Goal: Task Accomplishment & Management: Use online tool/utility

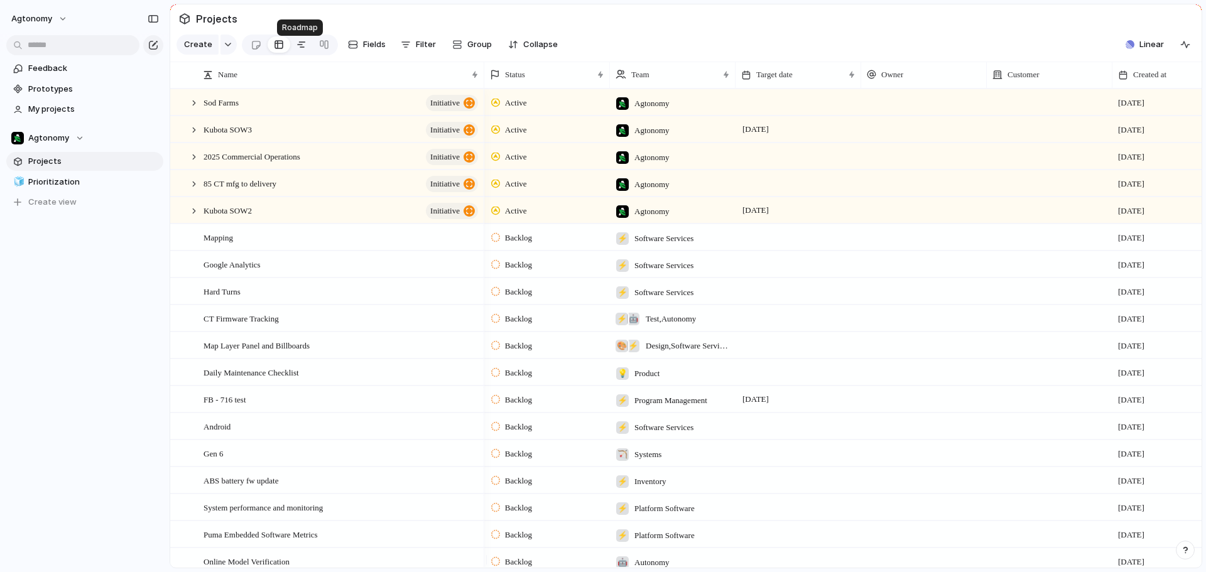
click at [296, 50] on div at bounding box center [301, 45] width 10 height 20
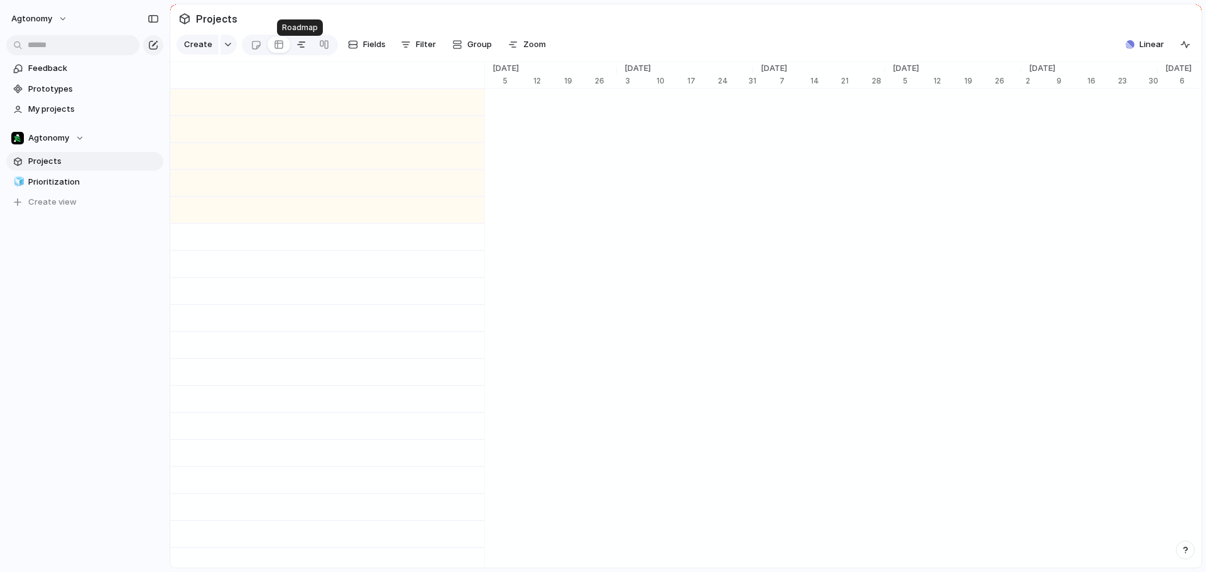
scroll to position [0, 4836]
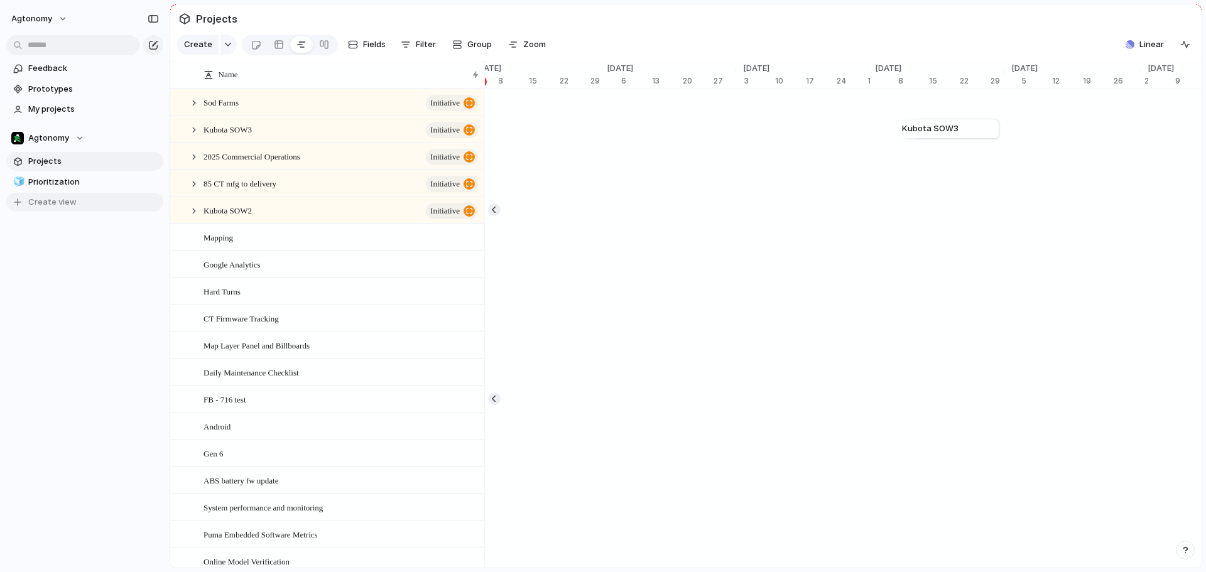
click at [36, 203] on span "Create view" at bounding box center [52, 202] width 48 height 13
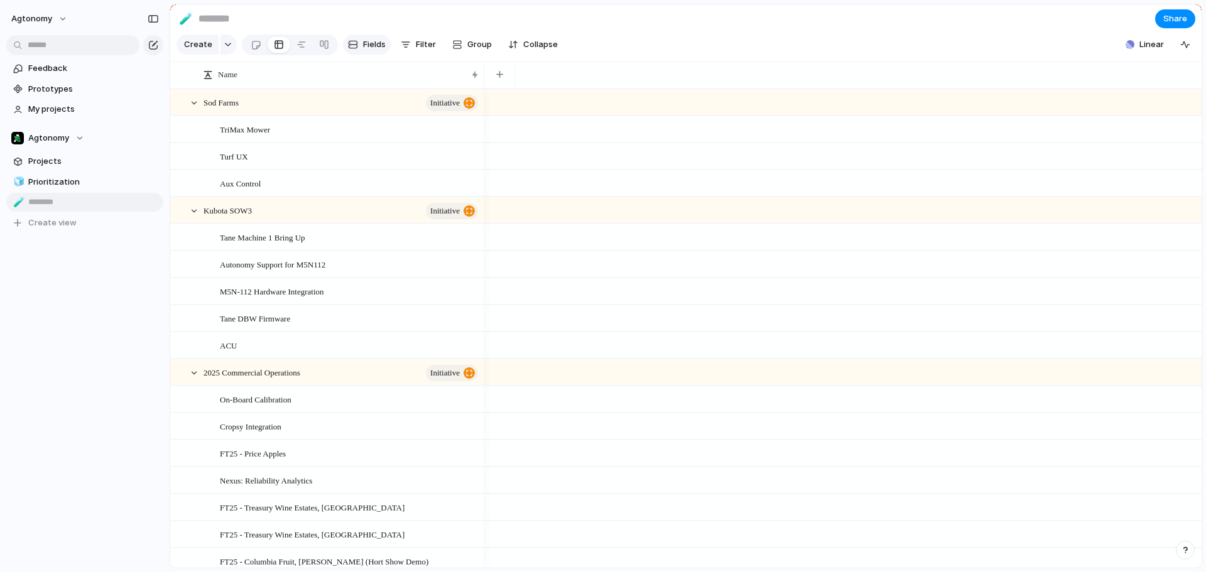
click at [354, 48] on div "button" at bounding box center [353, 45] width 10 height 10
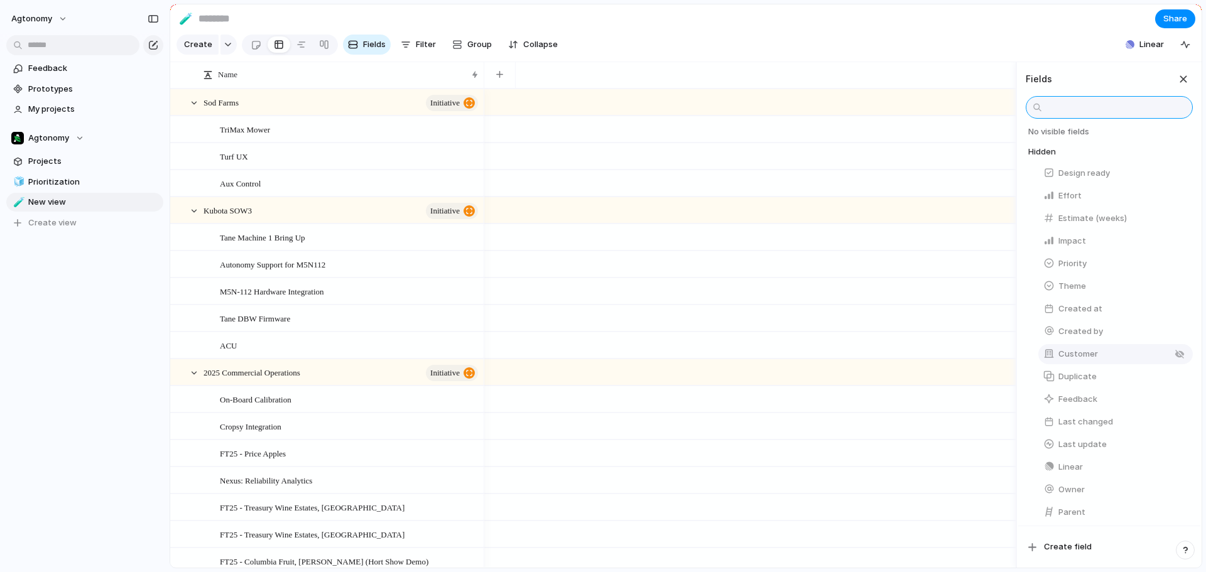
scroll to position [154, 0]
click at [1079, 379] on button "Linear" at bounding box center [1115, 372] width 154 height 20
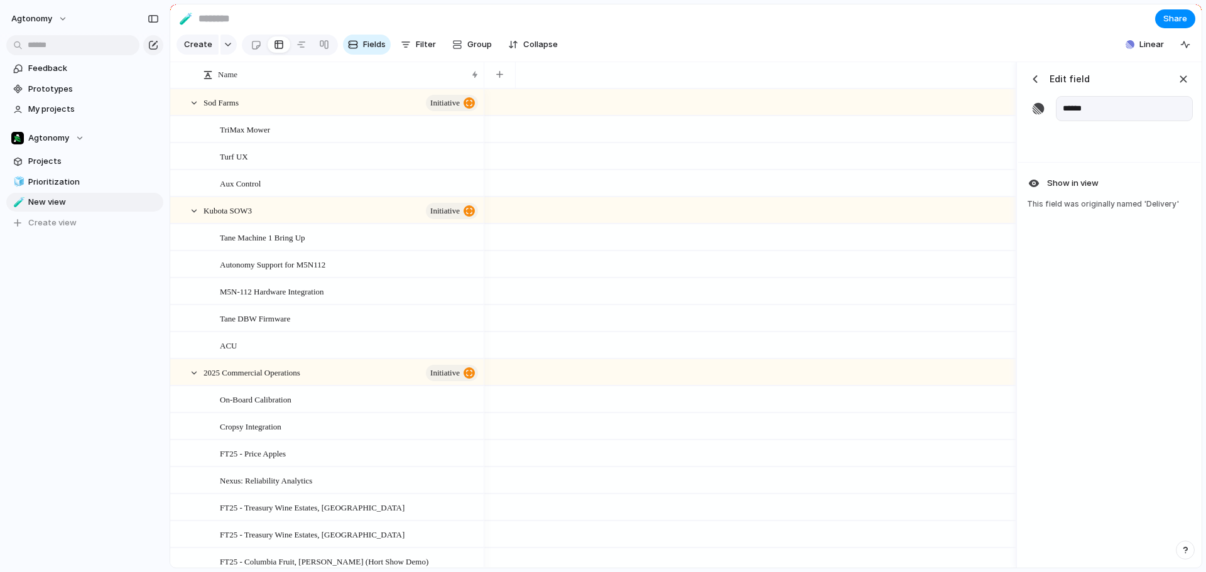
click at [1035, 85] on div "button" at bounding box center [1035, 79] width 13 height 13
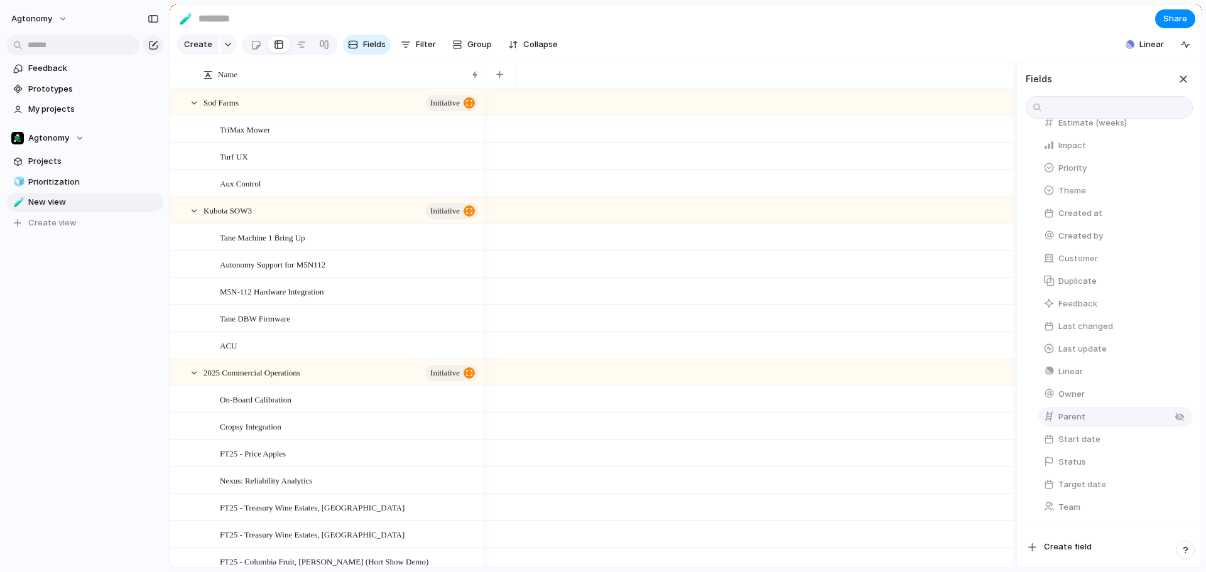
click at [1081, 413] on span "Parent" at bounding box center [1071, 417] width 27 height 13
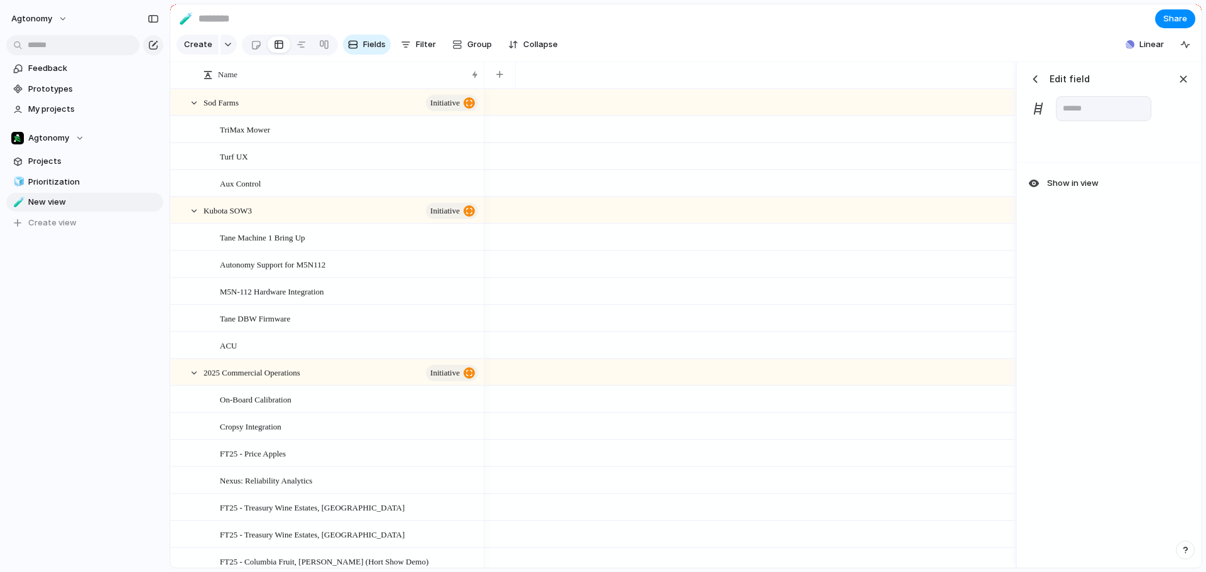
click at [1036, 82] on button "button" at bounding box center [1035, 79] width 19 height 19
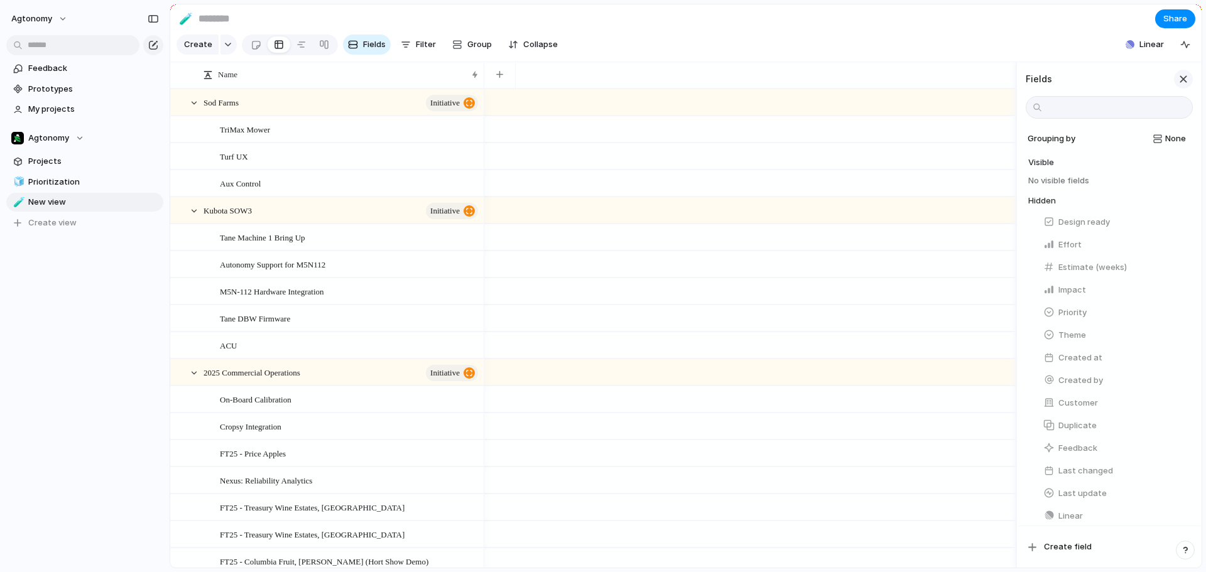
click at [1187, 86] on div "button" at bounding box center [1183, 79] width 14 height 14
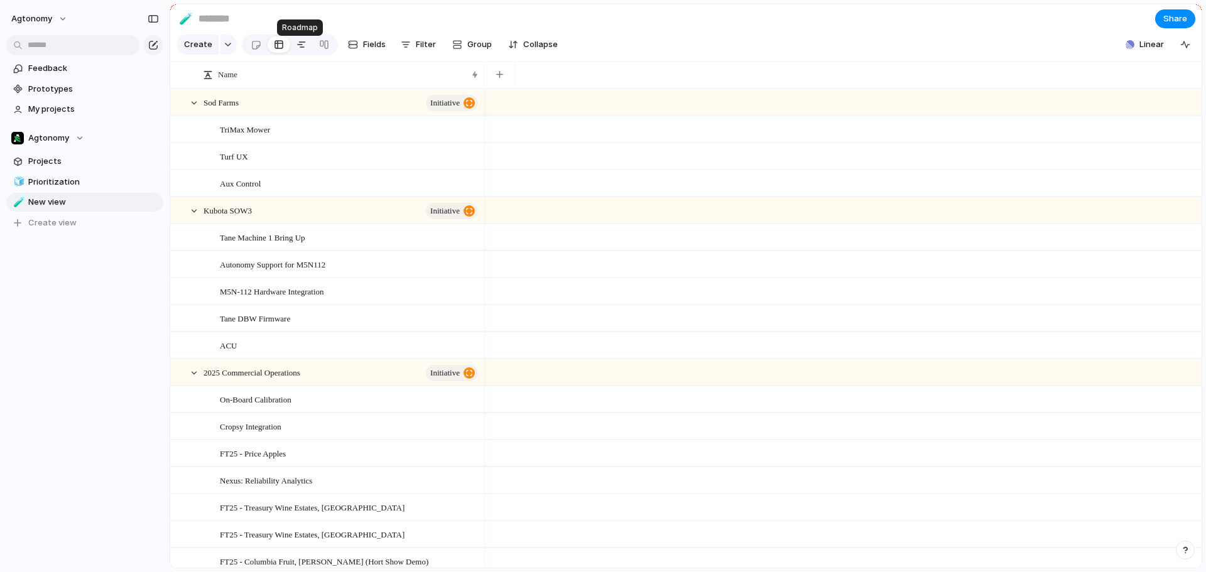
click at [296, 43] on div at bounding box center [301, 45] width 10 height 20
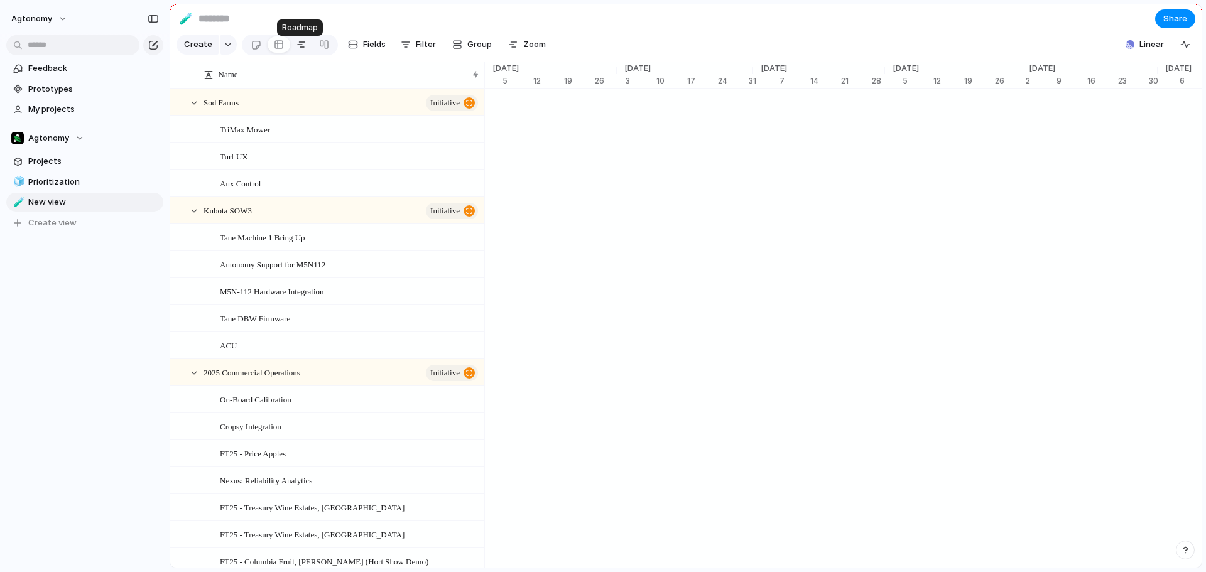
scroll to position [0, 4480]
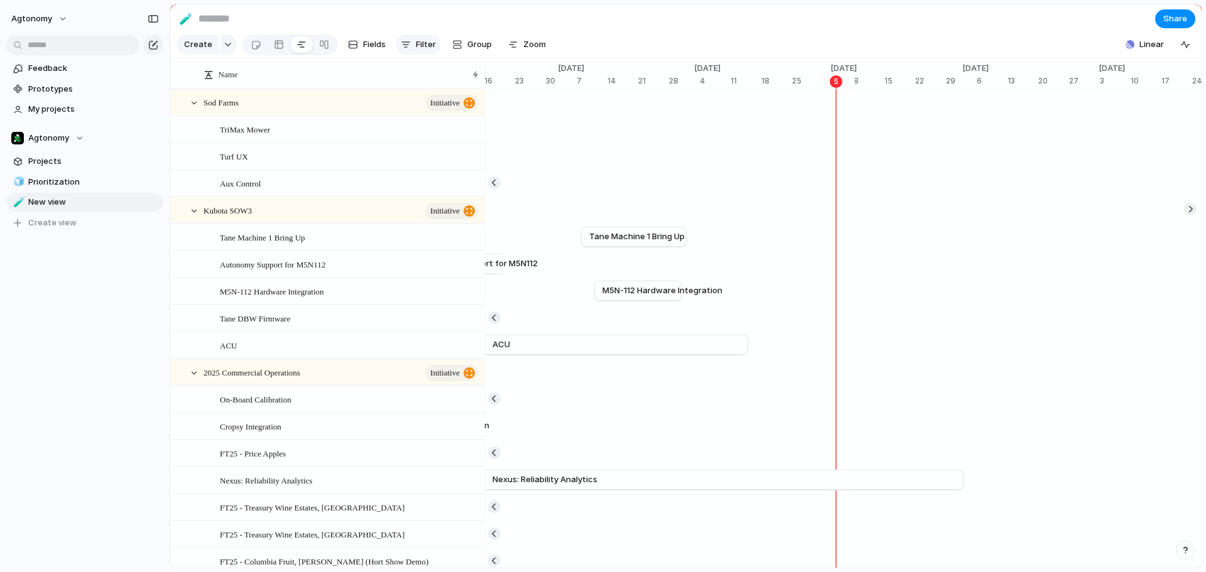
click at [426, 46] on span "Filter" at bounding box center [426, 44] width 20 height 13
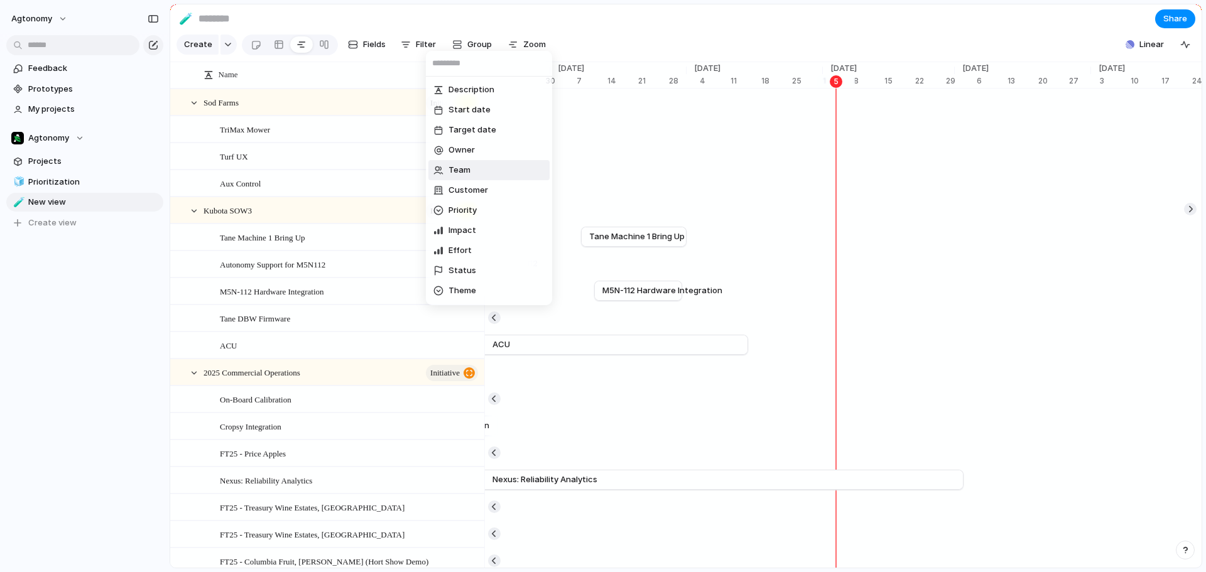
click at [455, 162] on li "Team" at bounding box center [488, 170] width 121 height 20
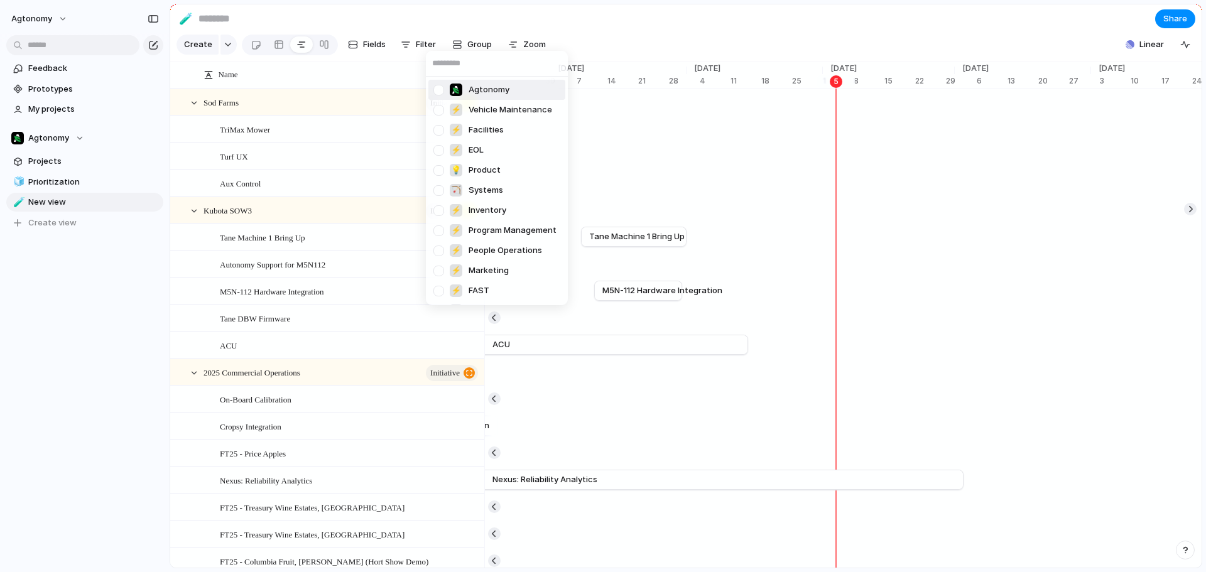
click at [444, 57] on input "text" at bounding box center [497, 63] width 142 height 25
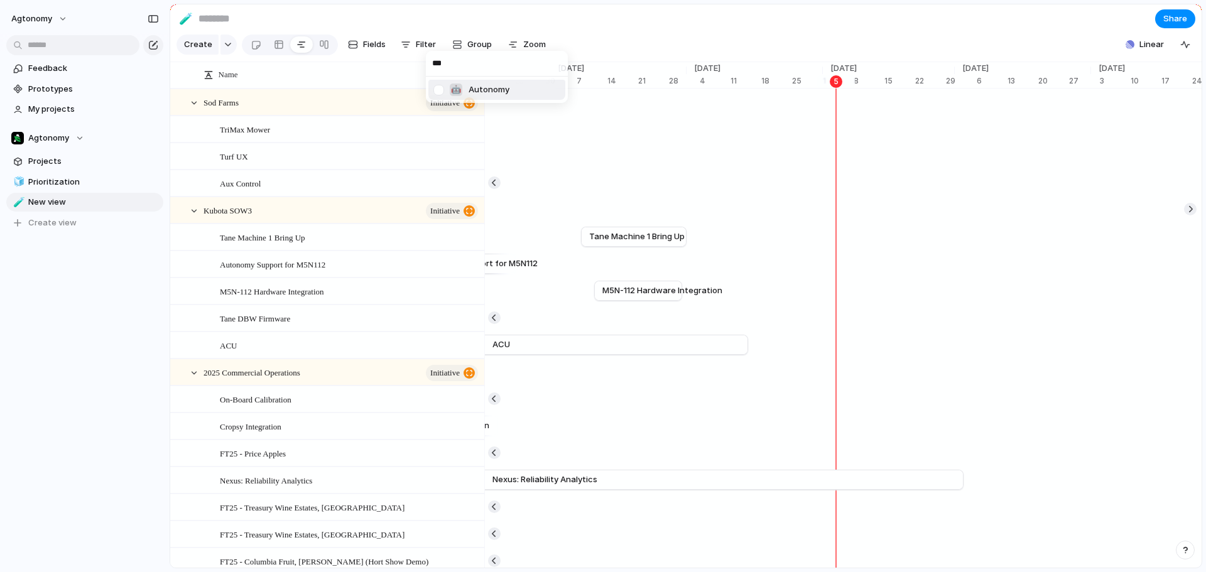
type input "***"
click at [442, 90] on div at bounding box center [439, 90] width 22 height 22
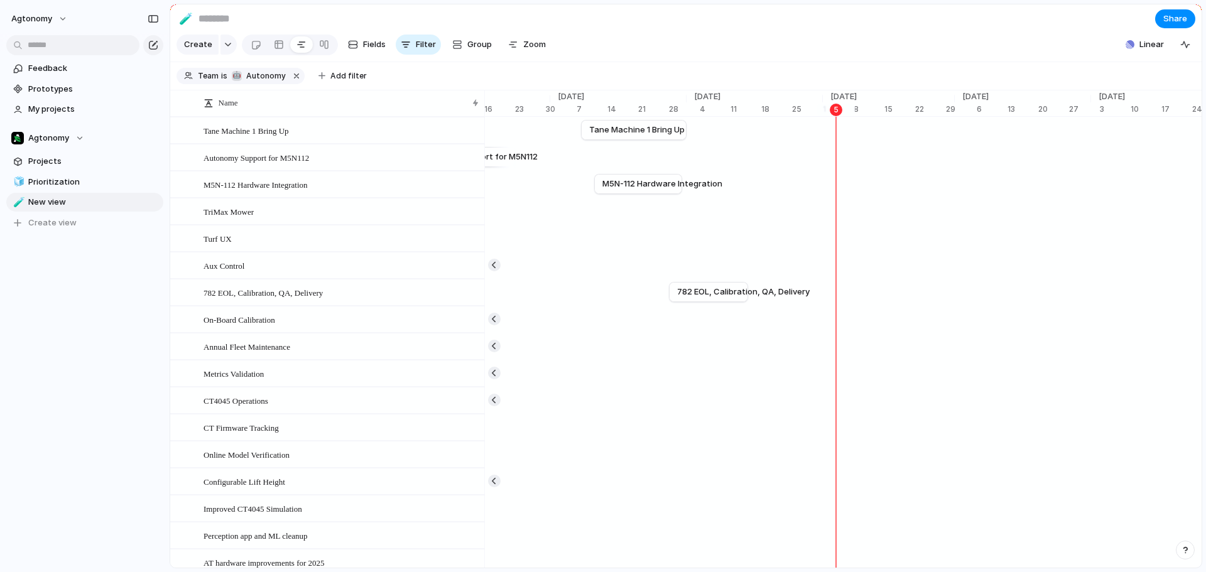
click at [615, 50] on div "*** 🤖 Autonomy" at bounding box center [603, 286] width 1206 height 572
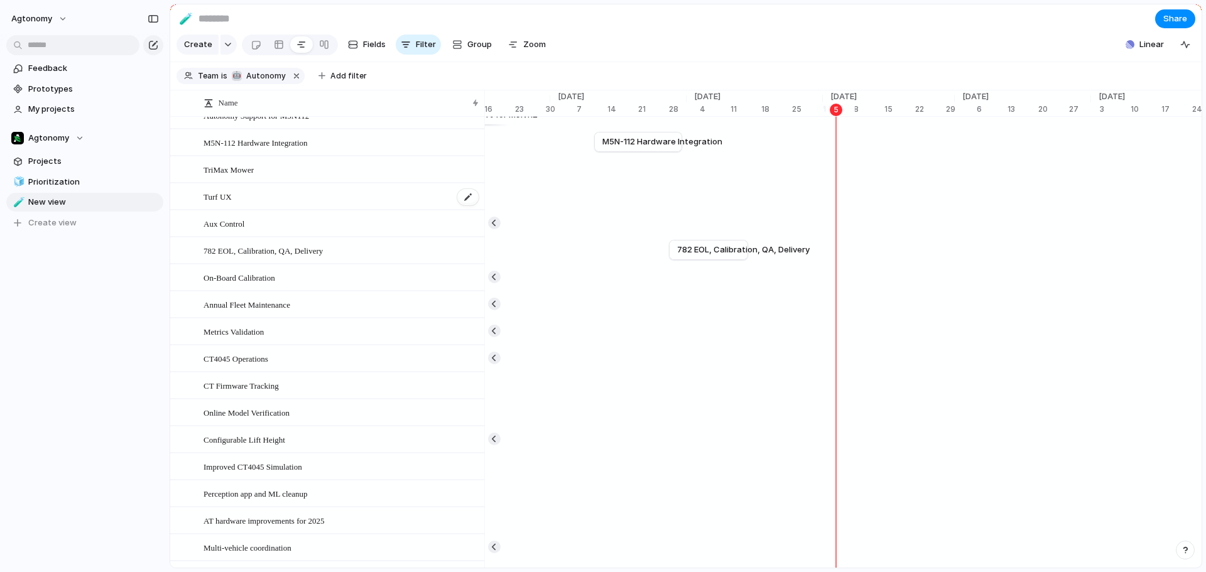
scroll to position [0, 0]
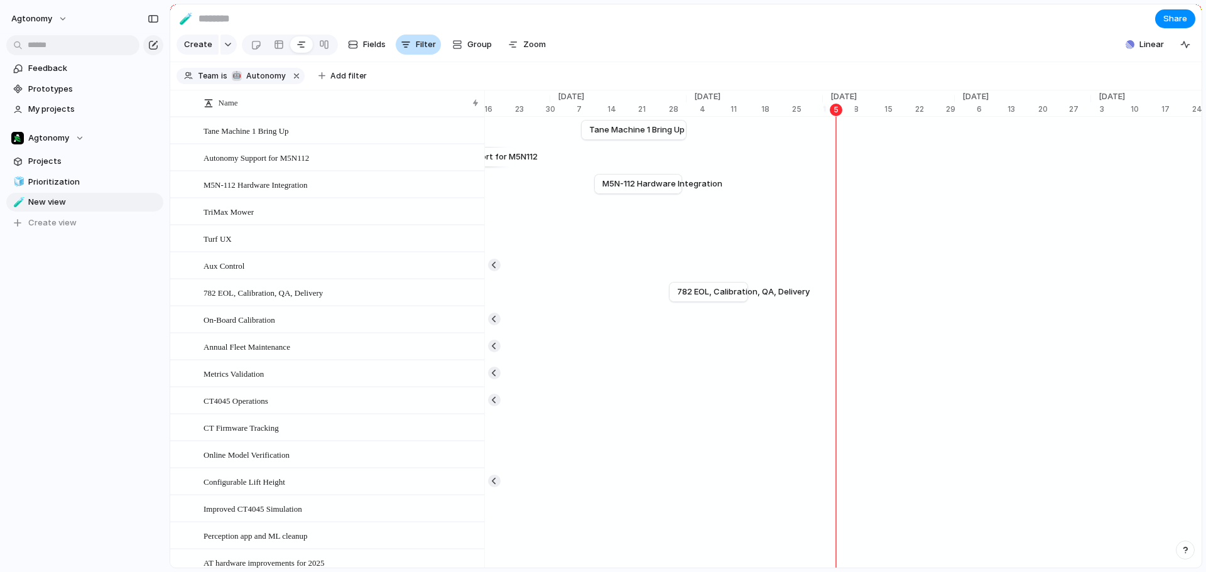
click at [421, 45] on span "Filter" at bounding box center [426, 44] width 20 height 13
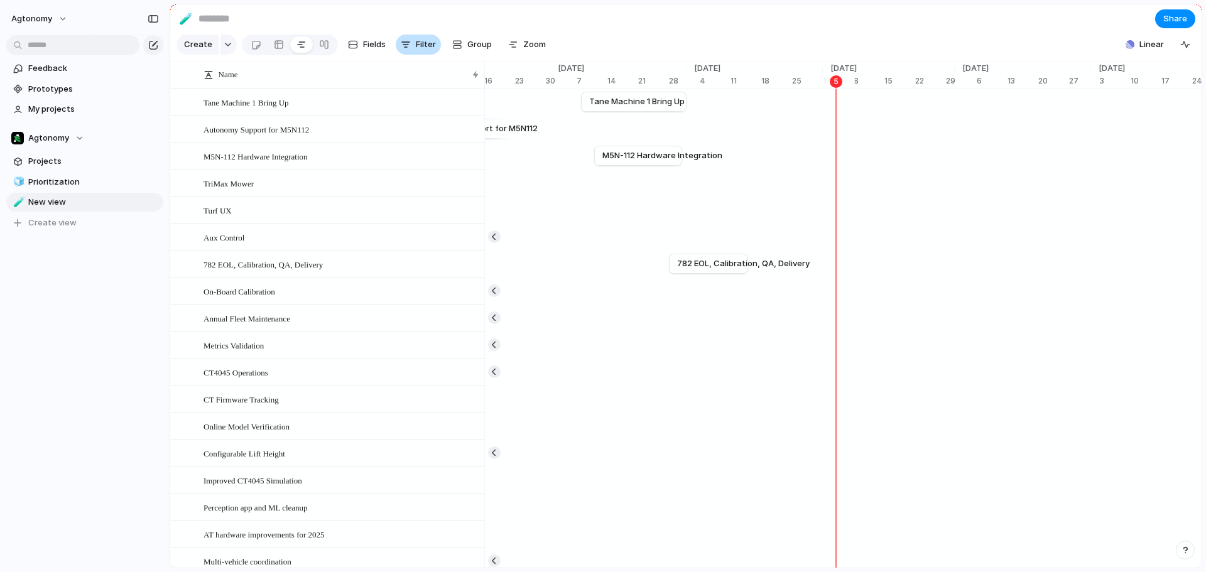
click at [409, 49] on button "Filter" at bounding box center [418, 45] width 45 height 20
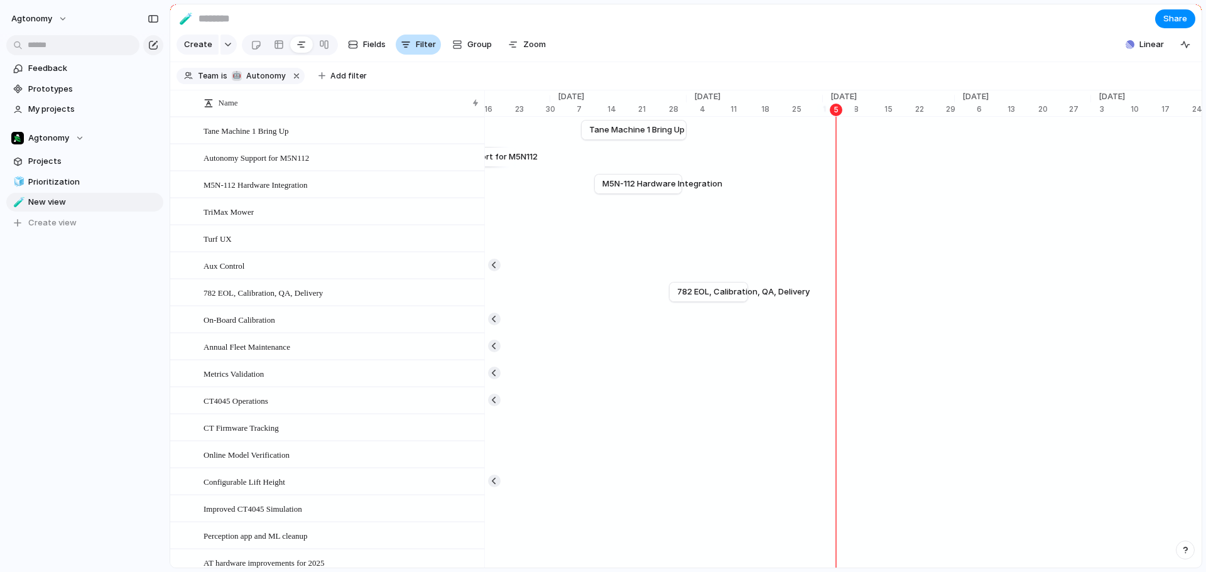
click at [409, 49] on button "Filter" at bounding box center [418, 45] width 45 height 20
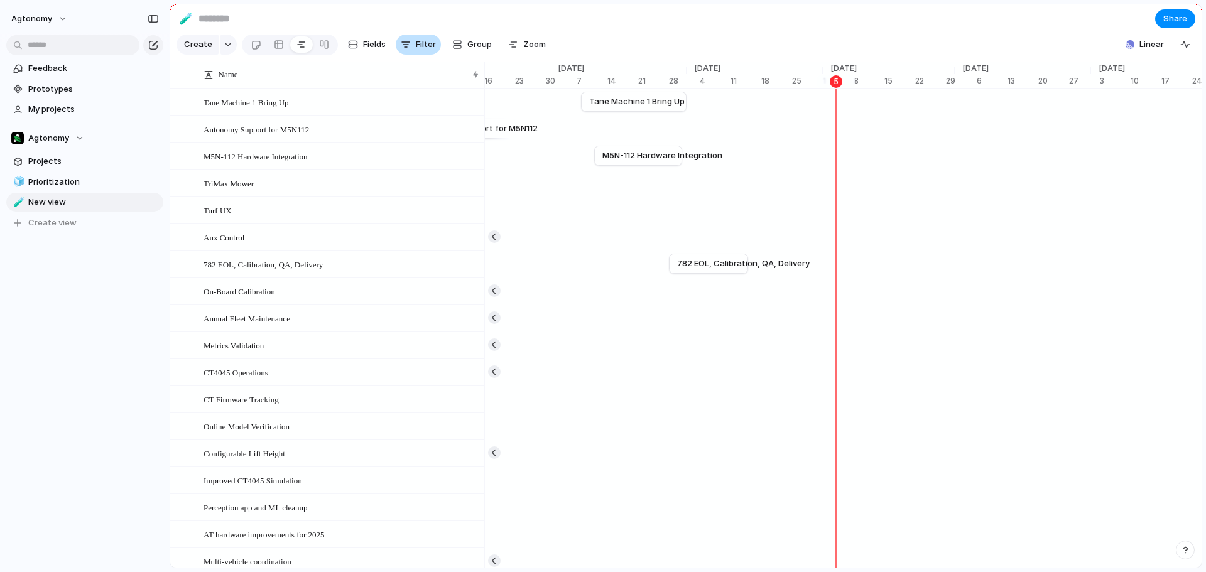
click at [409, 49] on button "Filter" at bounding box center [418, 45] width 45 height 20
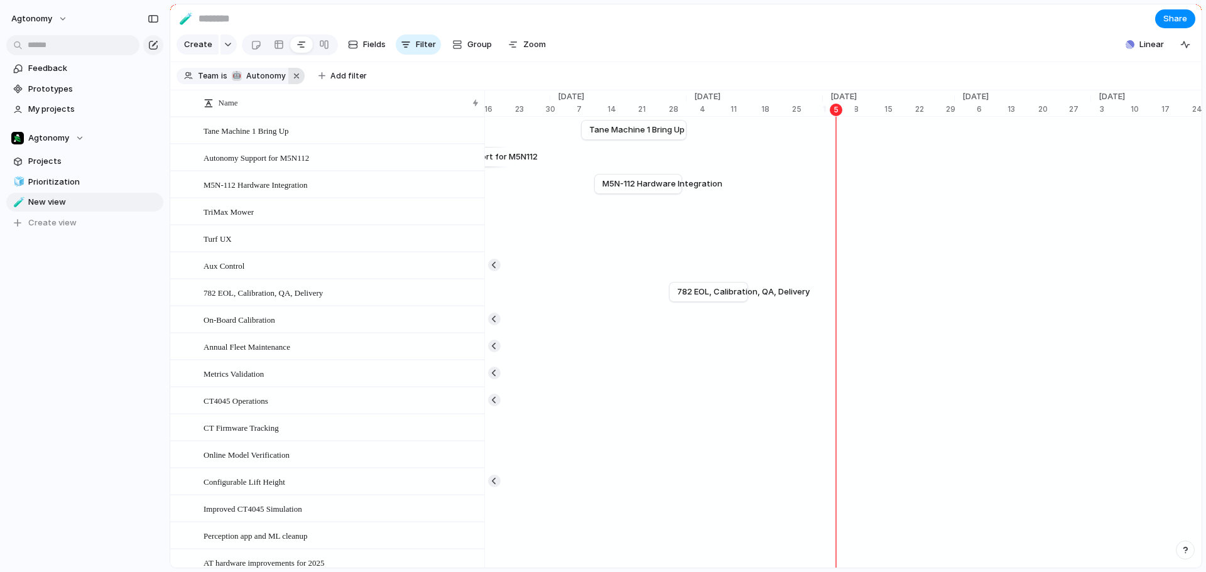
click at [290, 83] on button "button" at bounding box center [296, 76] width 16 height 16
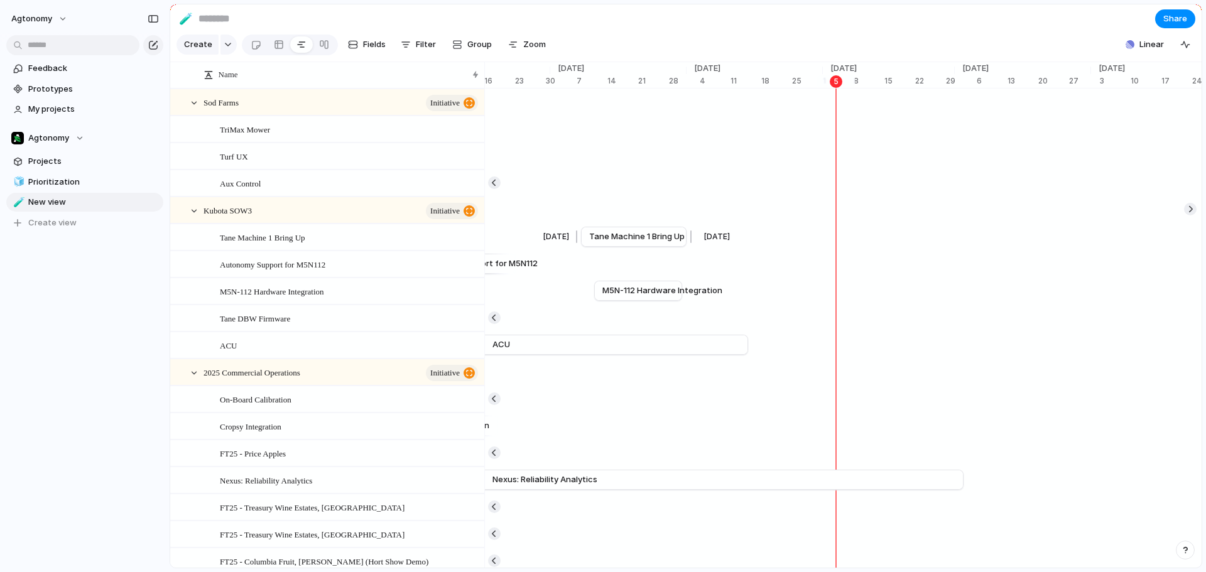
click at [604, 243] on span "Tane Machine 1 Bring Up" at bounding box center [636, 236] width 95 height 13
click at [616, 243] on span "Tane Machine 1 Bring Up" at bounding box center [636, 236] width 95 height 13
click at [605, 243] on span "Tane Machine 1 Bring Up" at bounding box center [636, 236] width 95 height 13
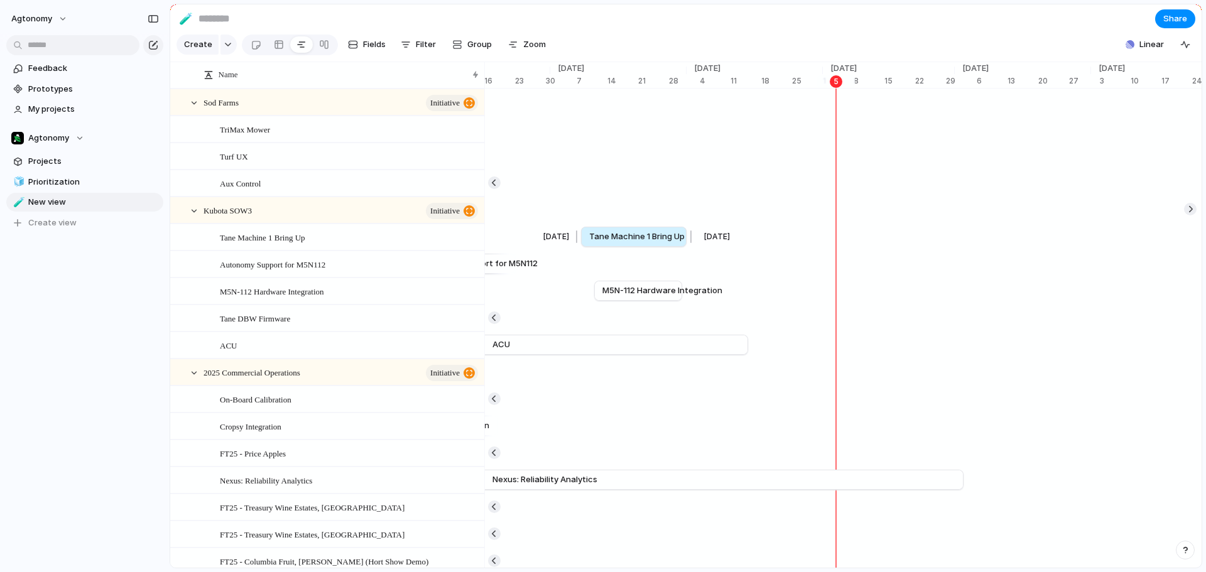
click at [605, 243] on span "Tane Machine 1 Bring Up" at bounding box center [636, 236] width 95 height 13
click at [344, 247] on div "Tane Machine 1 Bring Up" at bounding box center [350, 238] width 260 height 26
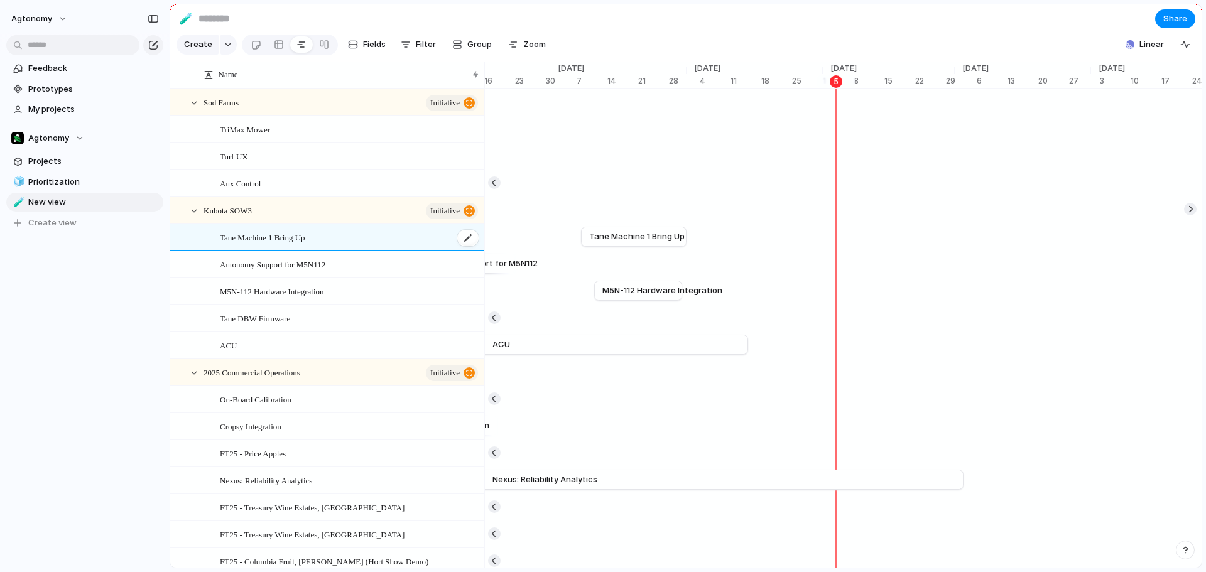
click at [344, 247] on div "Tane Machine 1 Bring Up" at bounding box center [350, 238] width 260 height 26
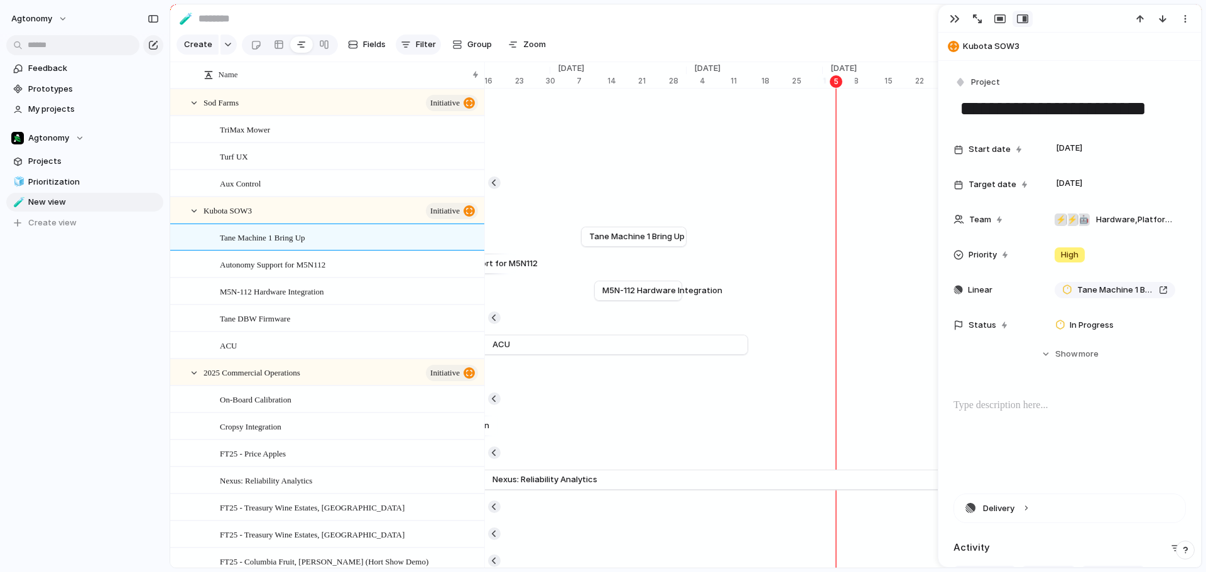
click at [412, 44] on button "Filter" at bounding box center [418, 45] width 45 height 20
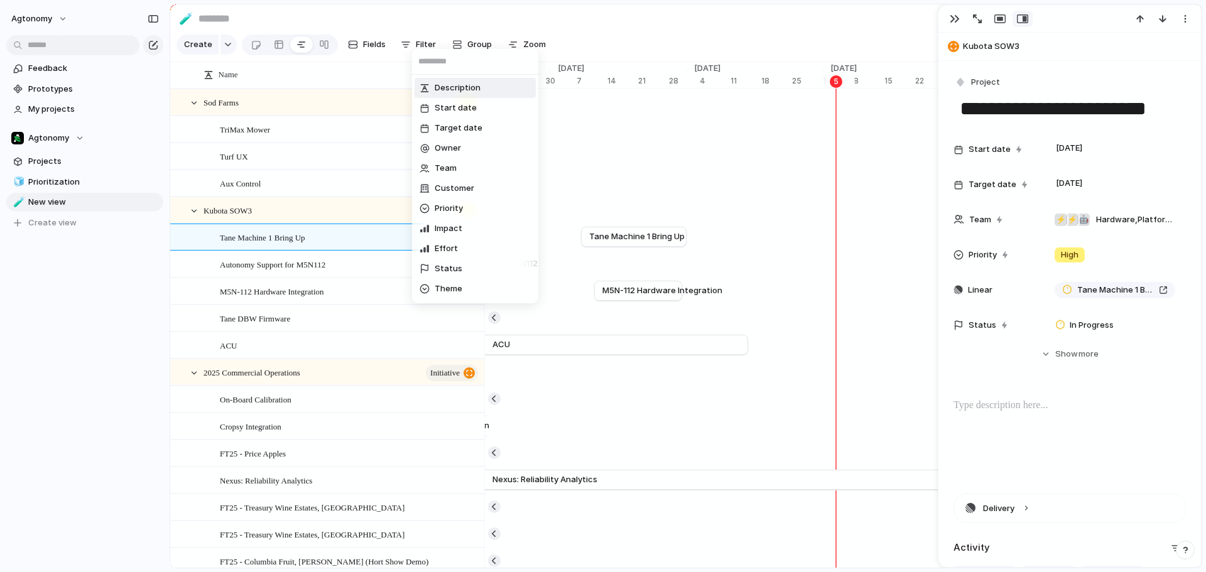
click at [411, 35] on div "Description Start date Target date Owner Team Customer Priority Impact Effort S…" at bounding box center [603, 286] width 1206 height 572
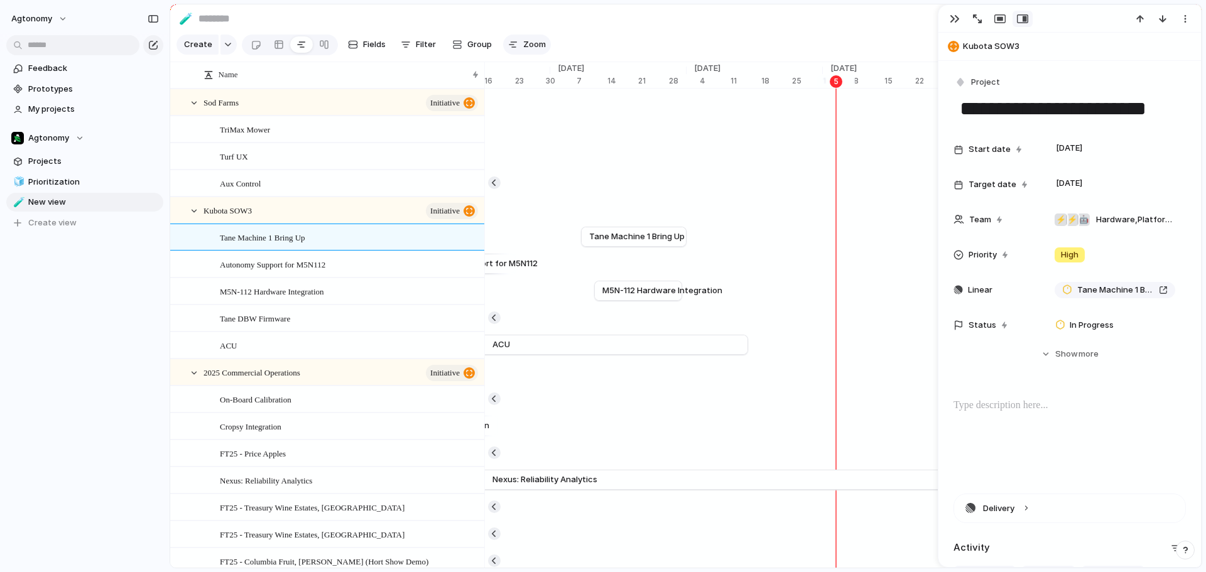
click at [519, 48] on button "Zoom" at bounding box center [527, 45] width 48 height 20
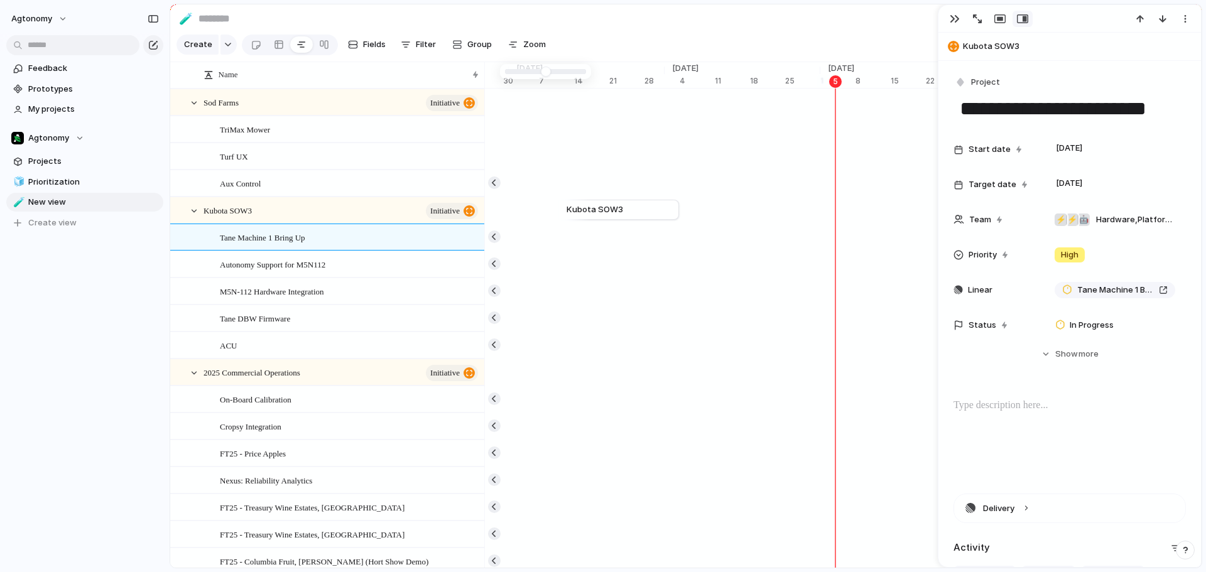
scroll to position [0, 4480]
type input "*"
click at [612, 216] on span "Kubota SOW3" at bounding box center [594, 209] width 57 height 13
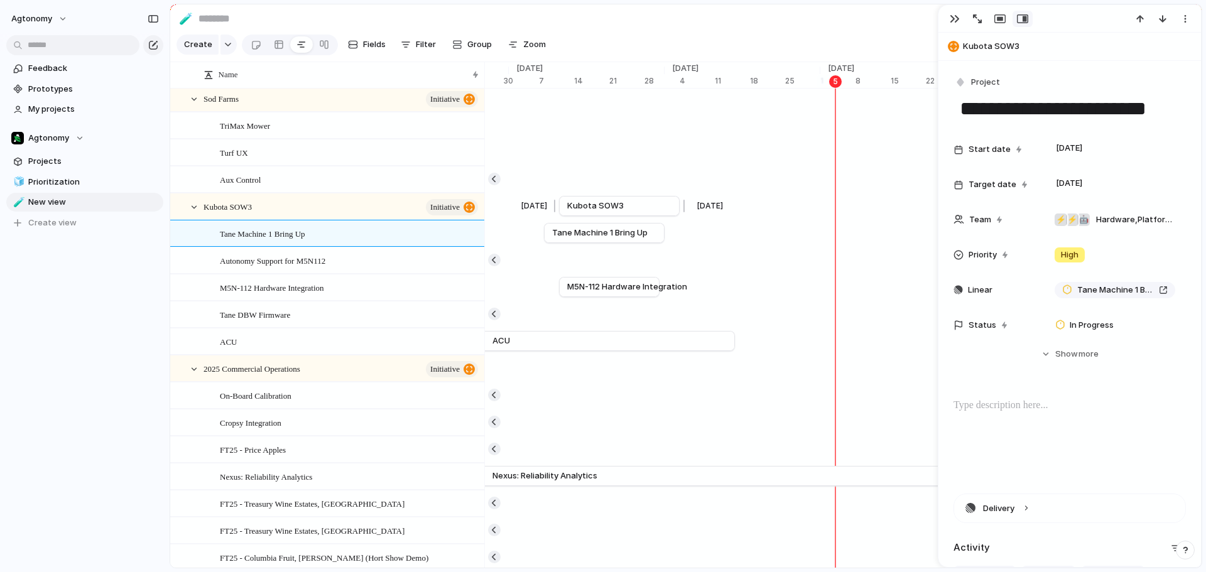
scroll to position [0, 0]
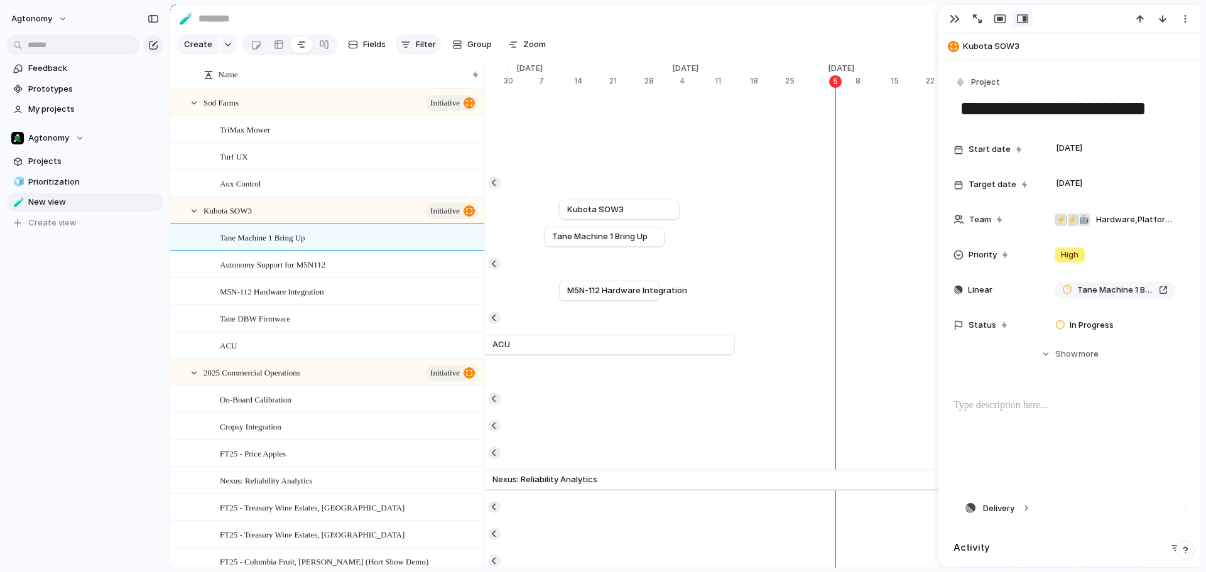
click at [426, 44] on span "Filter" at bounding box center [426, 44] width 20 height 13
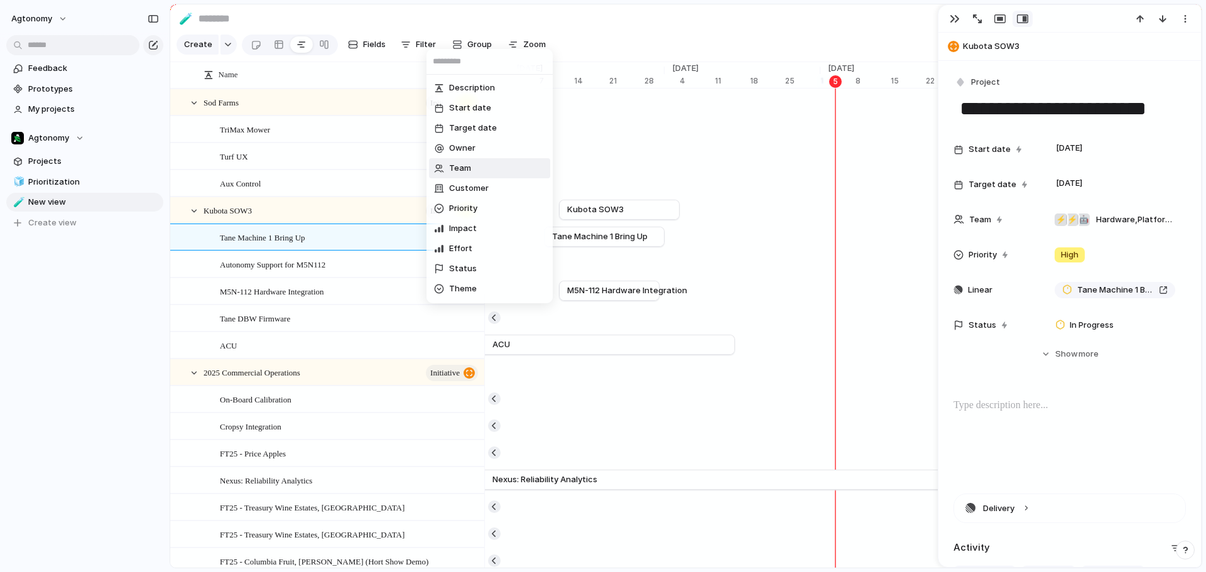
click at [462, 173] on span "Team" at bounding box center [460, 168] width 22 height 13
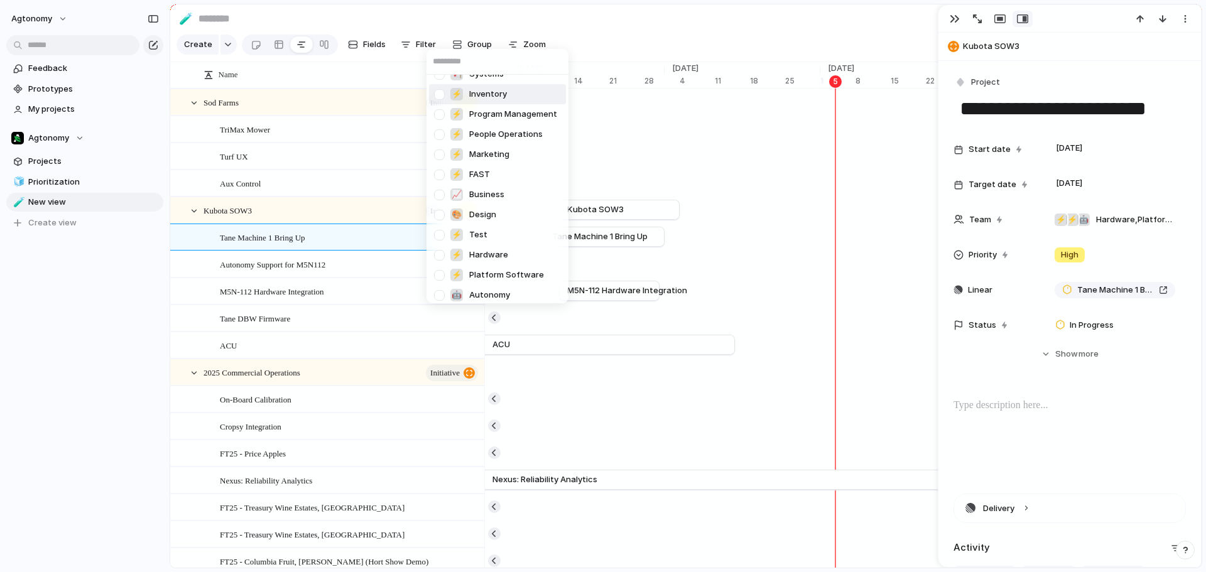
scroll to position [139, 0]
click at [442, 269] on div at bounding box center [439, 270] width 22 height 22
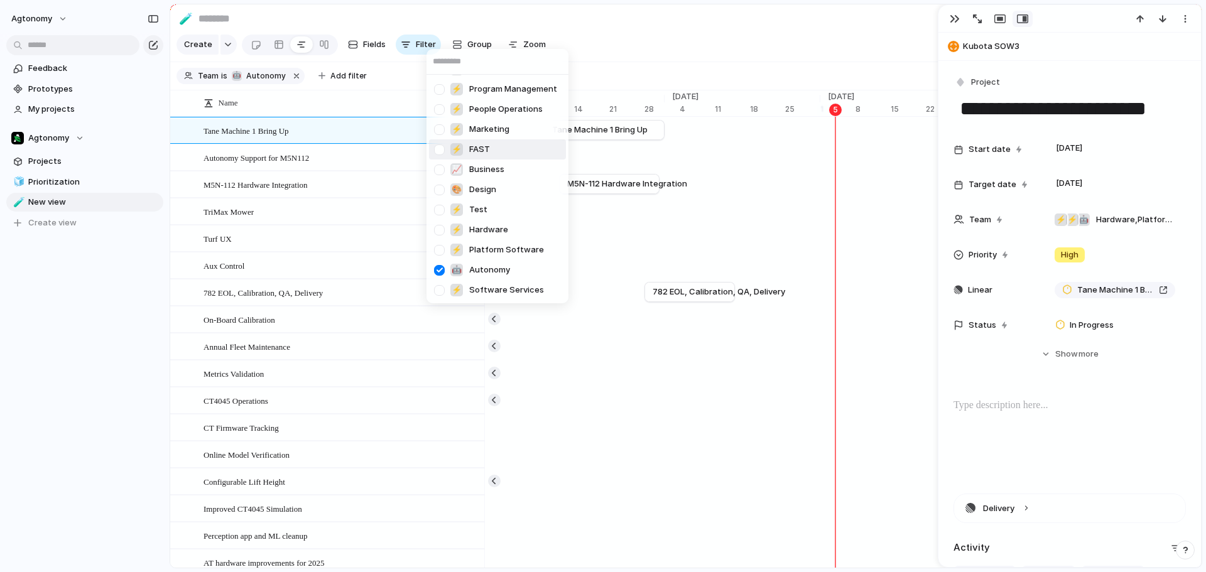
click at [594, 46] on div "Agtonomy ⚡ Vehicle Maintenance ⚡ Facilities ⚡ EOL 💡 Product 🏹 Systems ⚡ Invento…" at bounding box center [603, 286] width 1206 height 572
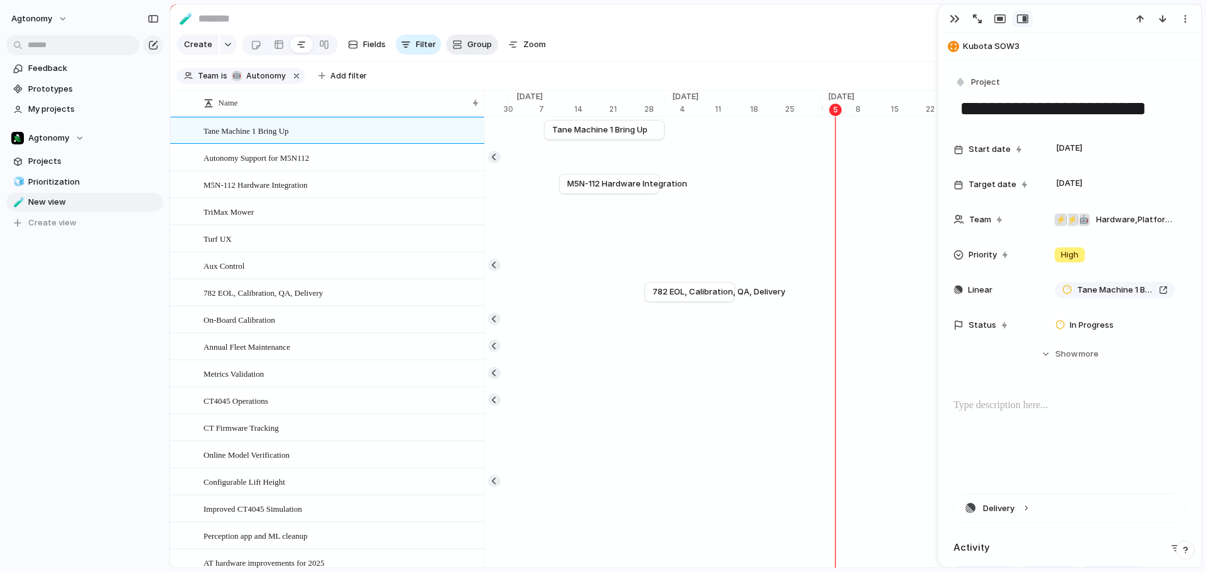
click at [461, 41] on button "Group" at bounding box center [472, 45] width 52 height 20
click at [464, 29] on div "Owner Team Customer Priority Impact Effort Status Theme Design ready Created by" at bounding box center [603, 286] width 1206 height 572
click at [491, 163] on button "button" at bounding box center [494, 157] width 13 height 13
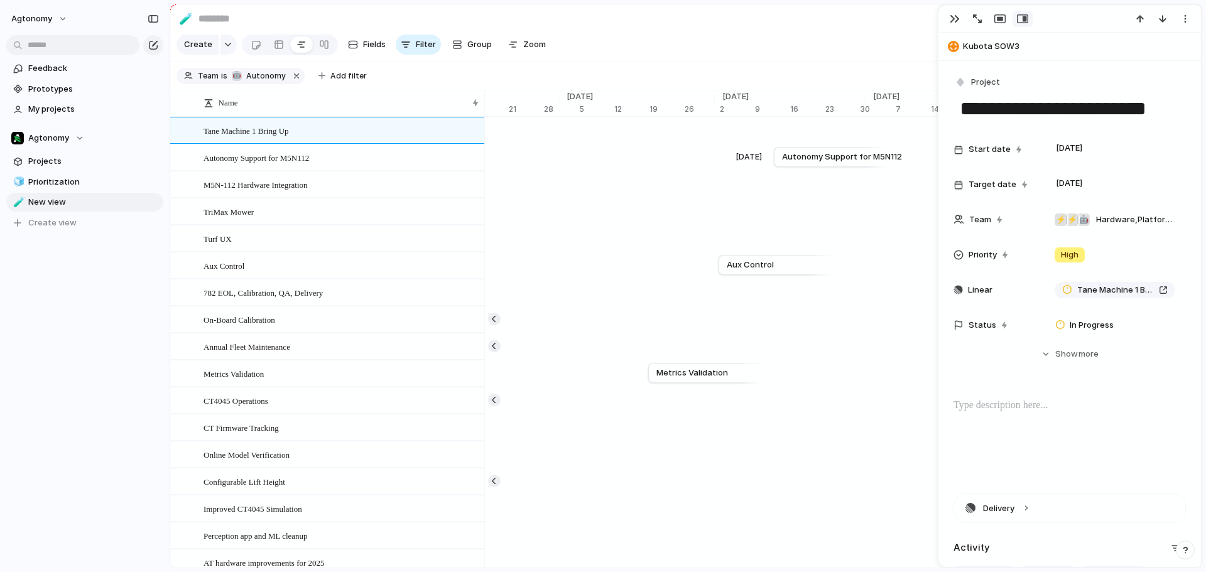
scroll to position [0, 4739]
click at [178, 301] on span "Delete view" at bounding box center [196, 299] width 46 height 13
click at [55, 161] on span "Projects" at bounding box center [93, 161] width 131 height 13
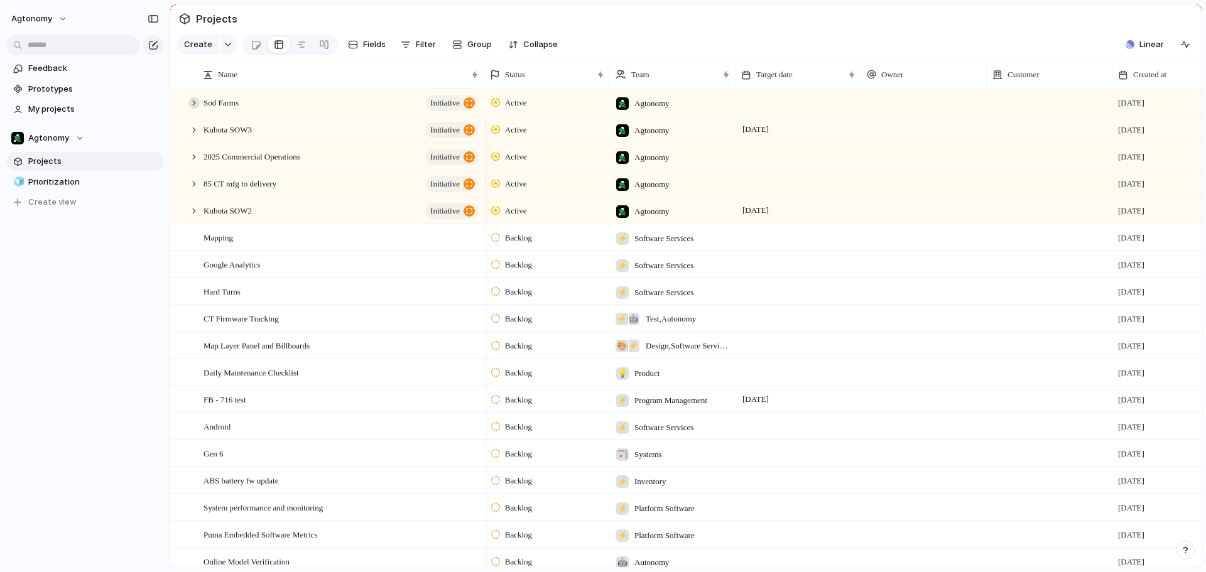
click at [193, 109] on div at bounding box center [193, 102] width 11 height 11
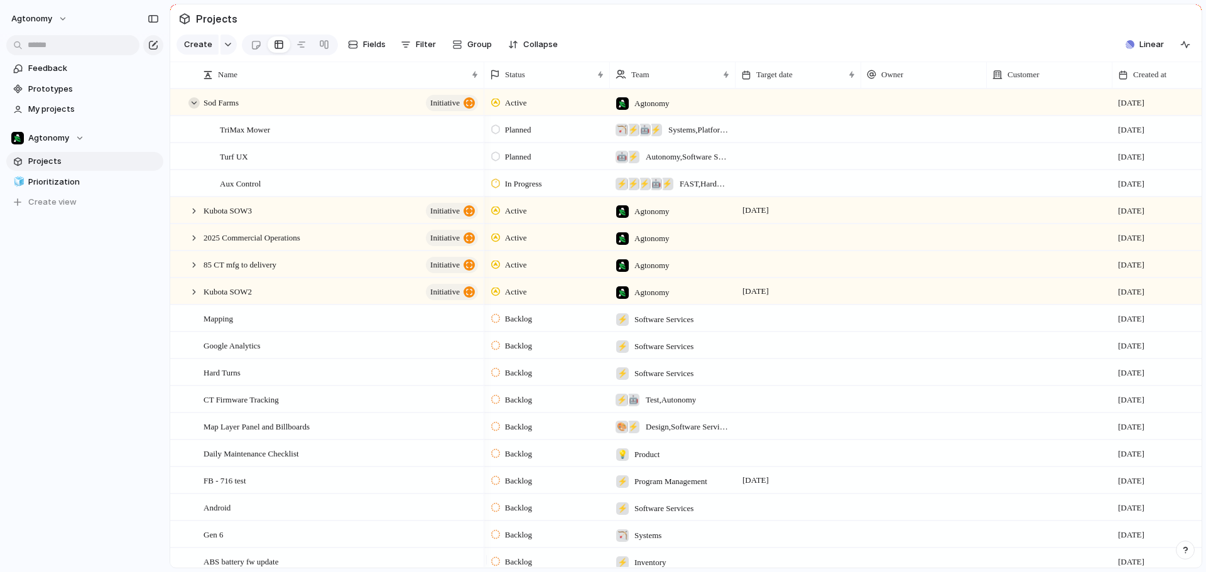
click at [193, 109] on div at bounding box center [193, 102] width 11 height 11
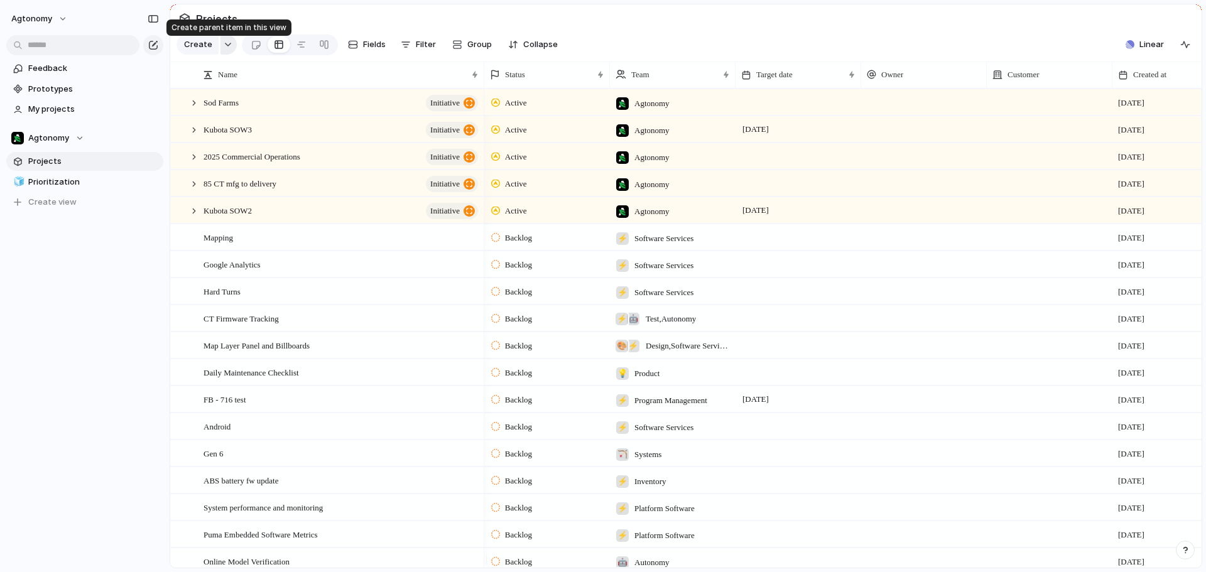
click at [229, 45] on button "button" at bounding box center [228, 45] width 16 height 20
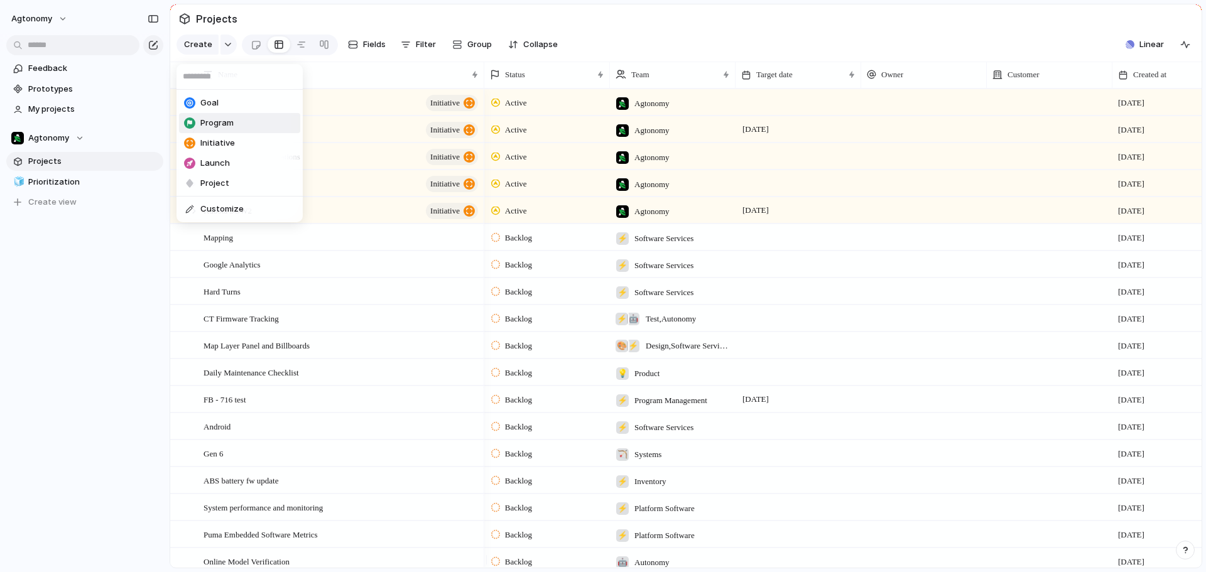
click at [212, 122] on span "Program" at bounding box center [216, 123] width 33 height 13
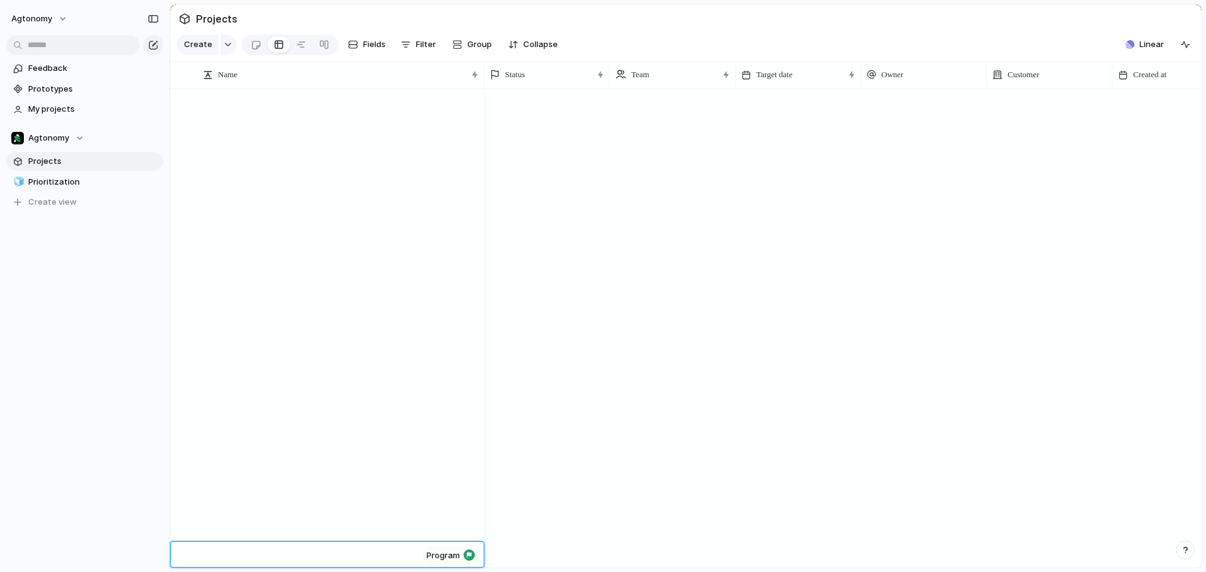
scroll to position [2176, 0]
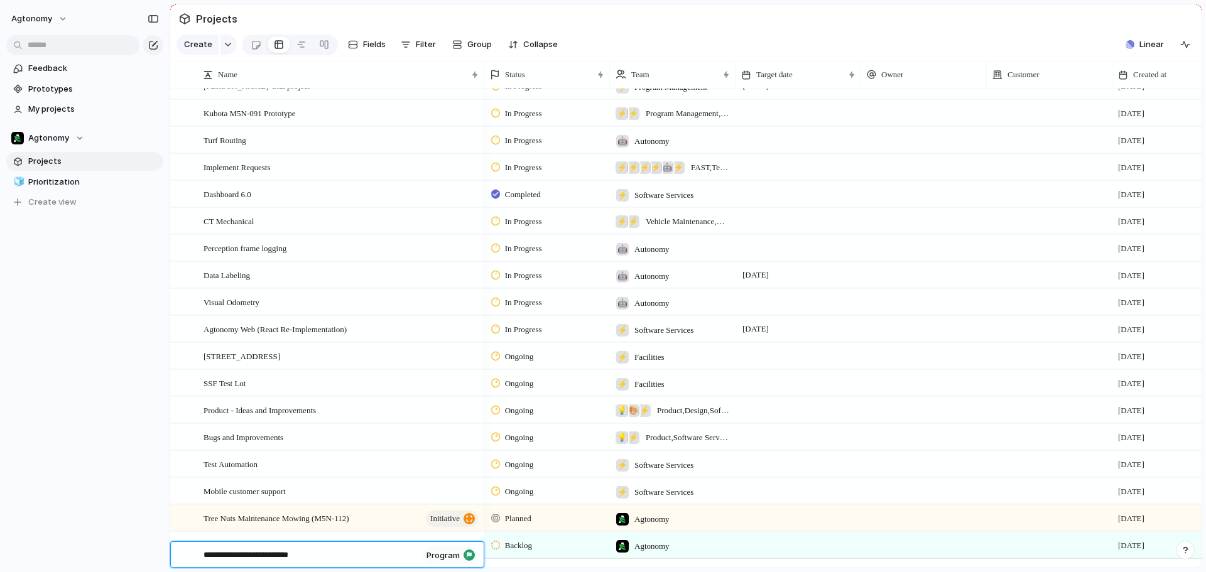
type textarea "**********"
click at [391, 556] on textarea "**********" at bounding box center [310, 556] width 214 height 14
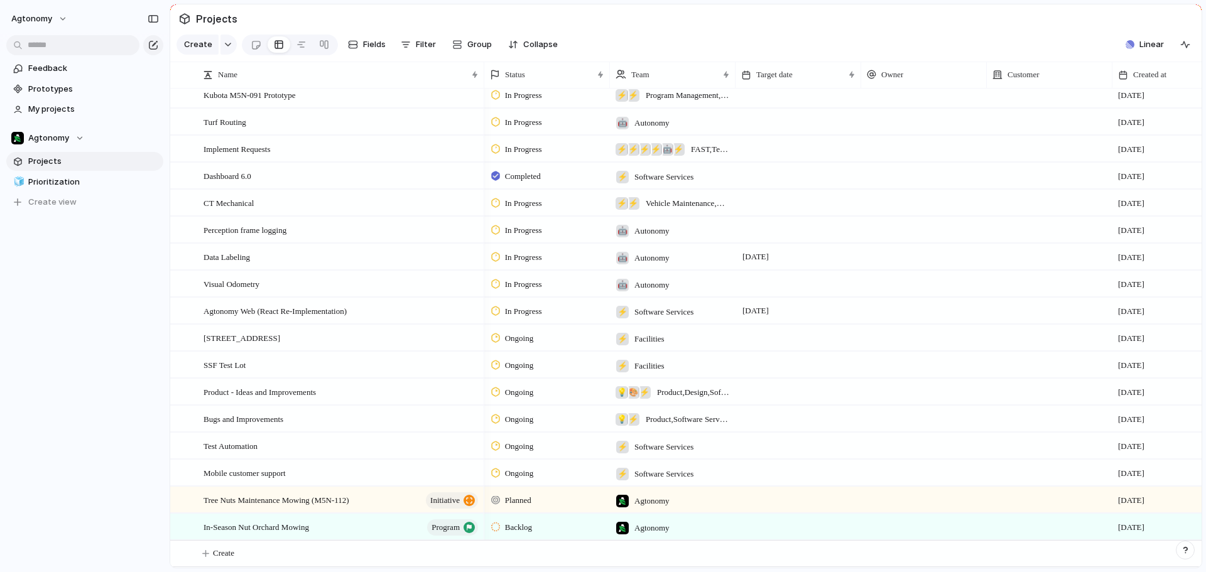
scroll to position [2203, 0]
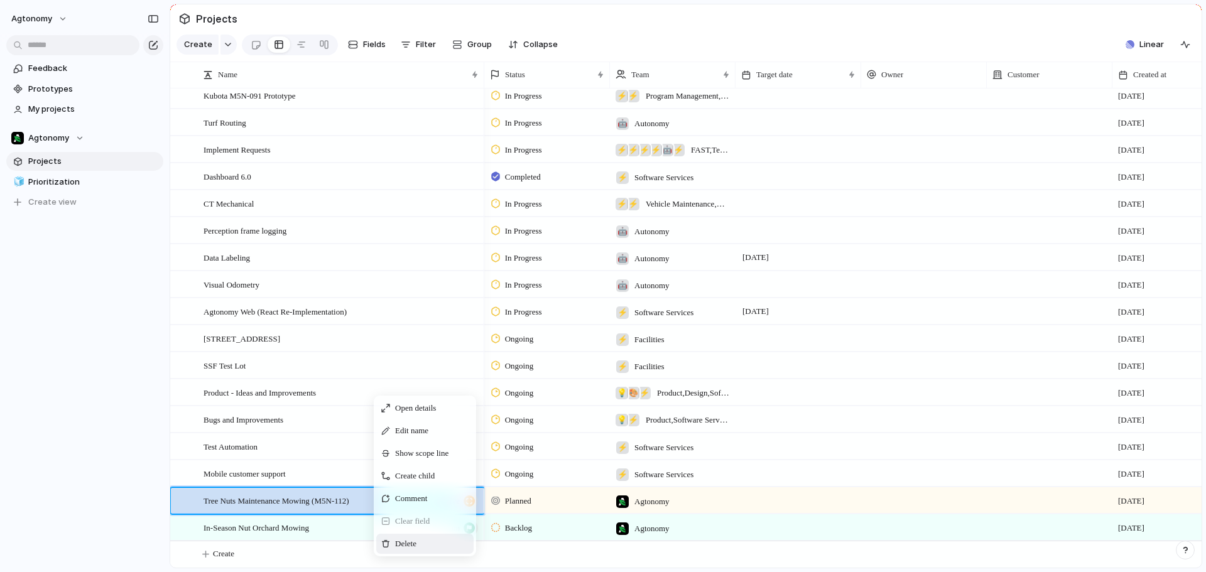
click at [409, 550] on span "Delete" at bounding box center [405, 544] width 21 height 13
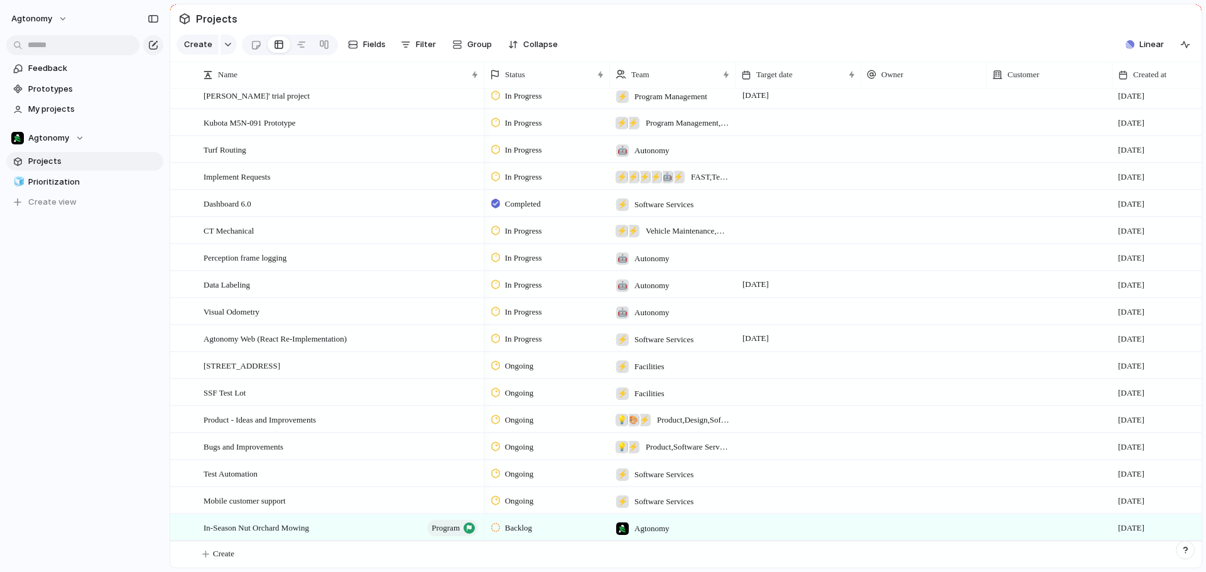
scroll to position [2176, 0]
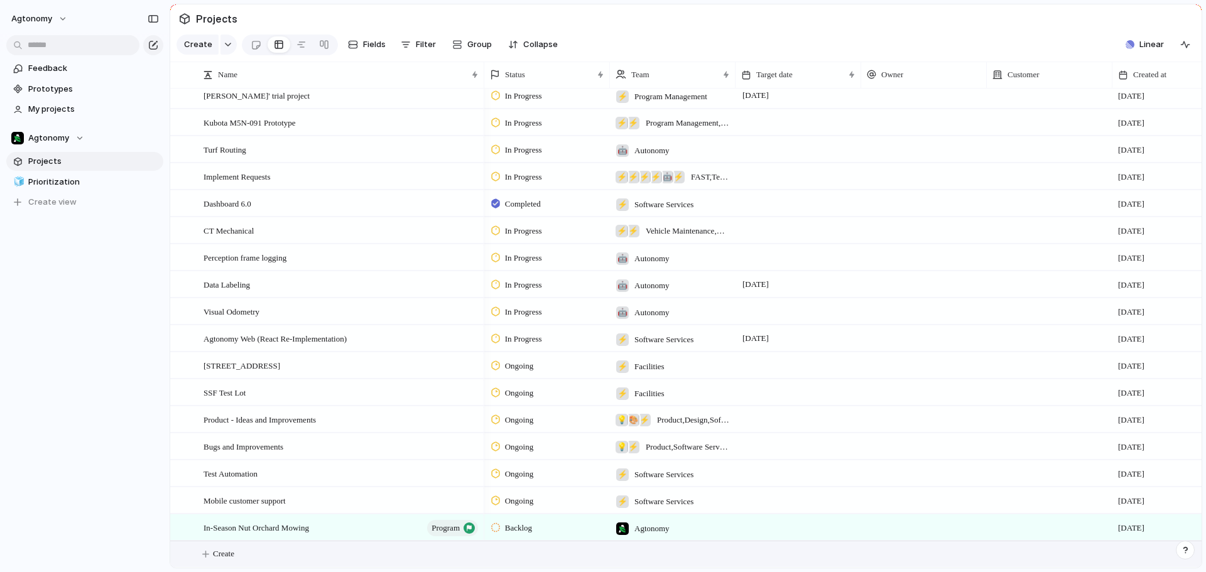
click at [233, 555] on span "Create" at bounding box center [223, 554] width 21 height 13
click at [296, 519] on div "In-Season Nut Orchard Mowing program" at bounding box center [341, 528] width 276 height 26
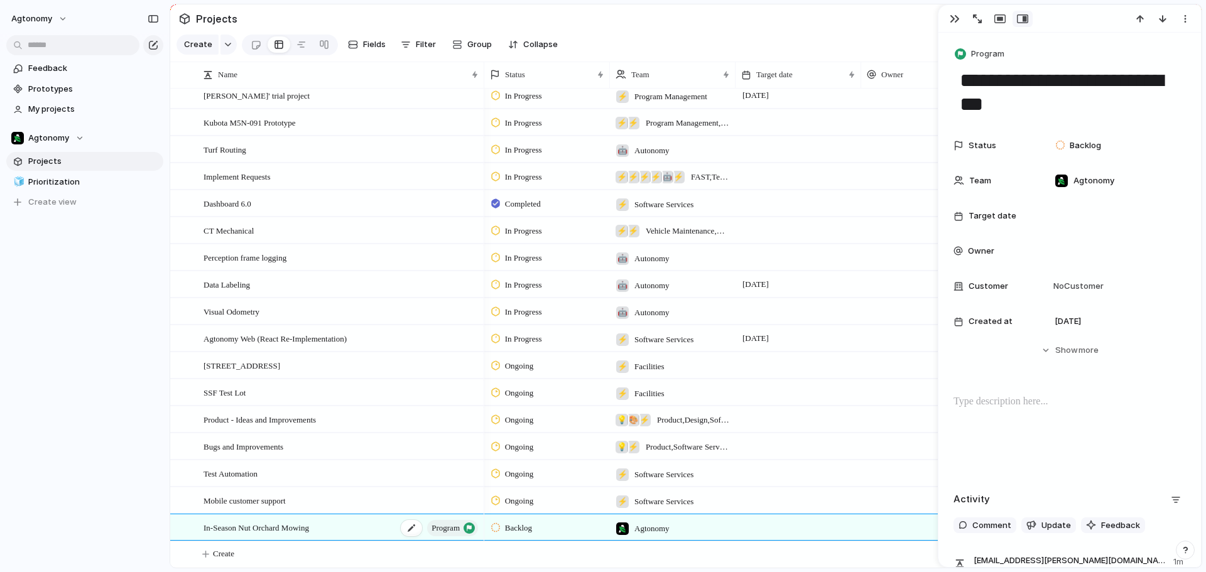
click at [286, 523] on span "In-Season Nut Orchard Mowing" at bounding box center [256, 527] width 106 height 14
click at [414, 526] on div at bounding box center [411, 528] width 21 height 16
drag, startPoint x: 246, startPoint y: 528, endPoint x: 195, endPoint y: 526, distance: 50.3
click at [195, 526] on div "**********" at bounding box center [304, 527] width 235 height 25
type textarea "**********"
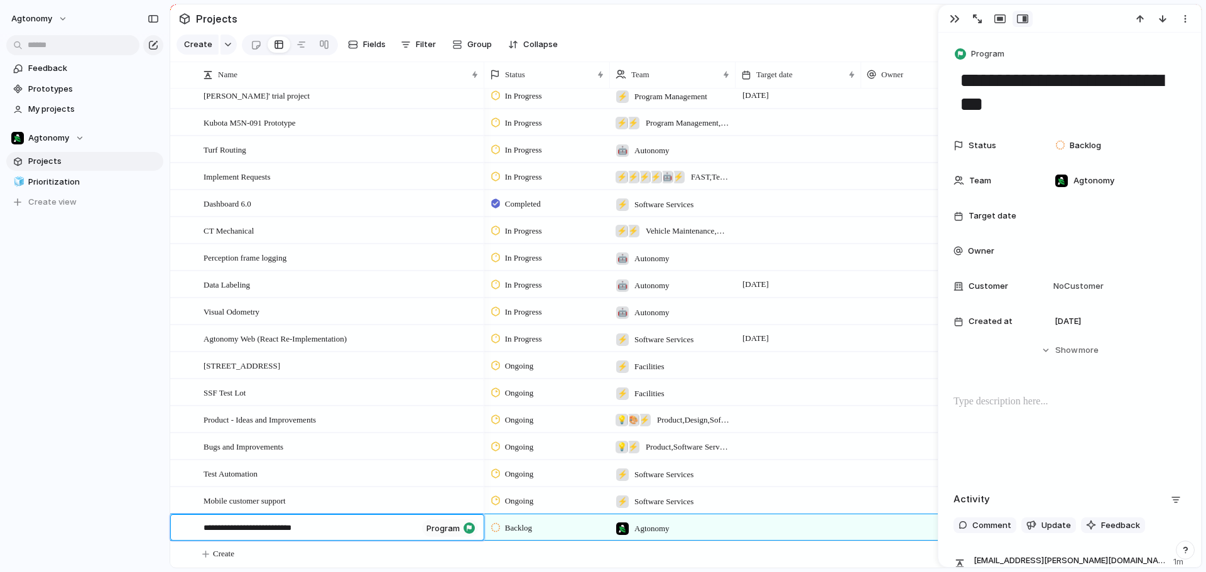
type textarea "**********"
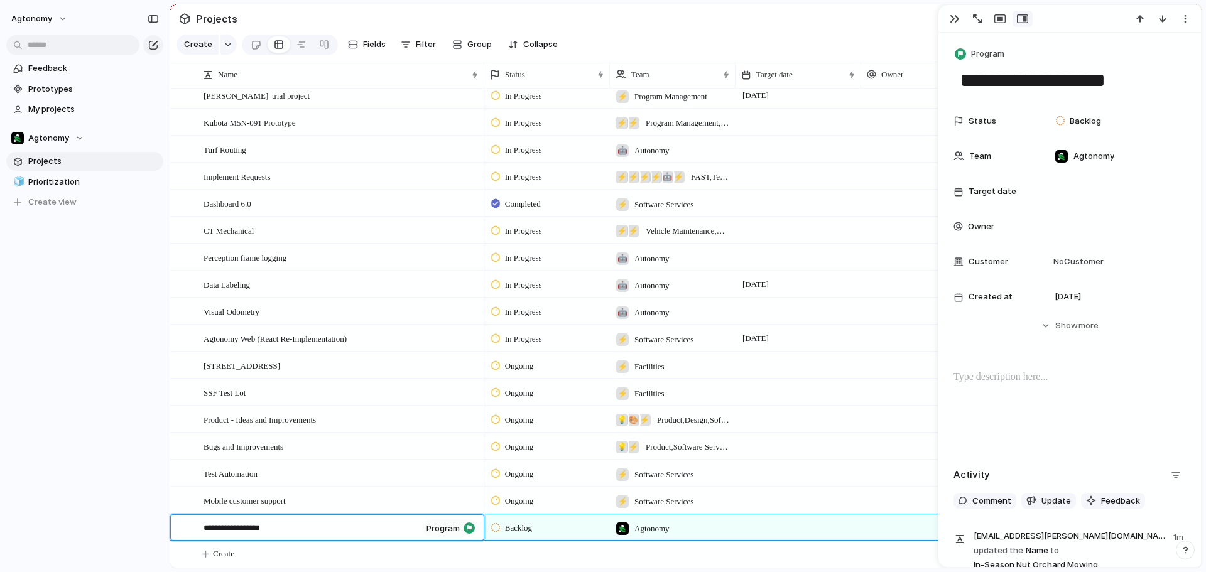
click at [288, 526] on textarea "**********" at bounding box center [310, 529] width 214 height 14
type textarea "**********"
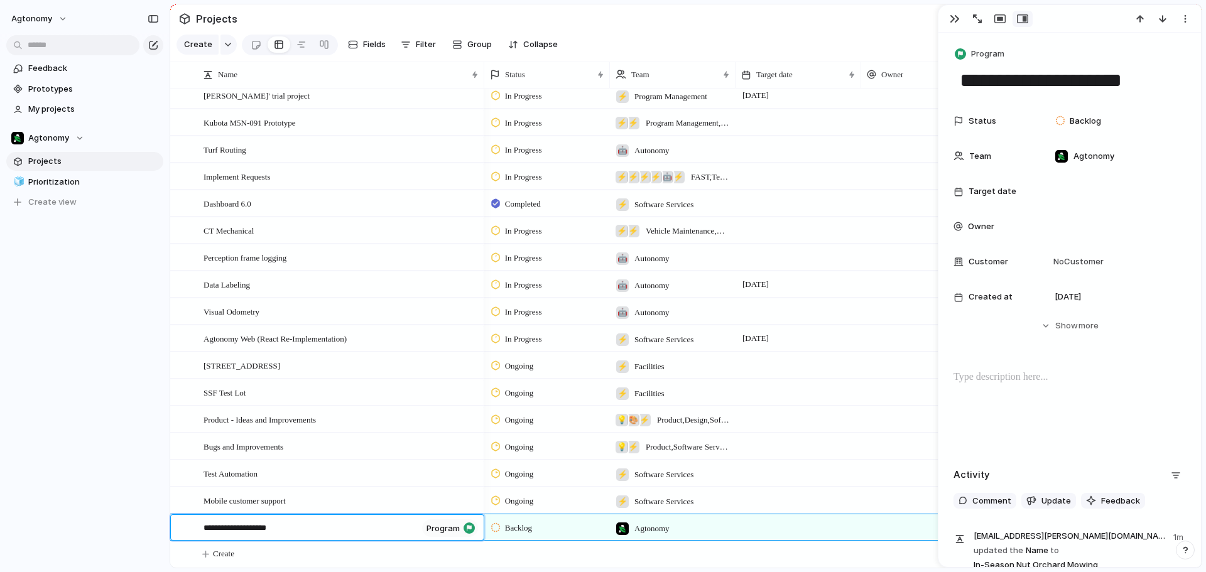
type textarea "**********"
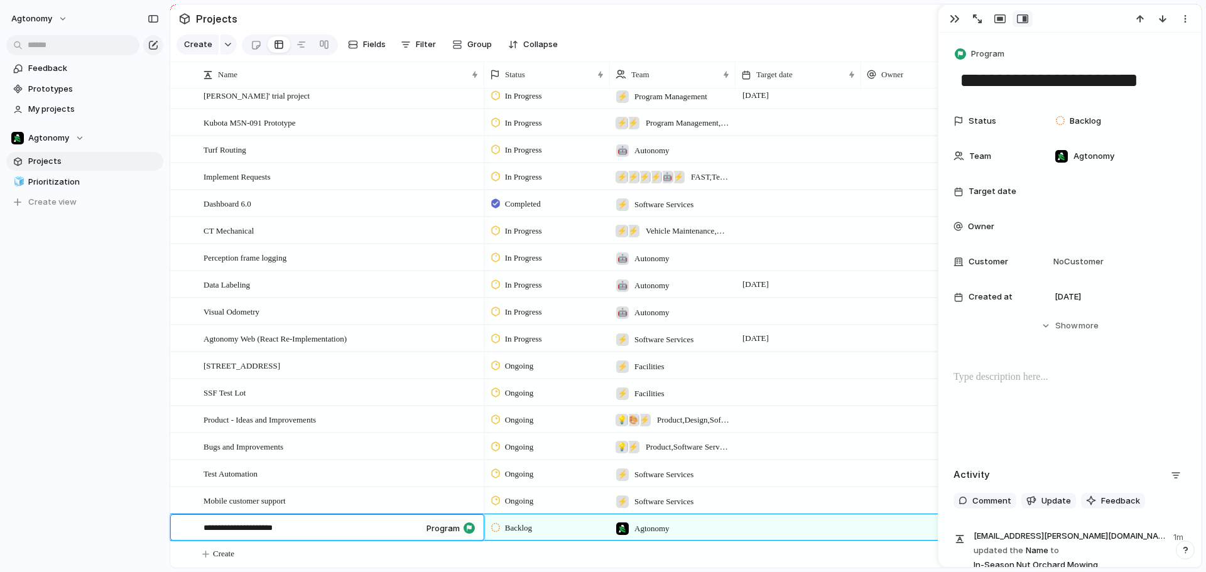
type textarea "**********"
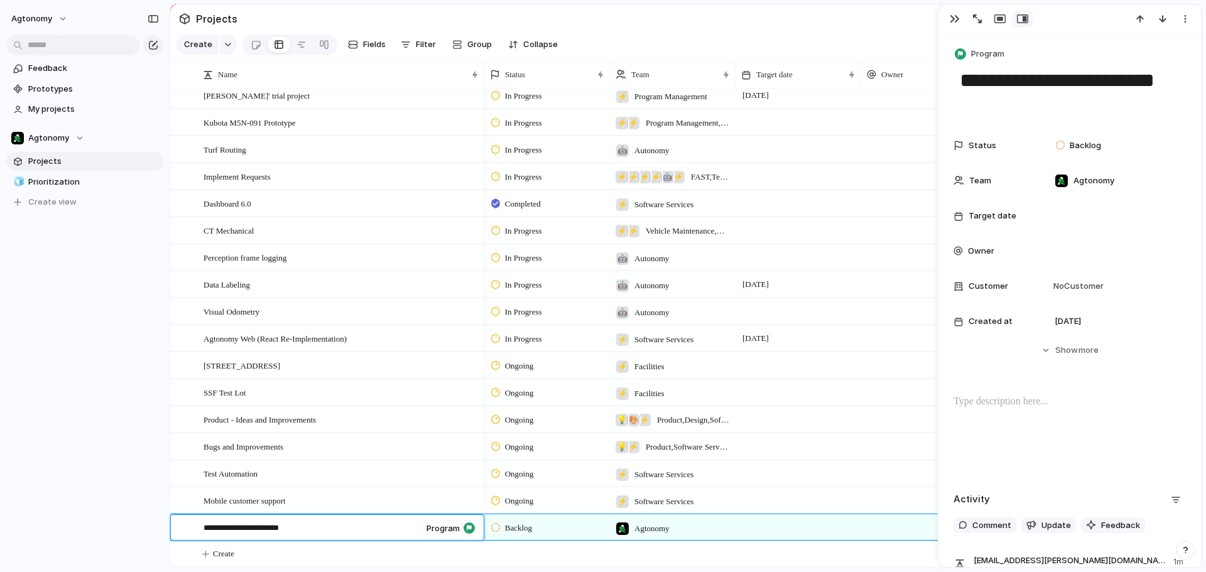
type textarea "**********"
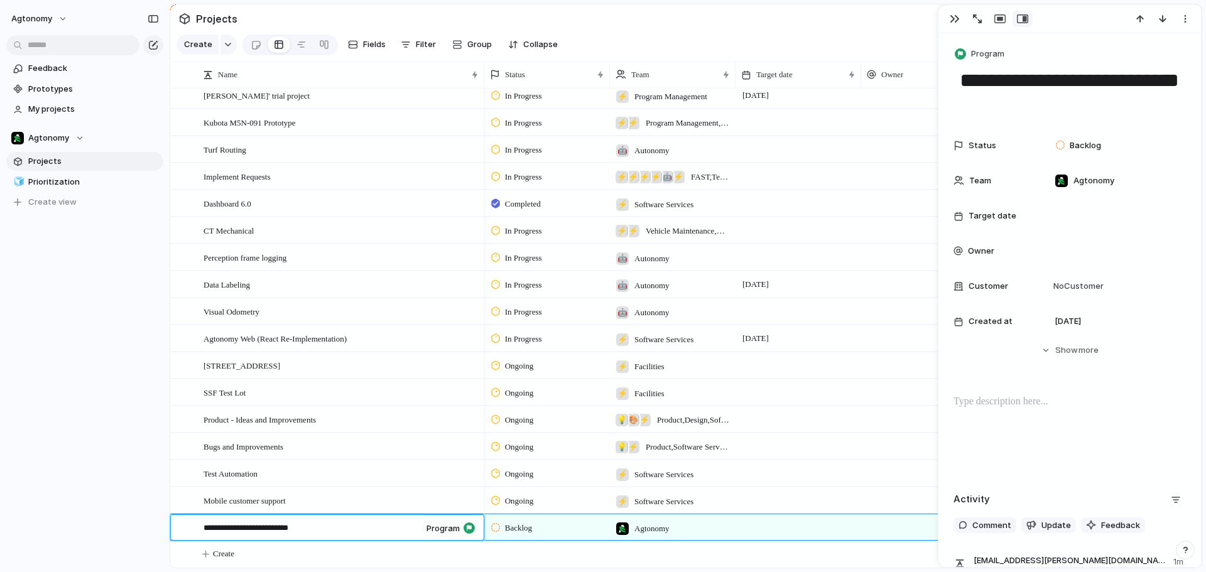
type textarea "**********"
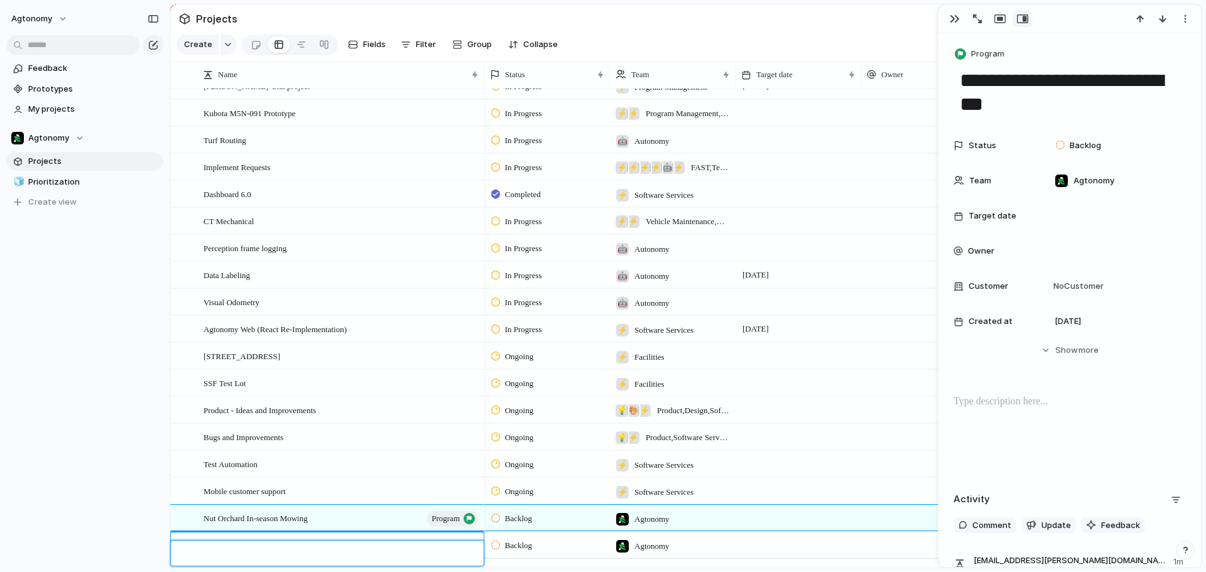
scroll to position [2177, 0]
type textarea "**********"
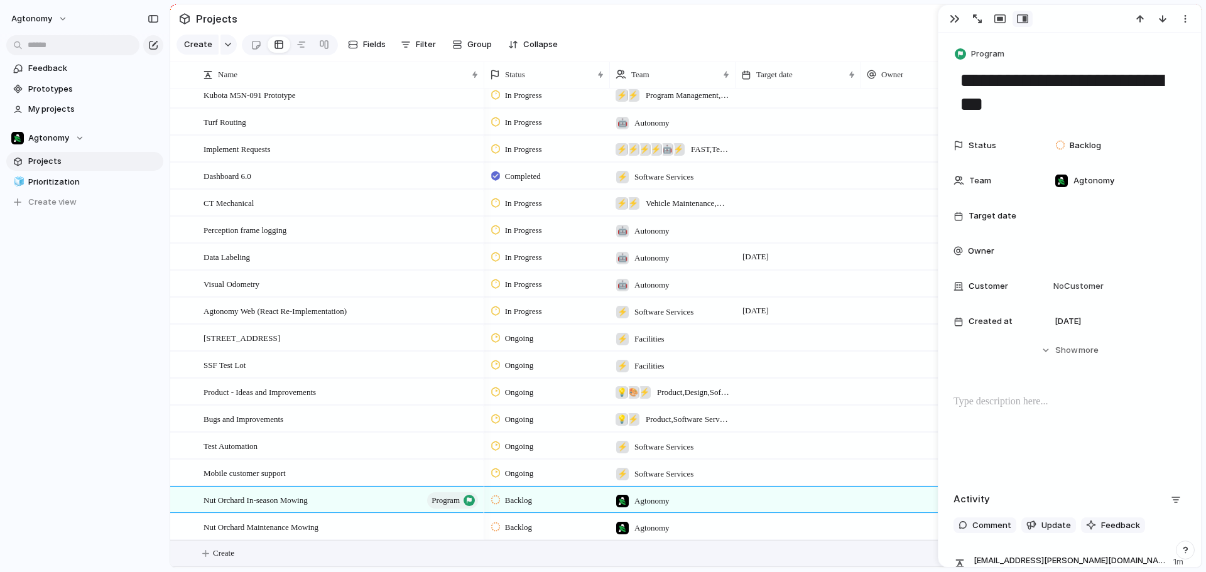
scroll to position [2203, 0]
click at [468, 533] on div at bounding box center [467, 528] width 21 height 16
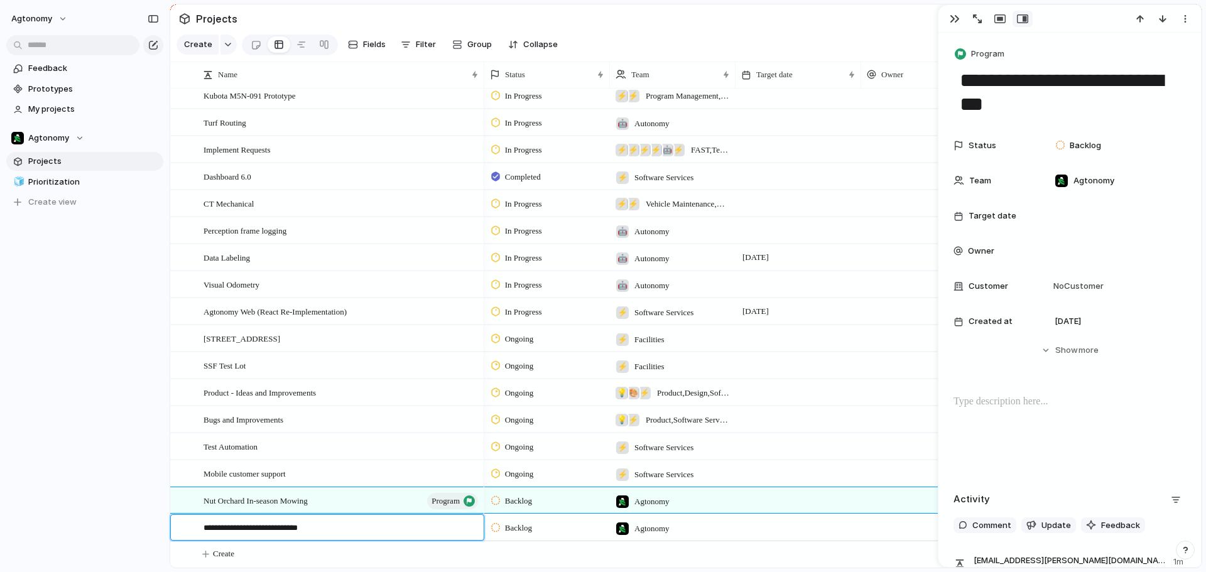
click at [455, 526] on textarea "**********" at bounding box center [338, 529] width 271 height 14
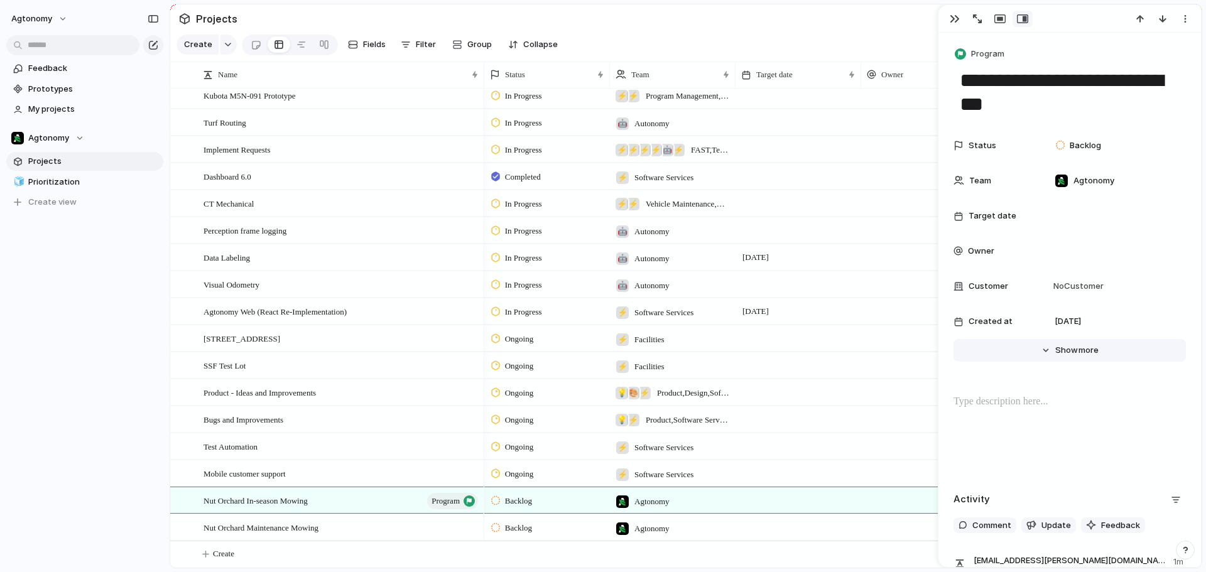
click at [1044, 349] on button "Hide Show more" at bounding box center [1069, 350] width 232 height 23
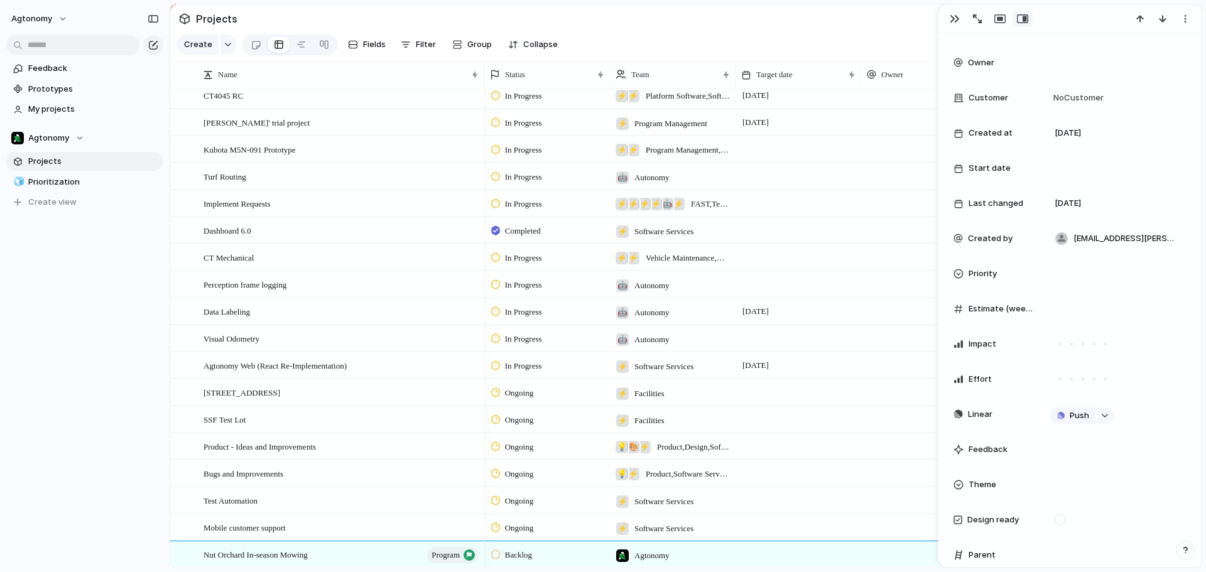
scroll to position [2204, 0]
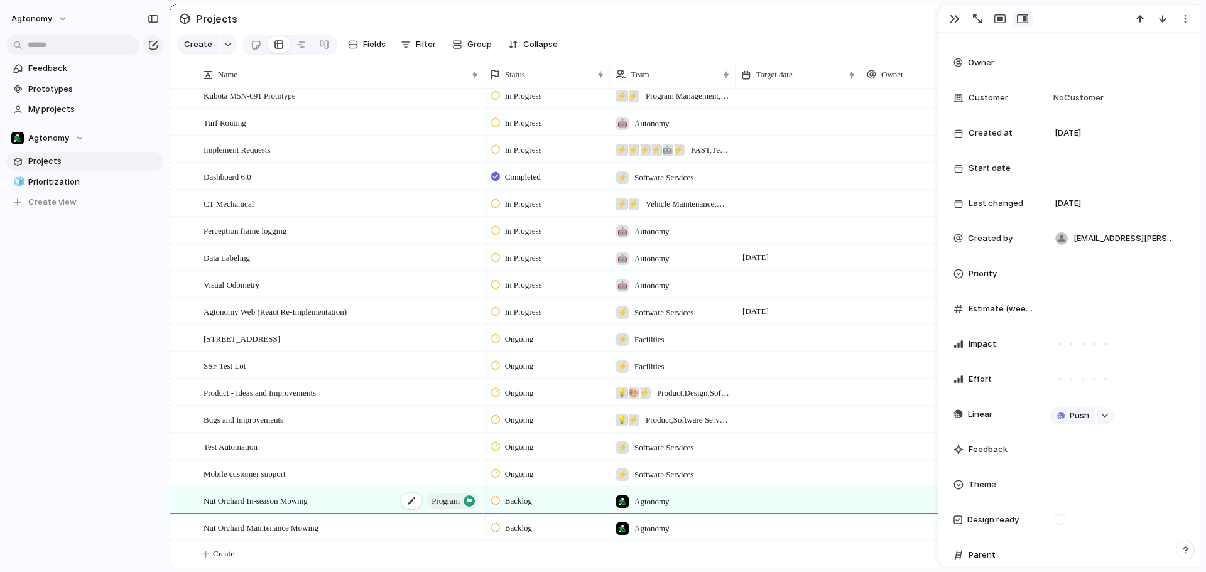
click at [349, 501] on div "Nut Orchard In-season Mowing program" at bounding box center [341, 501] width 276 height 26
click at [402, 502] on div at bounding box center [411, 501] width 21 height 16
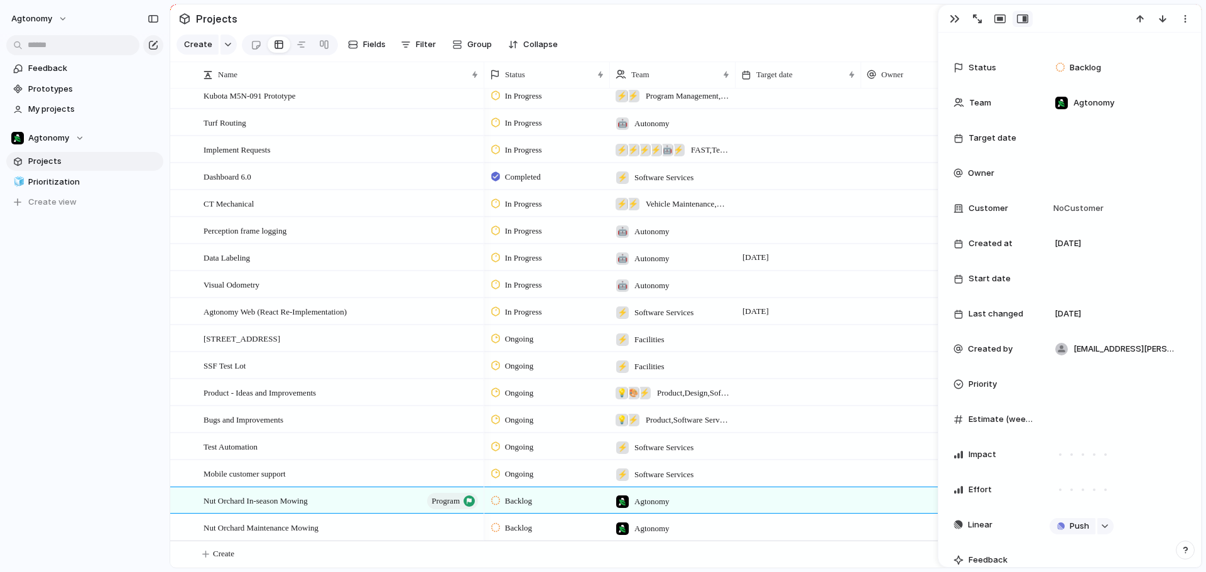
scroll to position [0, 0]
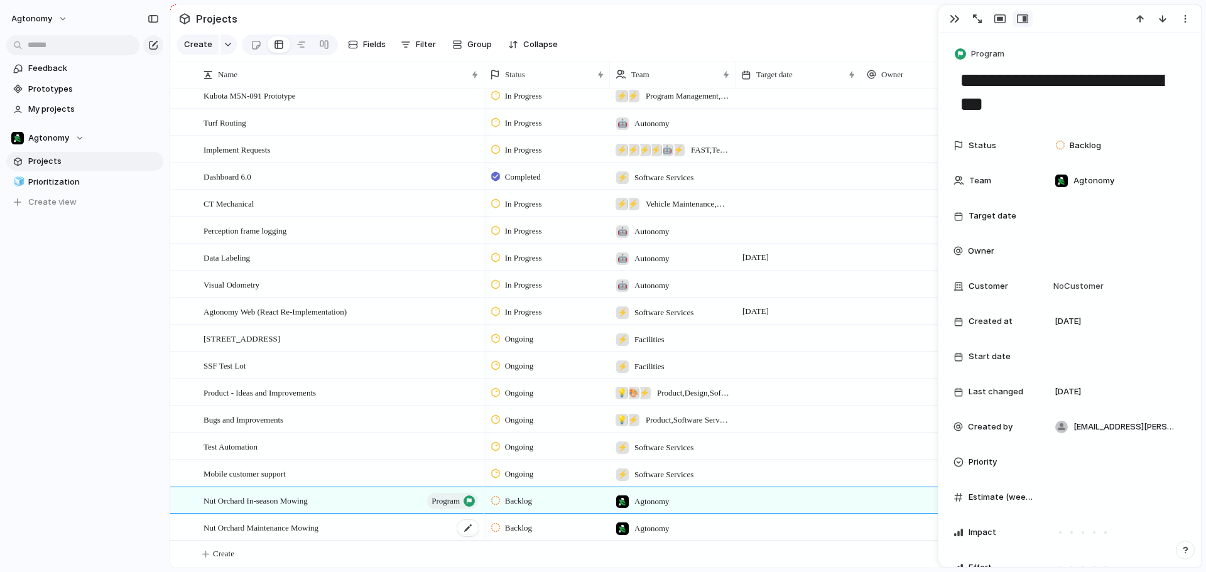
click at [273, 531] on span "Nut Orchard Maintenance Mowing" at bounding box center [260, 527] width 115 height 14
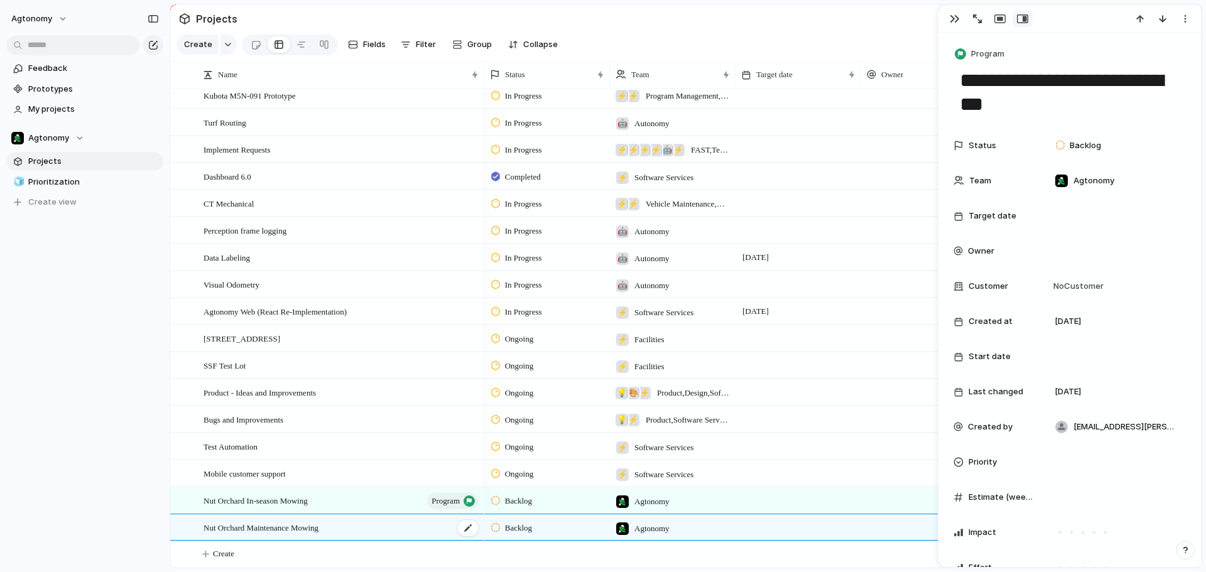
type textarea "**********"
click at [982, 58] on span "Project" at bounding box center [985, 54] width 29 height 13
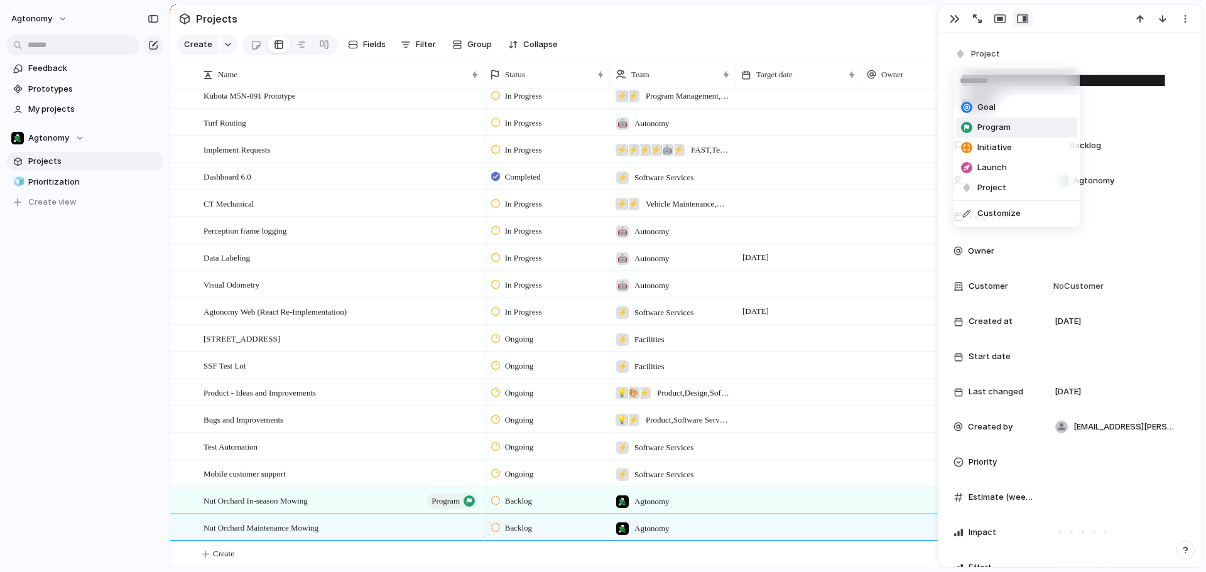
click at [986, 119] on li "Program" at bounding box center [1016, 127] width 121 height 20
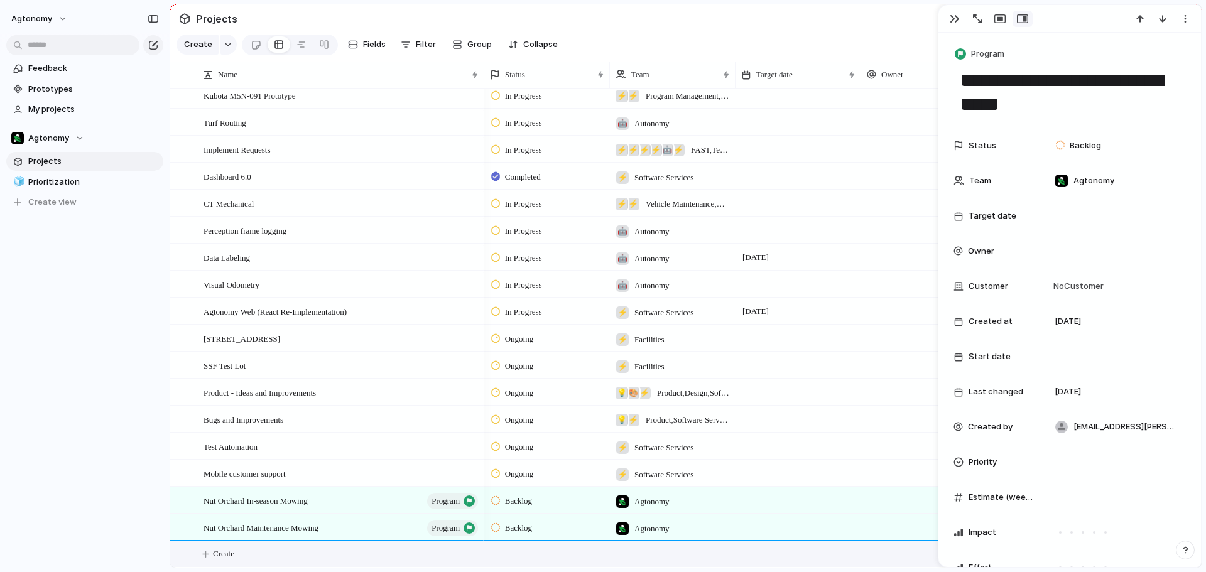
click at [214, 546] on button "Create" at bounding box center [702, 554] width 1038 height 26
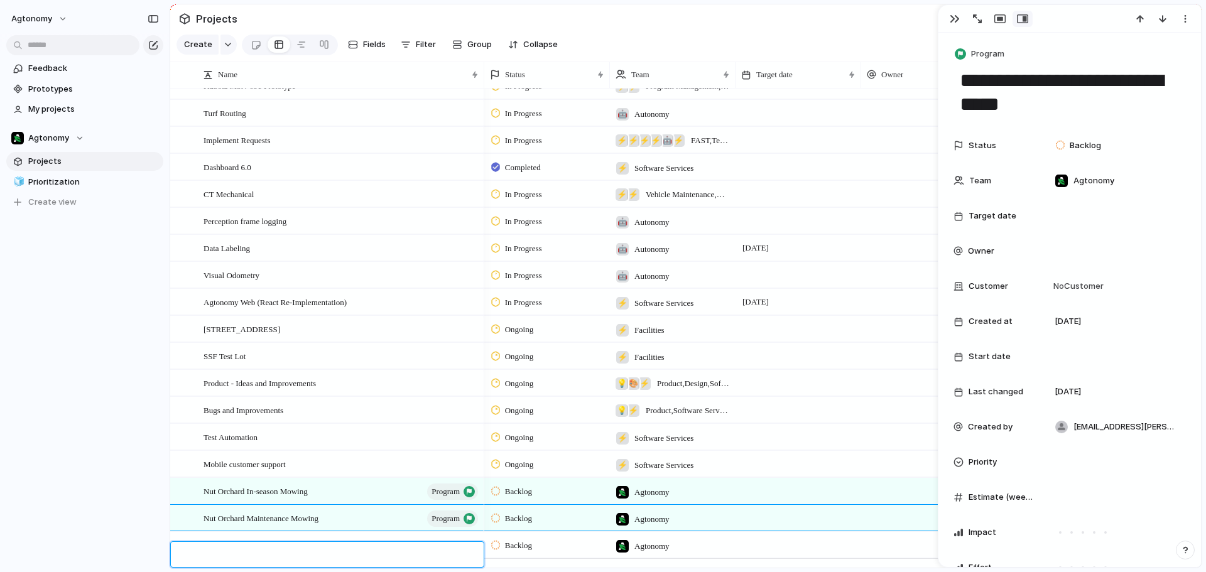
click at [251, 549] on textarea at bounding box center [338, 556] width 271 height 14
type textarea "**********"
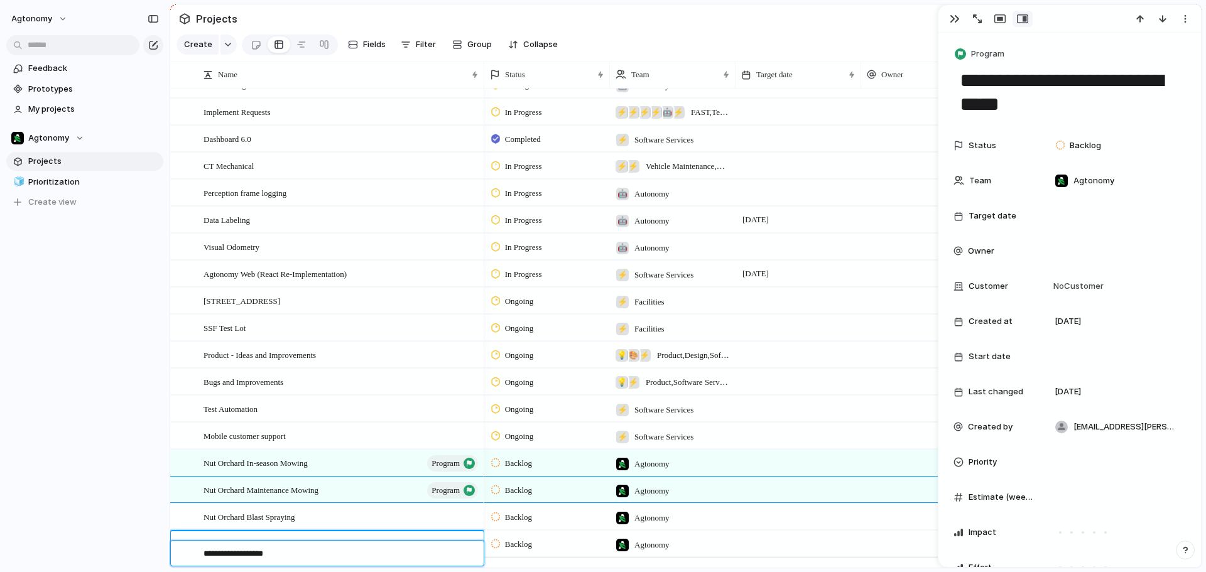
type textarea "**********"
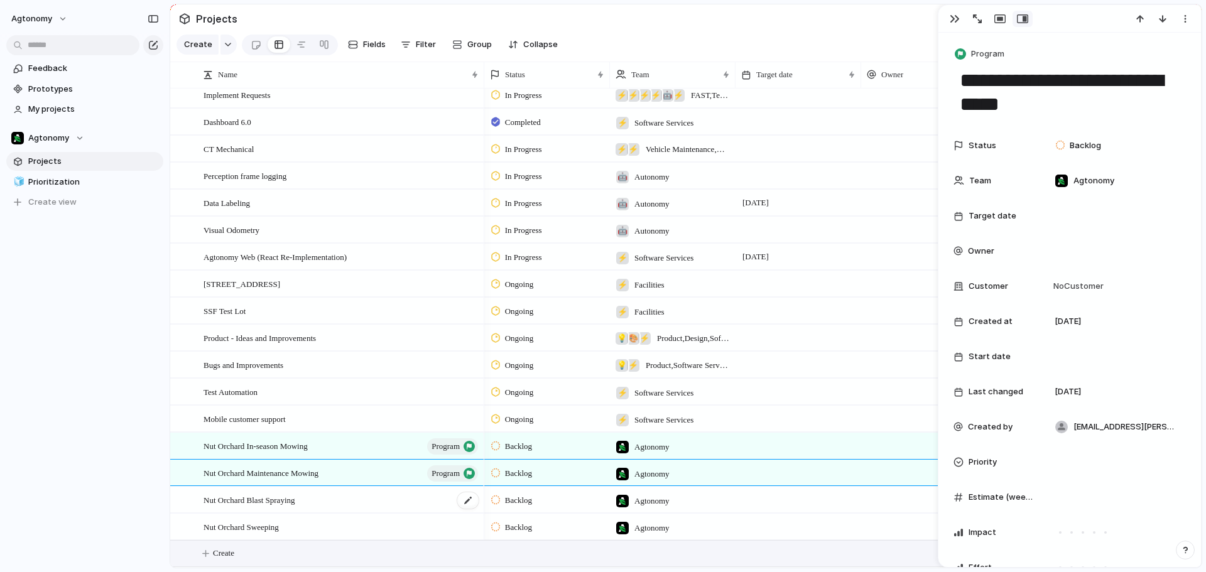
scroll to position [2258, 0]
click at [977, 53] on span "Program" at bounding box center [987, 54] width 33 height 13
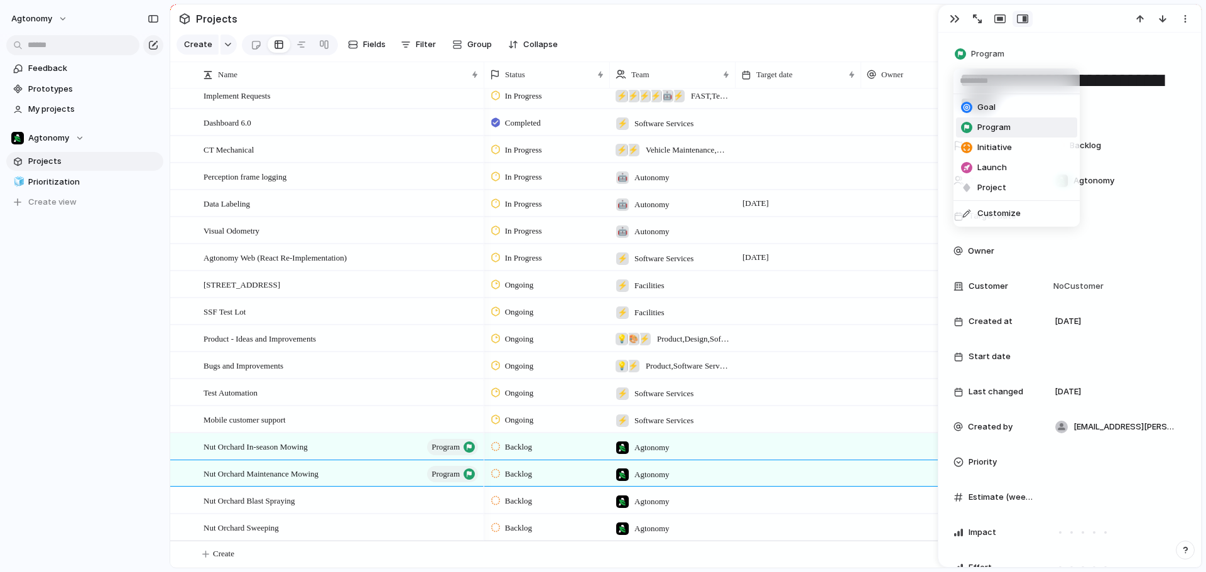
click at [995, 126] on span "Program" at bounding box center [993, 127] width 33 height 13
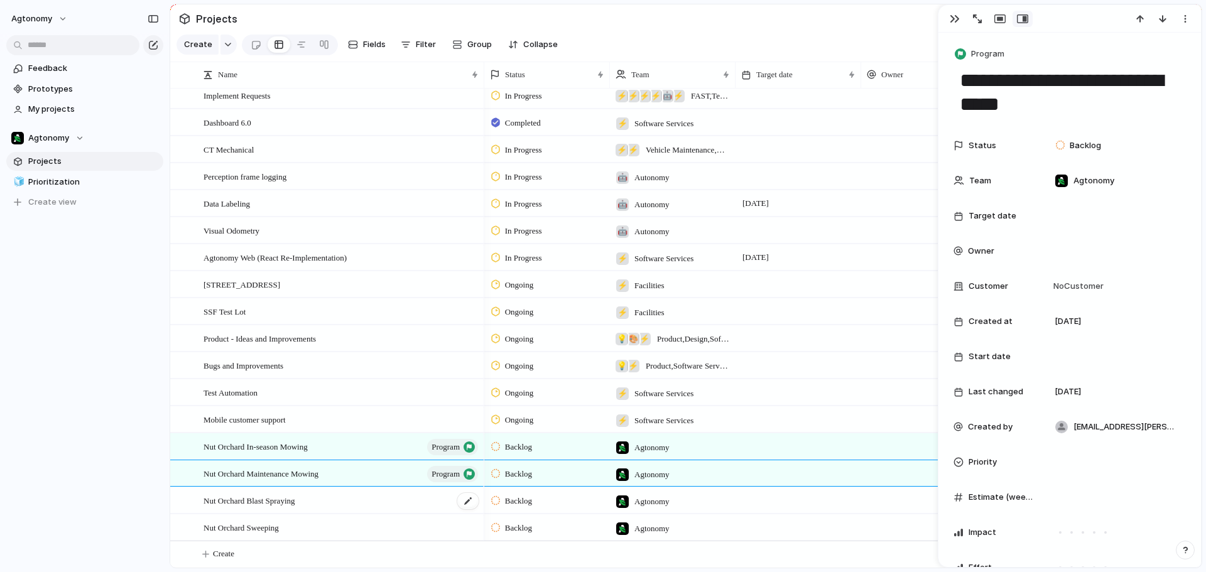
click at [443, 511] on div "Nut Orchard Blast Spraying" at bounding box center [341, 501] width 276 height 26
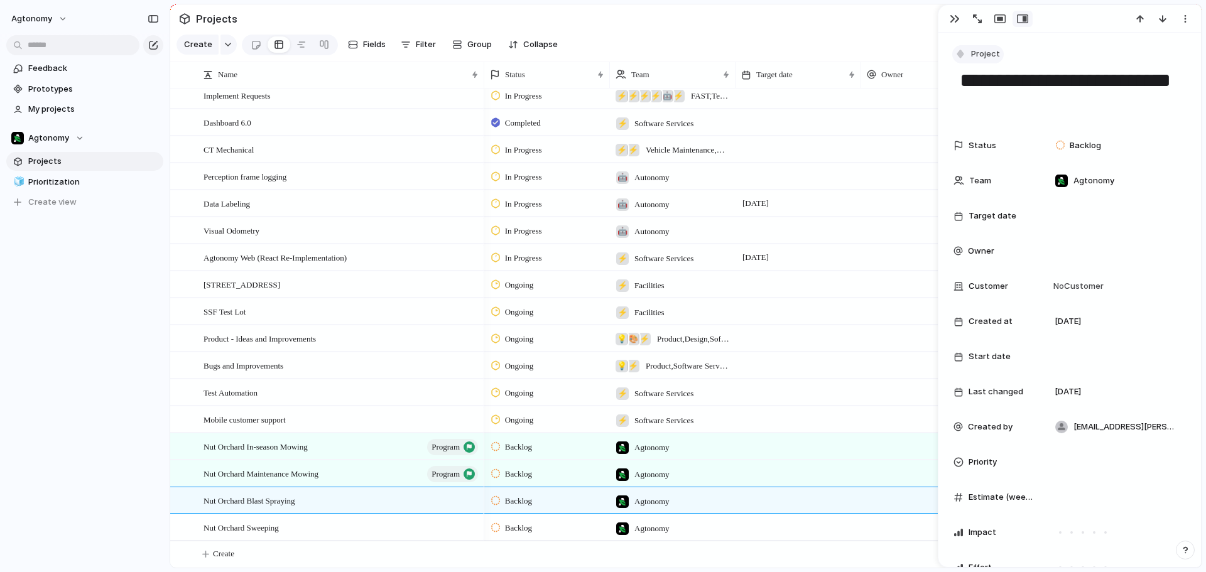
click at [984, 51] on span "Project" at bounding box center [985, 54] width 29 height 13
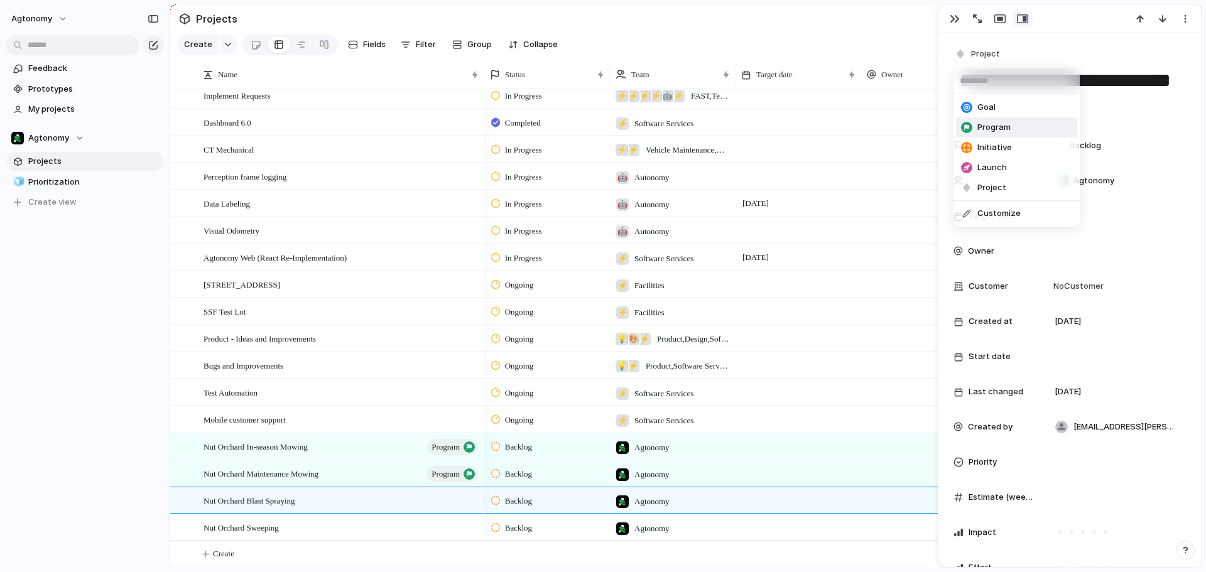
click at [992, 127] on span "Program" at bounding box center [993, 127] width 33 height 13
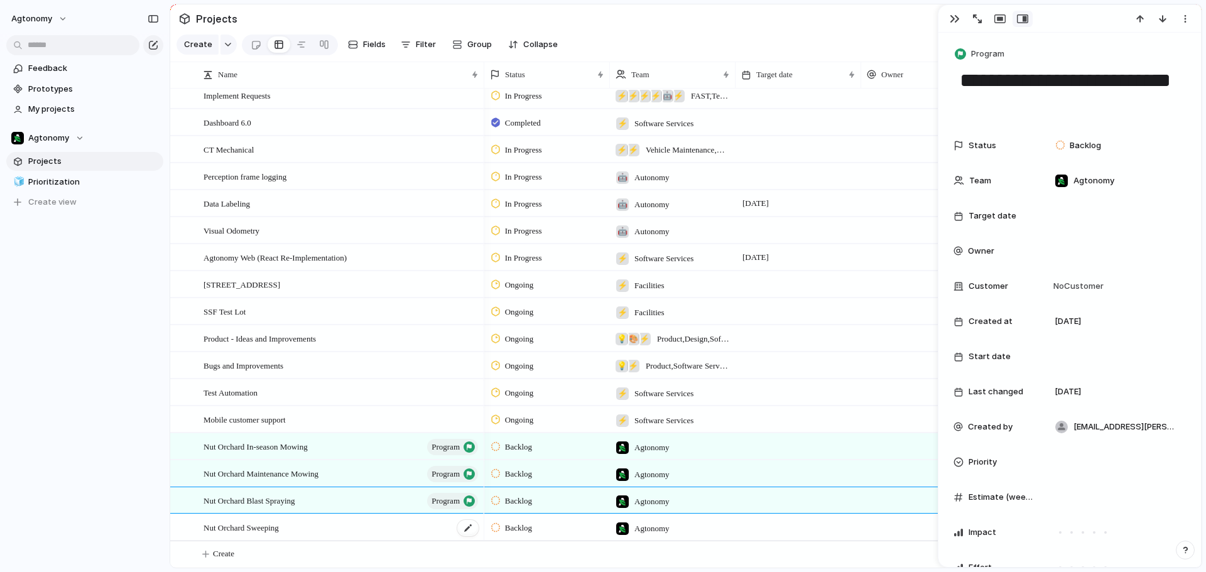
click at [366, 525] on div "Nut Orchard Sweeping" at bounding box center [341, 528] width 276 height 26
type textarea "**********"
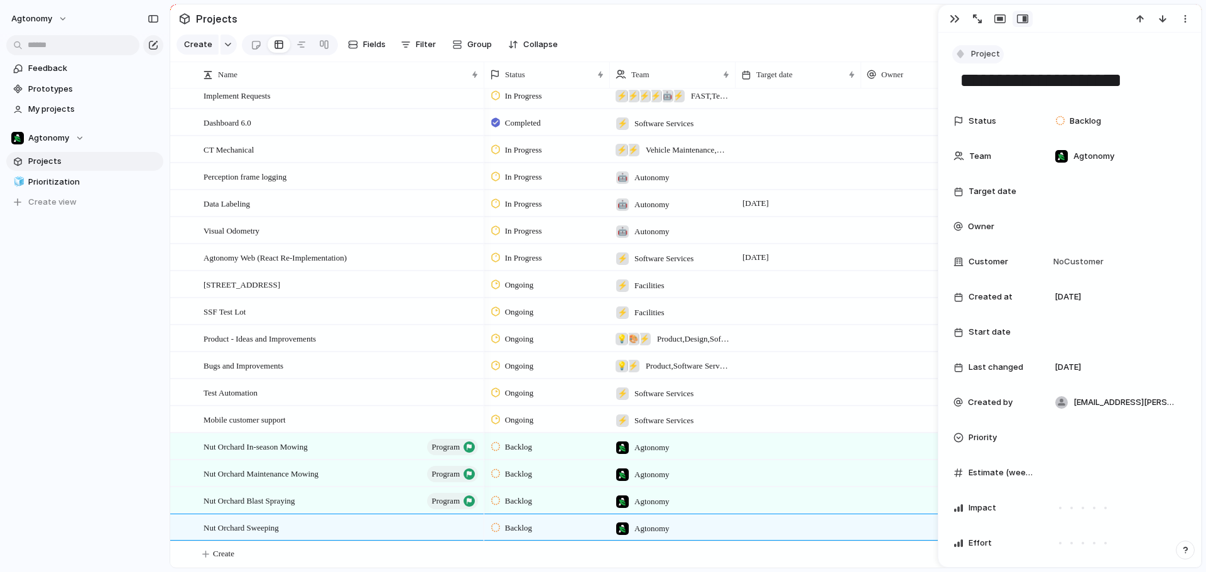
click at [982, 50] on span "Project" at bounding box center [985, 54] width 29 height 13
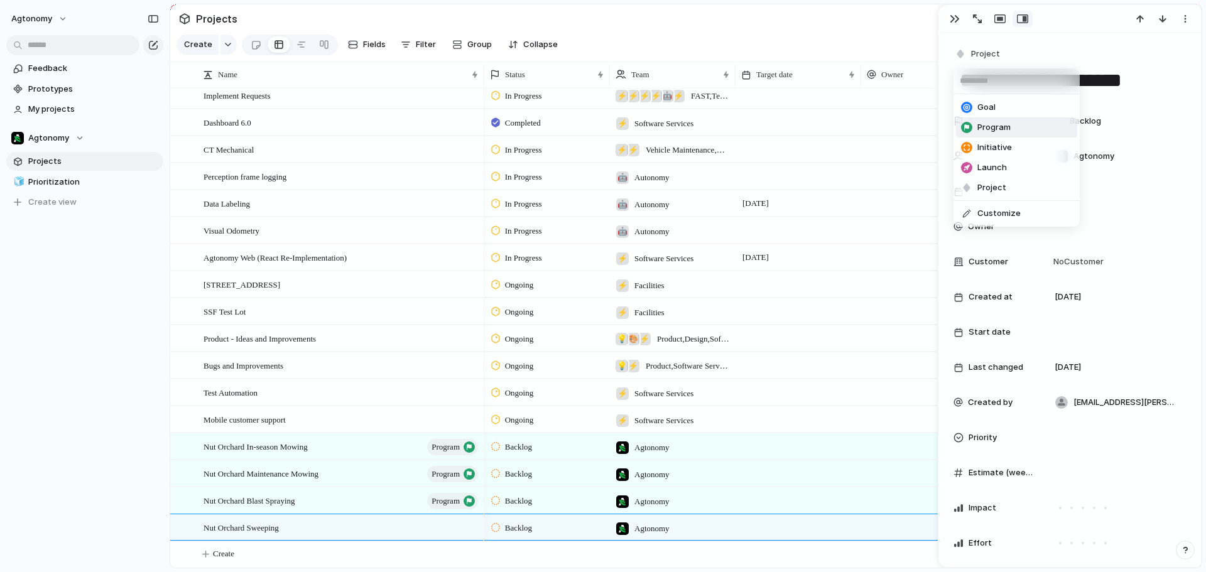
click at [987, 130] on span "Program" at bounding box center [993, 127] width 33 height 13
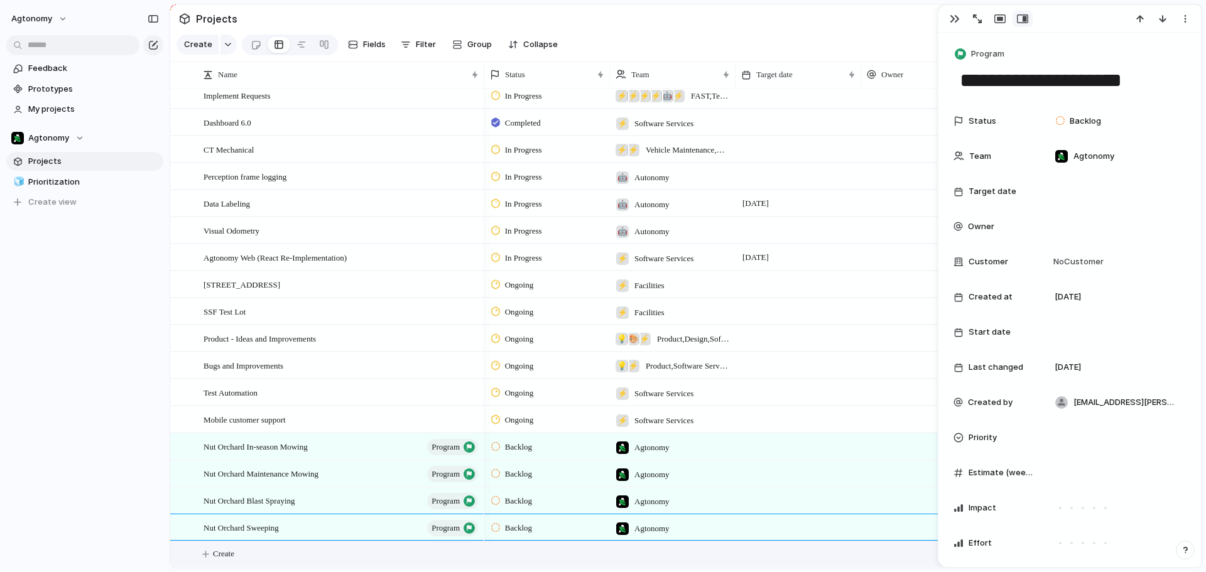
click at [279, 553] on button "Create" at bounding box center [702, 554] width 1038 height 26
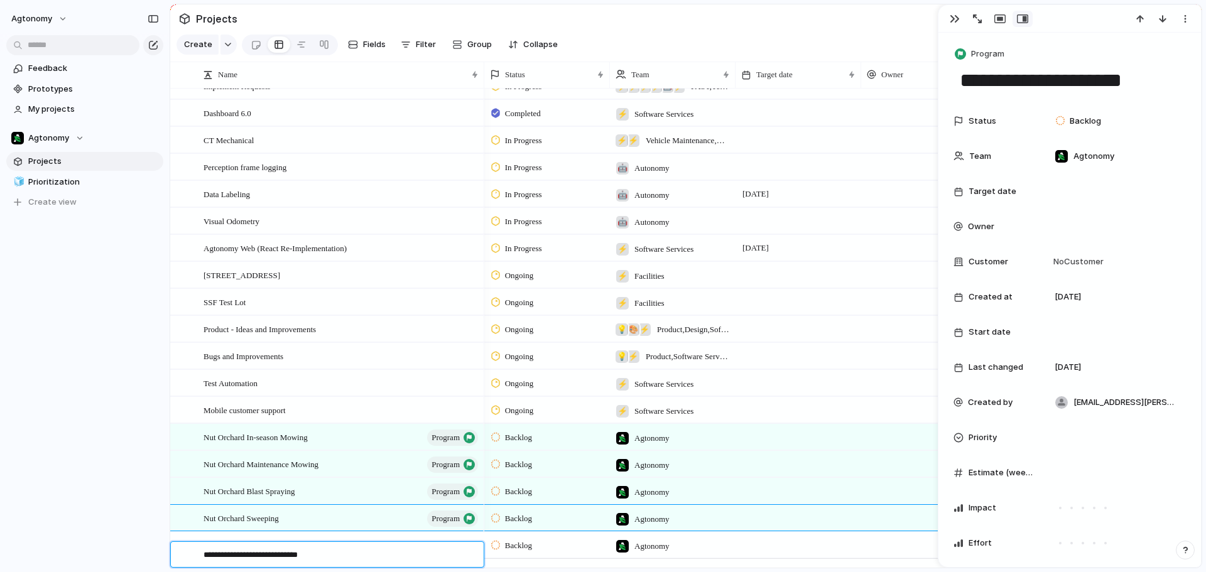
click at [205, 551] on textarea "**********" at bounding box center [338, 556] width 271 height 14
type textarea "**********"
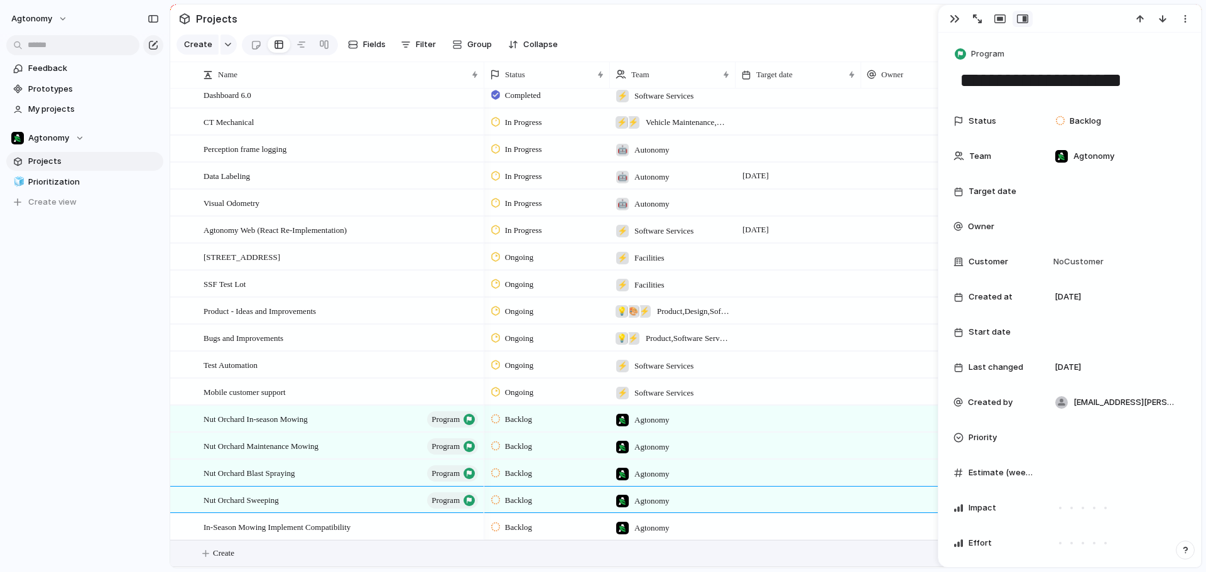
scroll to position [2285, 0]
click at [290, 522] on span "In-Season Mowing Implement Compatibility" at bounding box center [276, 527] width 147 height 14
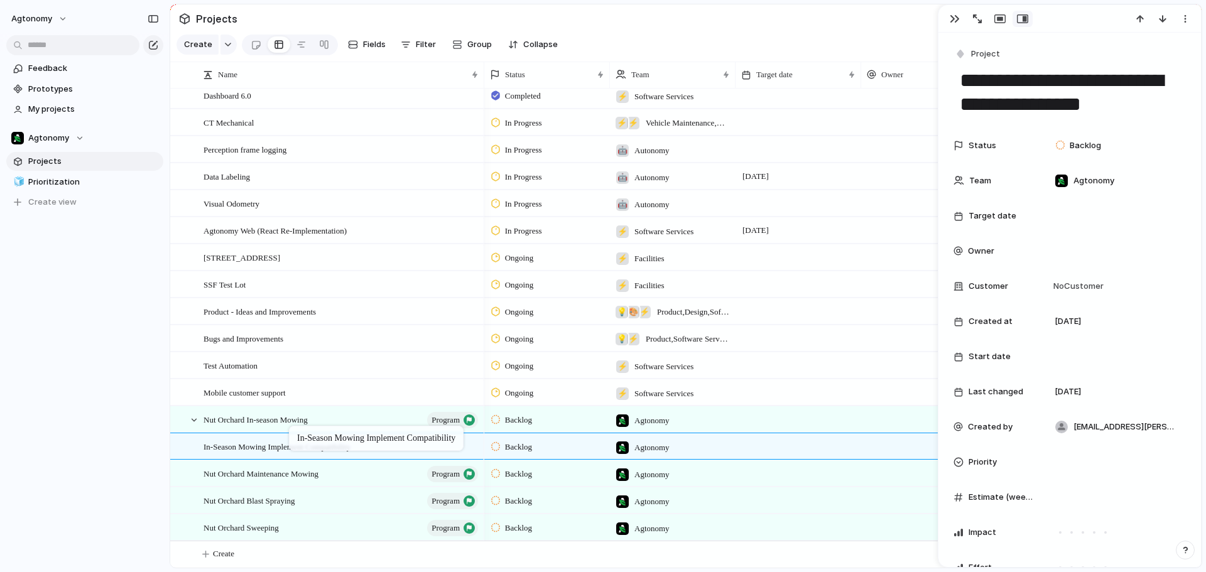
drag, startPoint x: 298, startPoint y: 527, endPoint x: 295, endPoint y: 428, distance: 98.7
click at [314, 474] on span "Nut Orchard Maintenance Mowing" at bounding box center [260, 473] width 115 height 14
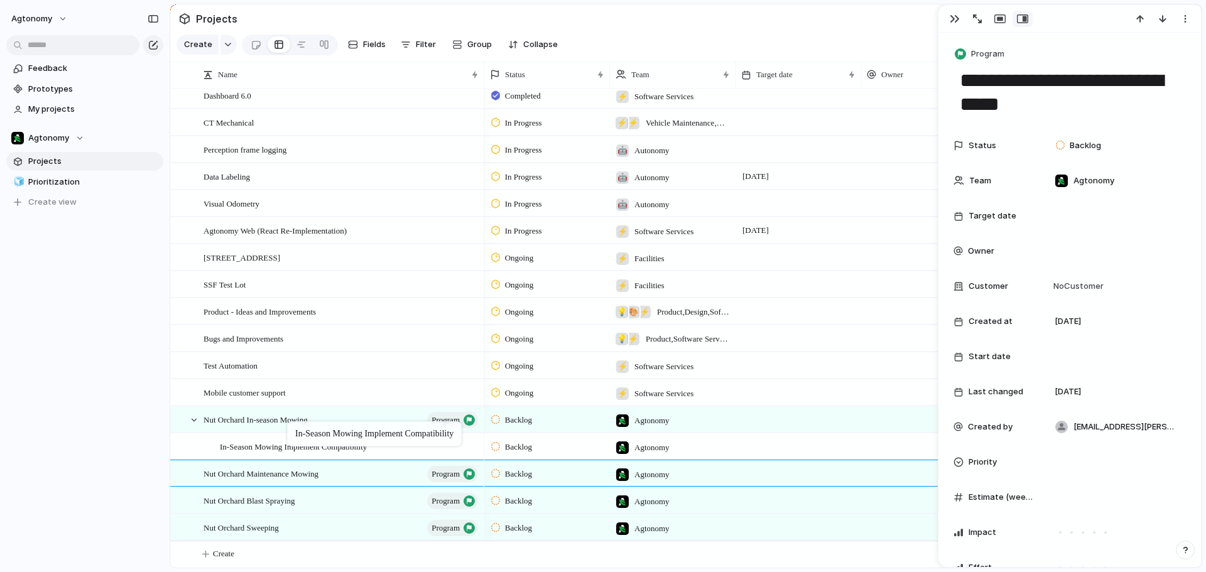
drag, startPoint x: 293, startPoint y: 442, endPoint x: 293, endPoint y: 424, distance: 18.2
click at [442, 453] on div "In-Season Mowing Implement Compatibility" at bounding box center [350, 447] width 260 height 26
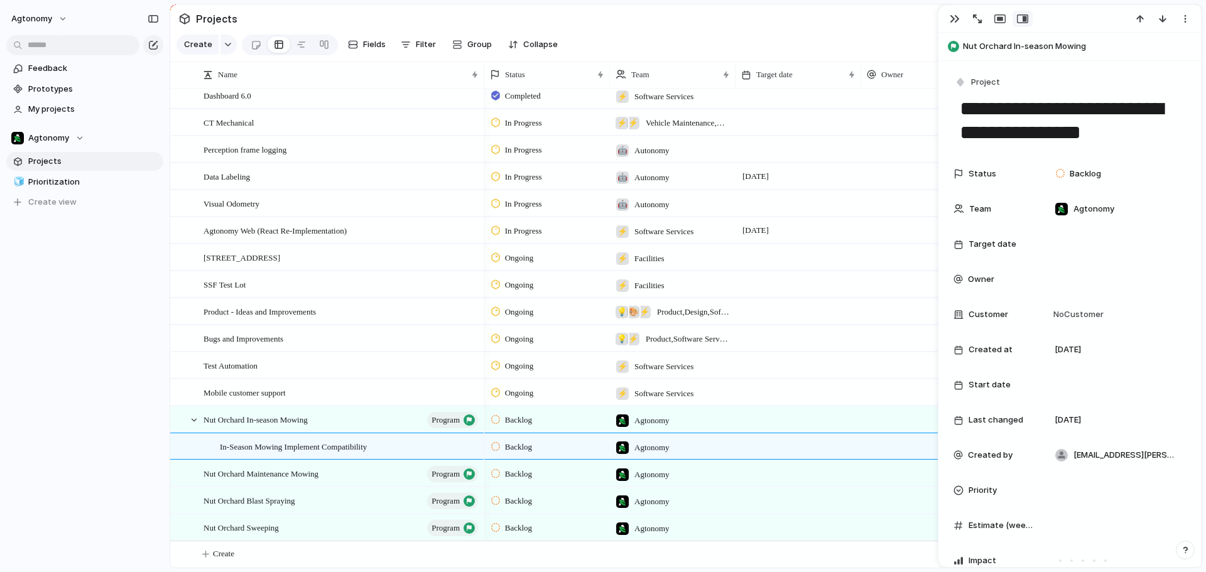
click at [984, 45] on span "Nut Orchard In-season Mowing" at bounding box center [1079, 46] width 232 height 13
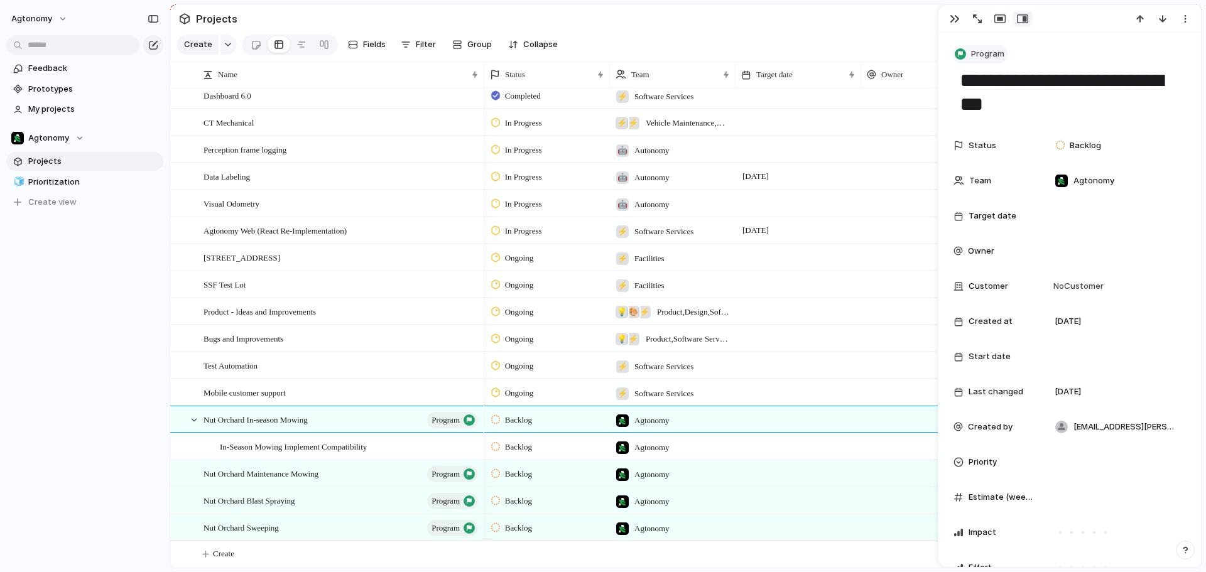
click at [982, 51] on span "Program" at bounding box center [987, 54] width 33 height 13
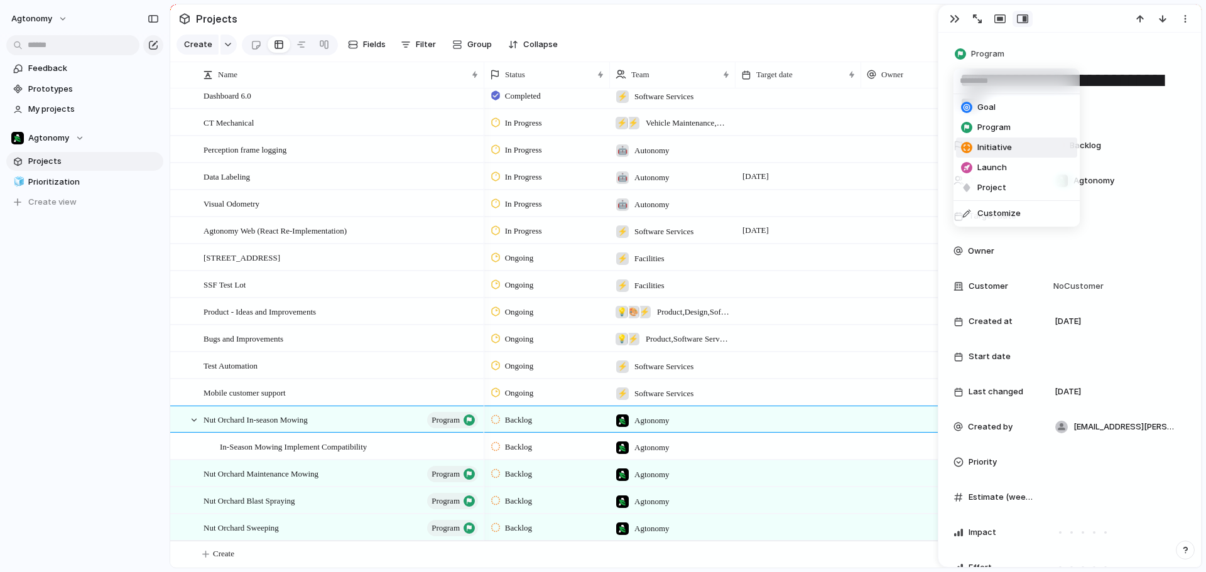
click at [1011, 141] on li "Initiative" at bounding box center [1016, 148] width 121 height 20
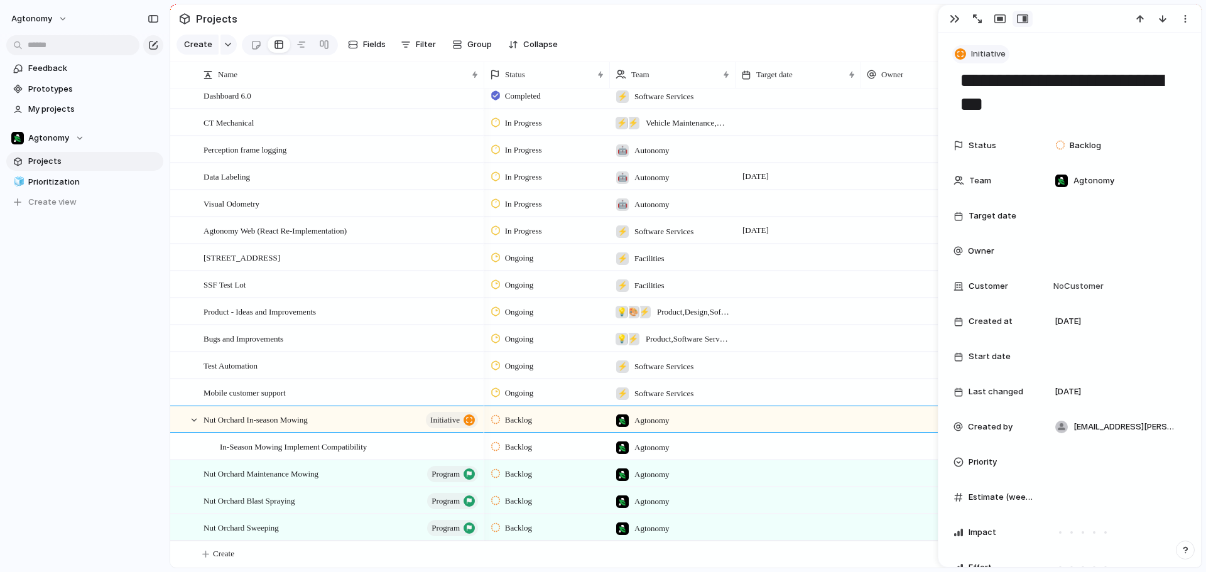
click at [970, 45] on button "Initiative" at bounding box center [980, 54] width 57 height 18
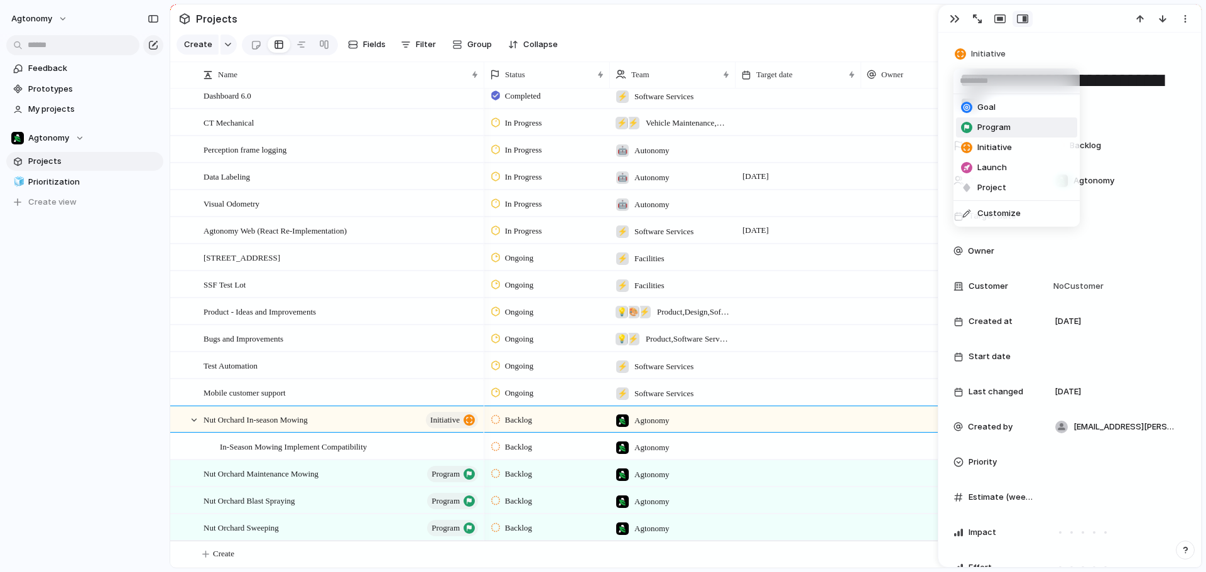
click at [987, 123] on span "Program" at bounding box center [993, 127] width 33 height 13
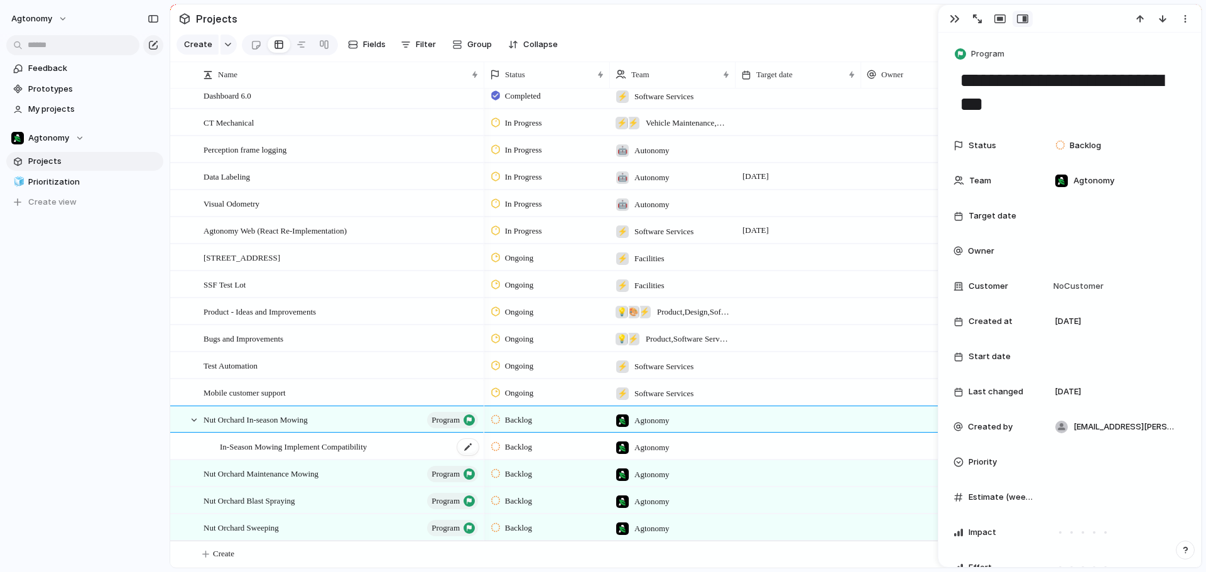
click at [428, 440] on div "In-Season Mowing Implement Compatibility" at bounding box center [350, 447] width 260 height 26
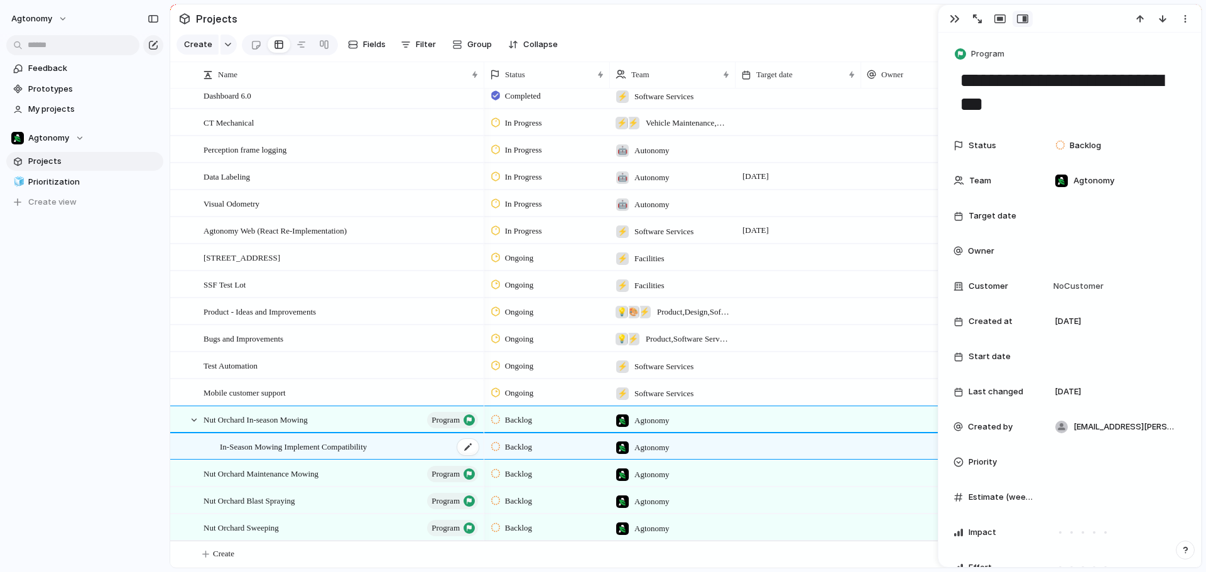
type textarea "**********"
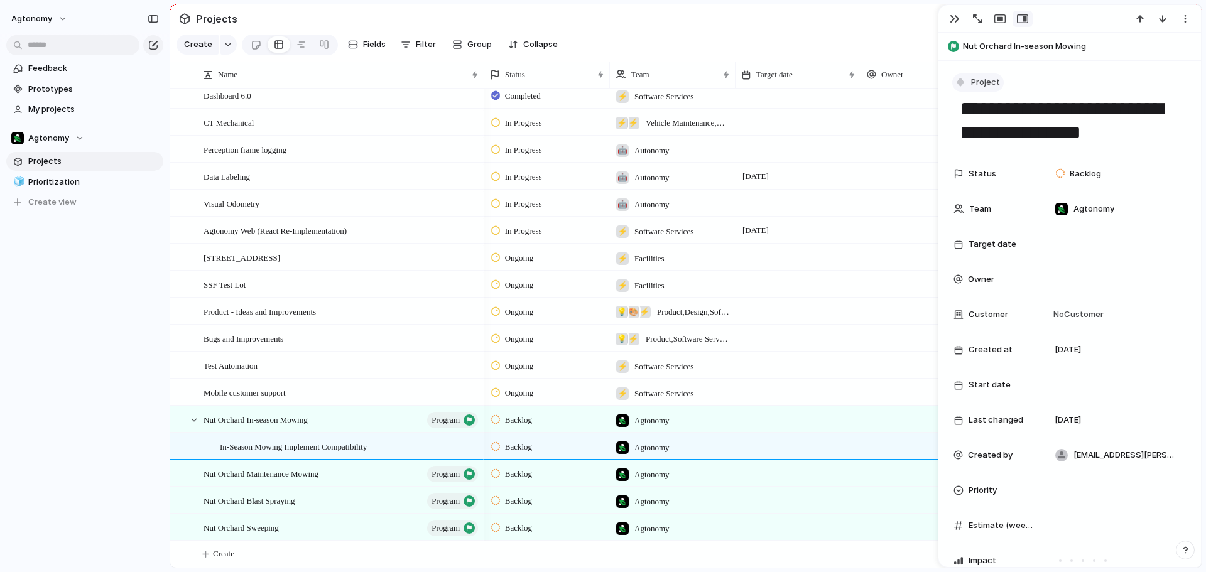
click at [984, 84] on span "Project" at bounding box center [985, 82] width 29 height 13
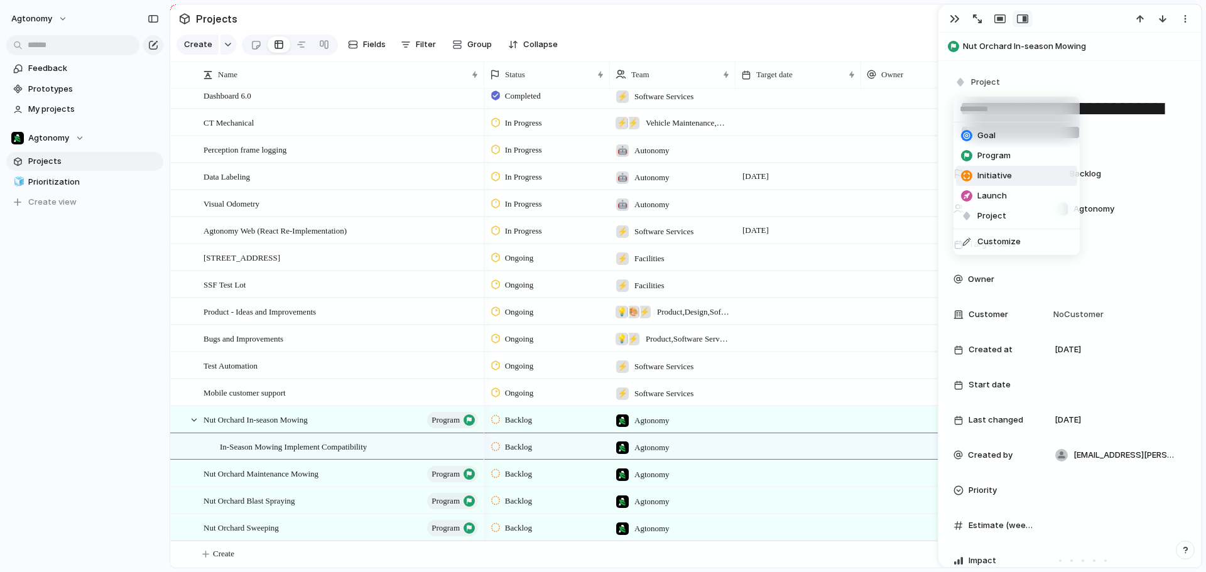
click at [988, 176] on span "Initiative" at bounding box center [994, 176] width 35 height 13
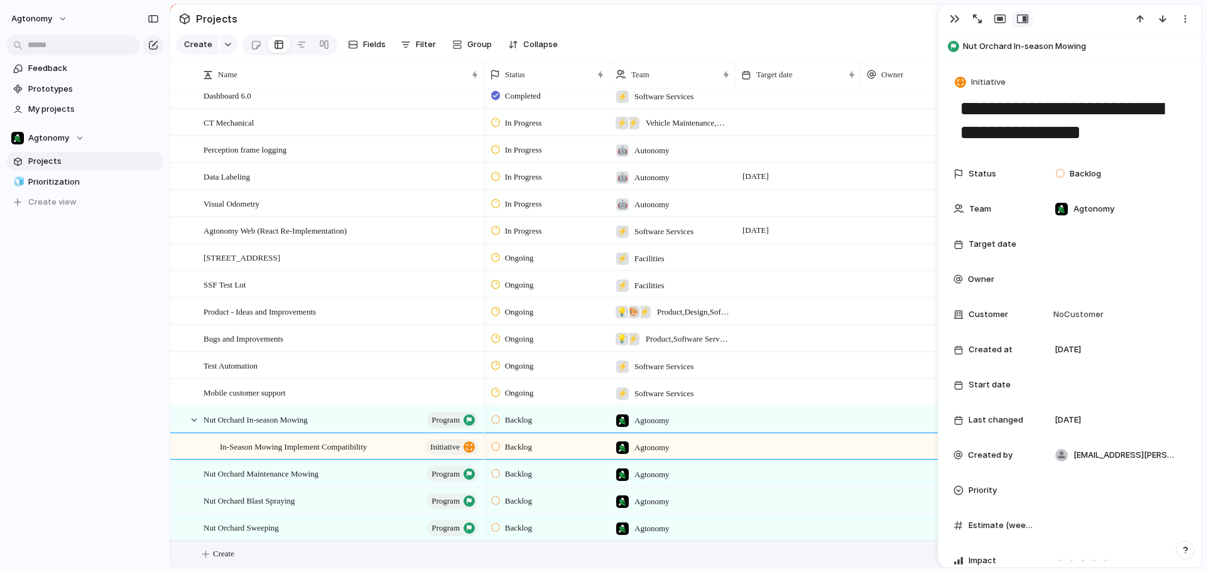
click at [224, 557] on span "Create" at bounding box center [223, 554] width 21 height 13
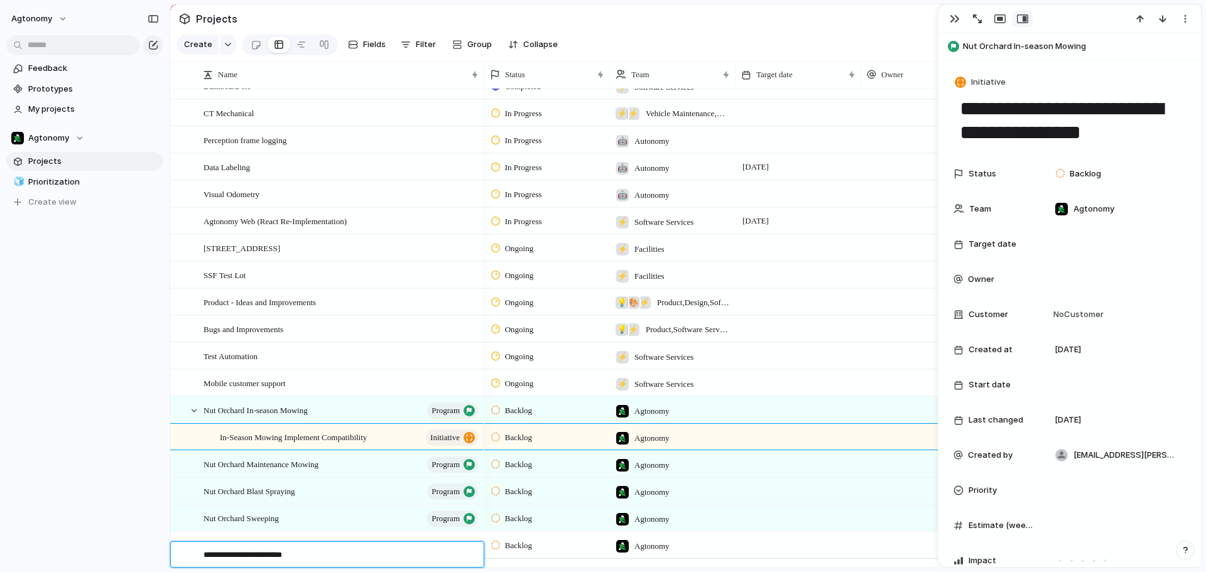
type textarea "**********"
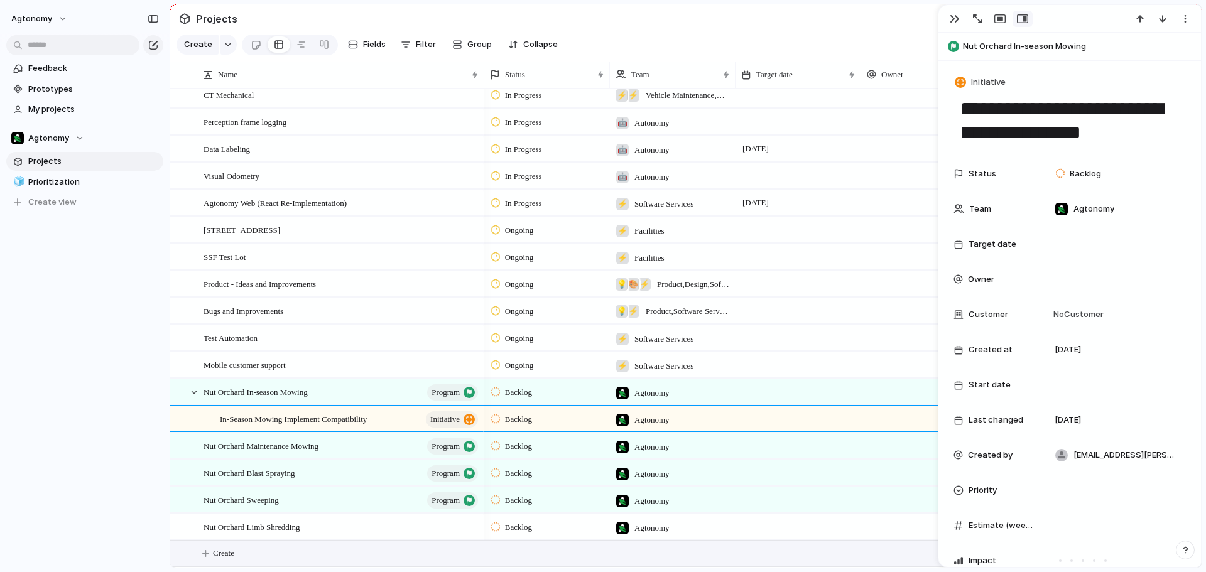
scroll to position [2312, 0]
click at [431, 523] on div "Nut Orchard Limb Shredding" at bounding box center [341, 528] width 276 height 26
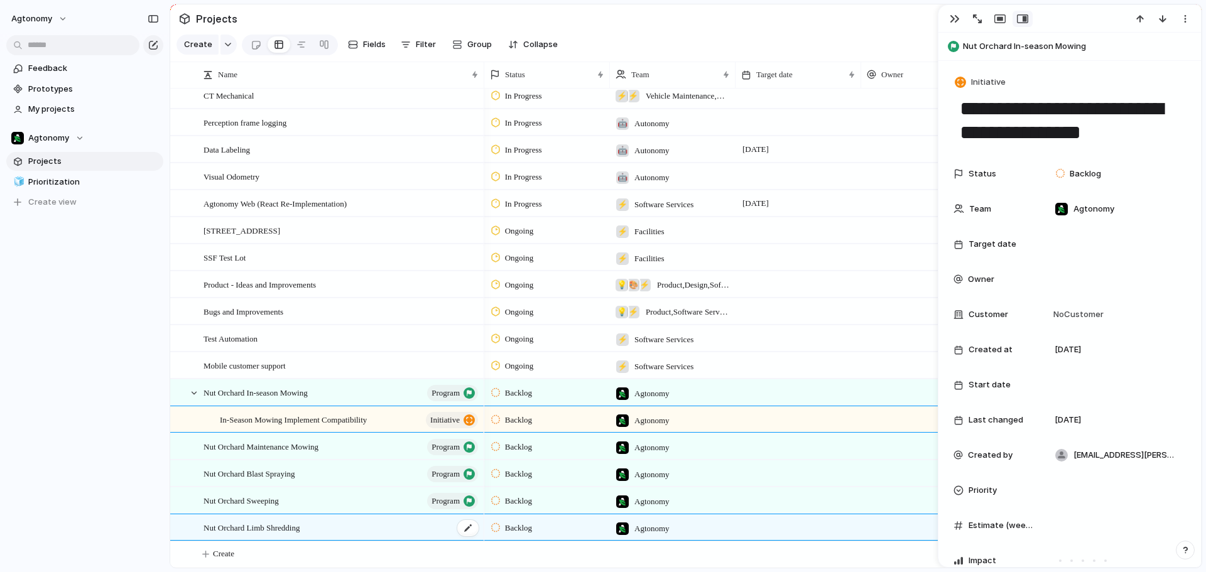
type textarea "**********"
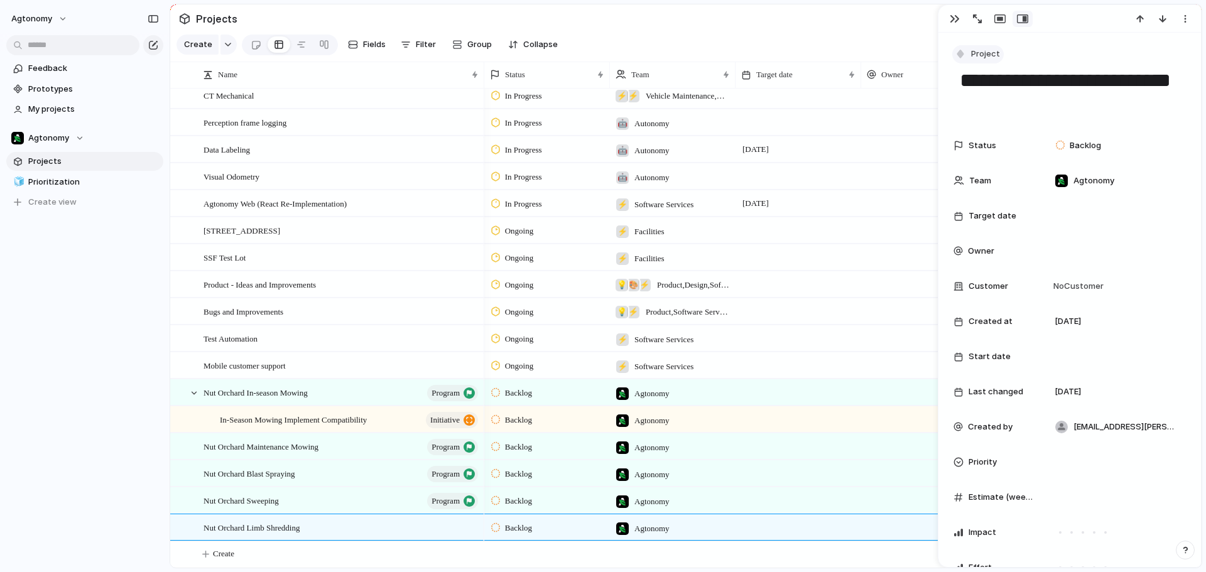
click at [983, 51] on span "Project" at bounding box center [985, 54] width 29 height 13
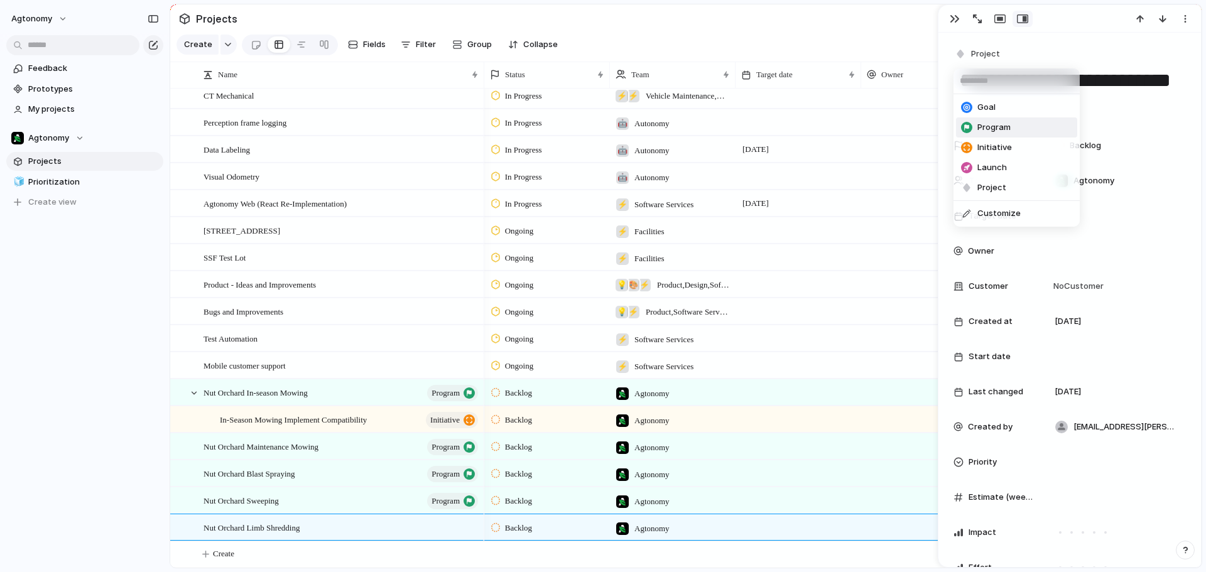
click at [989, 125] on span "Program" at bounding box center [993, 127] width 33 height 13
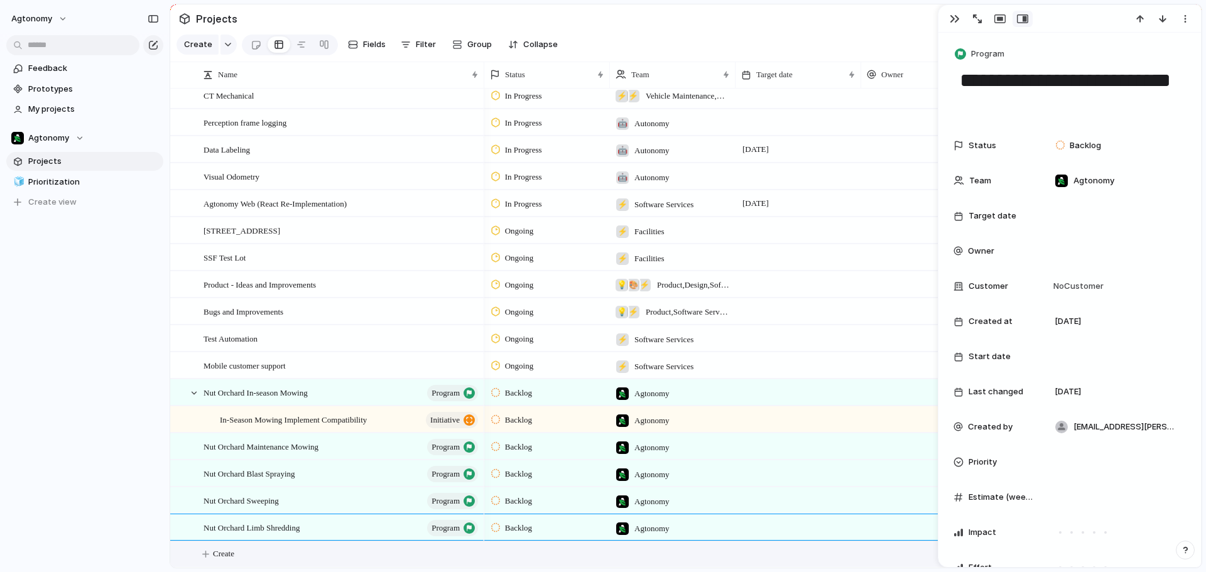
click at [224, 555] on span "Create" at bounding box center [223, 554] width 21 height 13
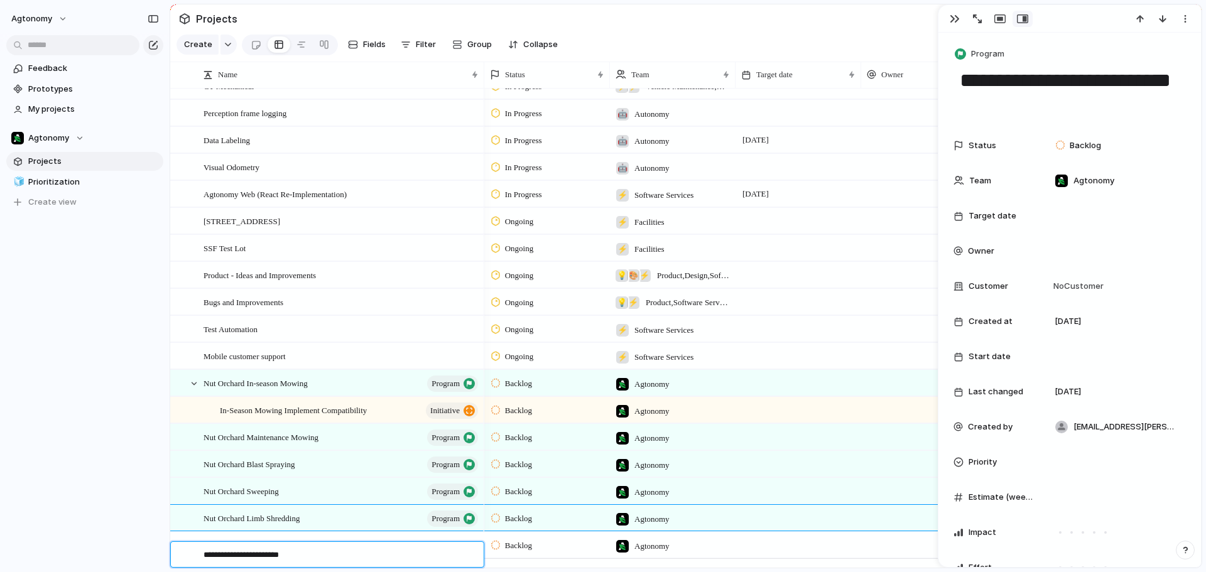
type textarea "**********"
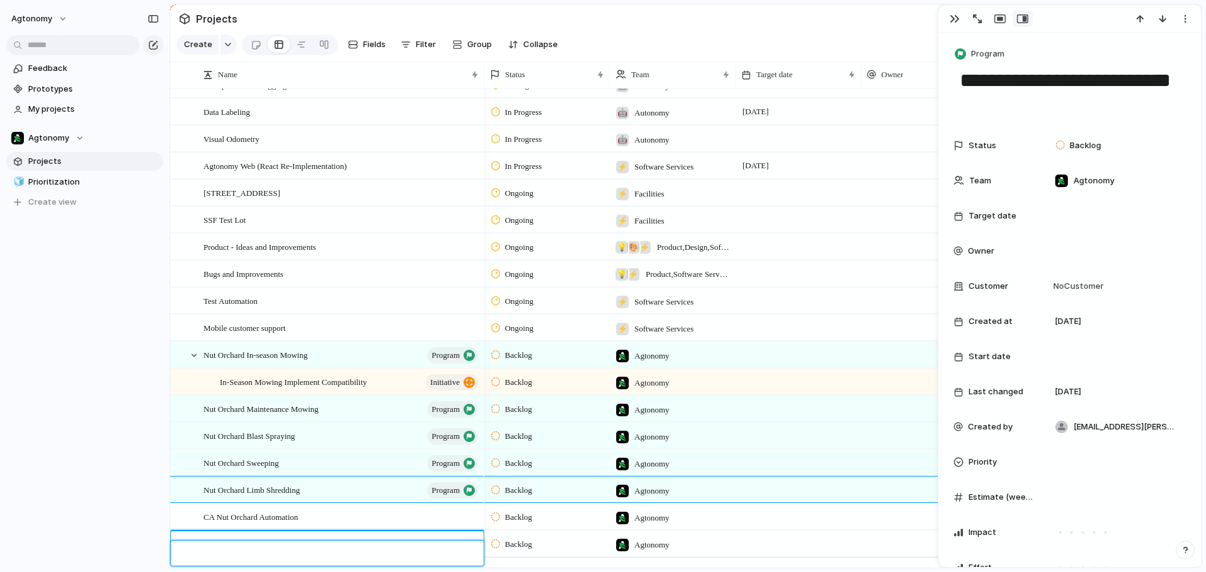
scroll to position [2339, 0]
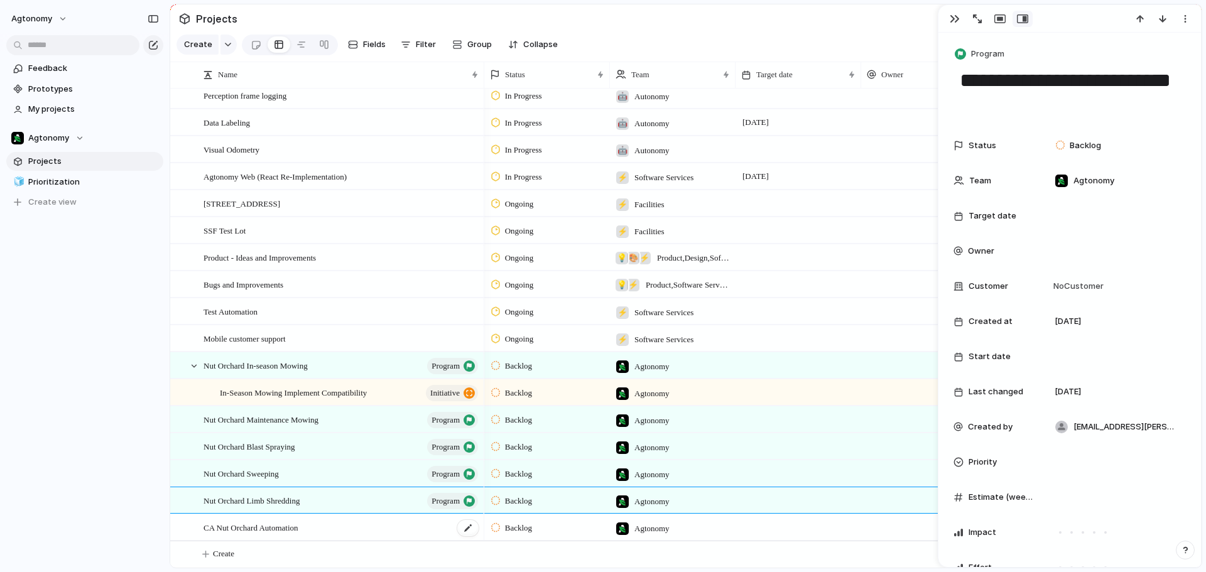
click at [281, 524] on span "CA Nut Orchard Automation" at bounding box center [250, 527] width 95 height 14
type textarea "**********"
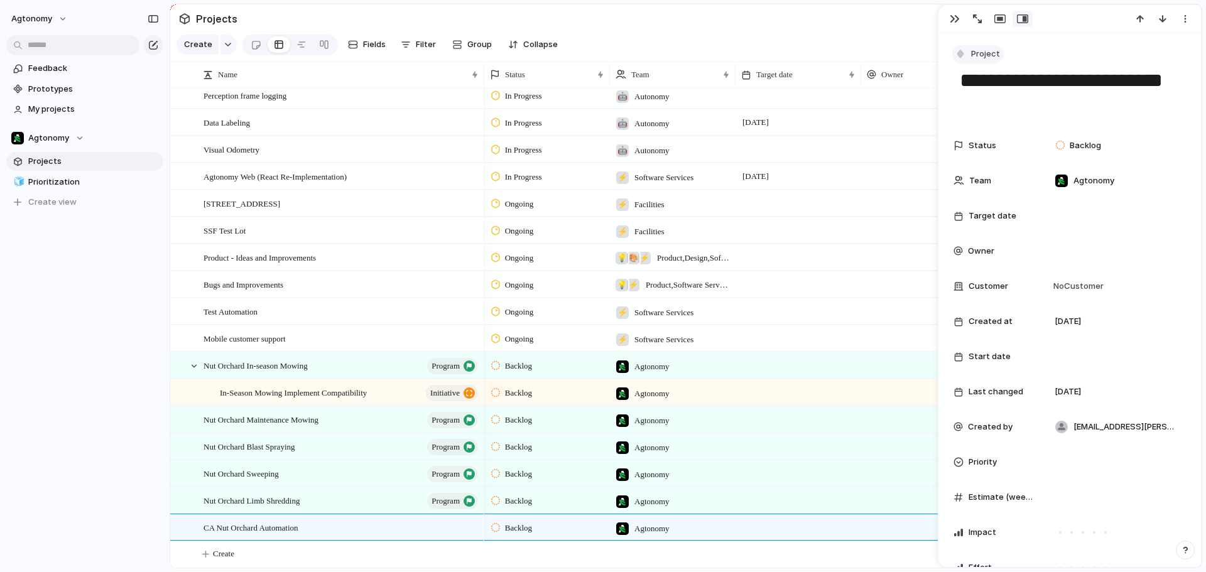
click at [976, 55] on span "Project" at bounding box center [985, 54] width 29 height 13
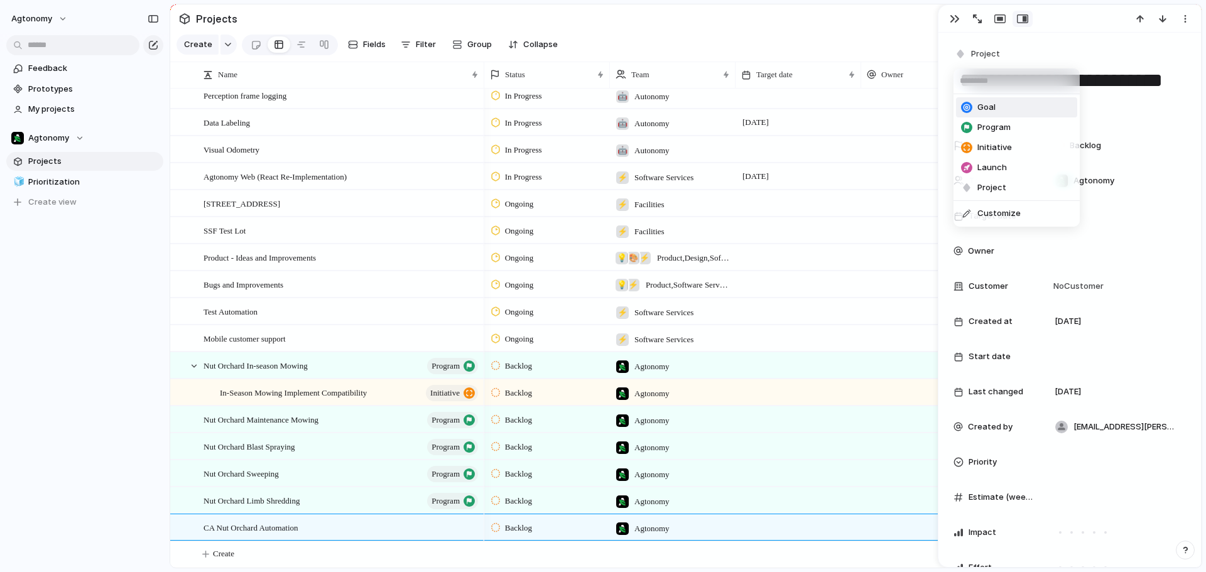
click at [982, 104] on span "Goal" at bounding box center [986, 107] width 18 height 13
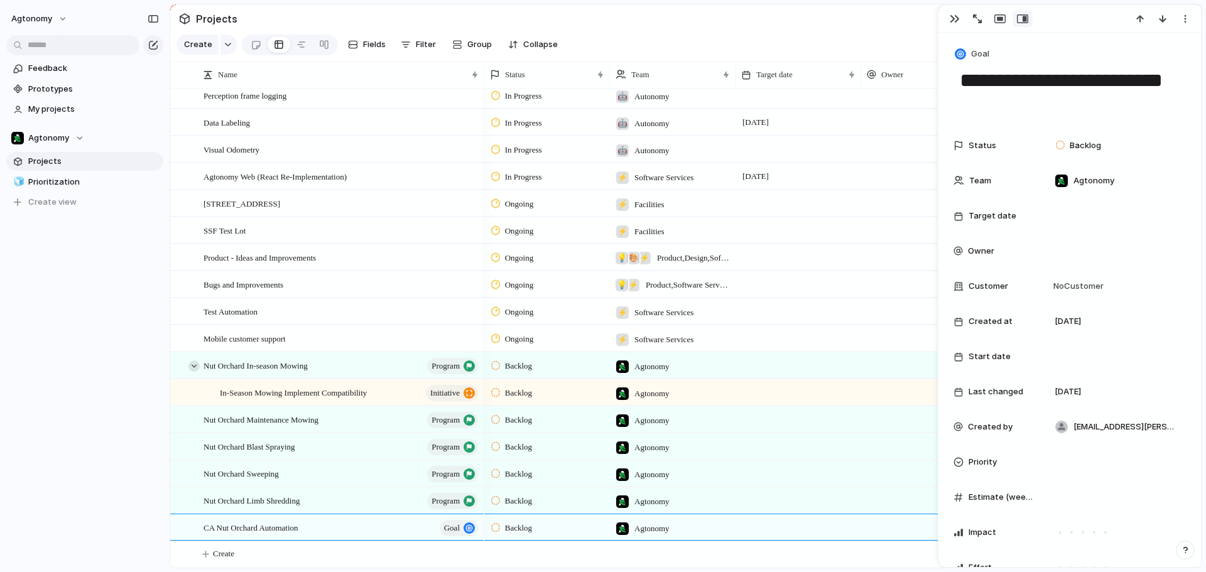
click at [195, 365] on div at bounding box center [193, 365] width 11 height 11
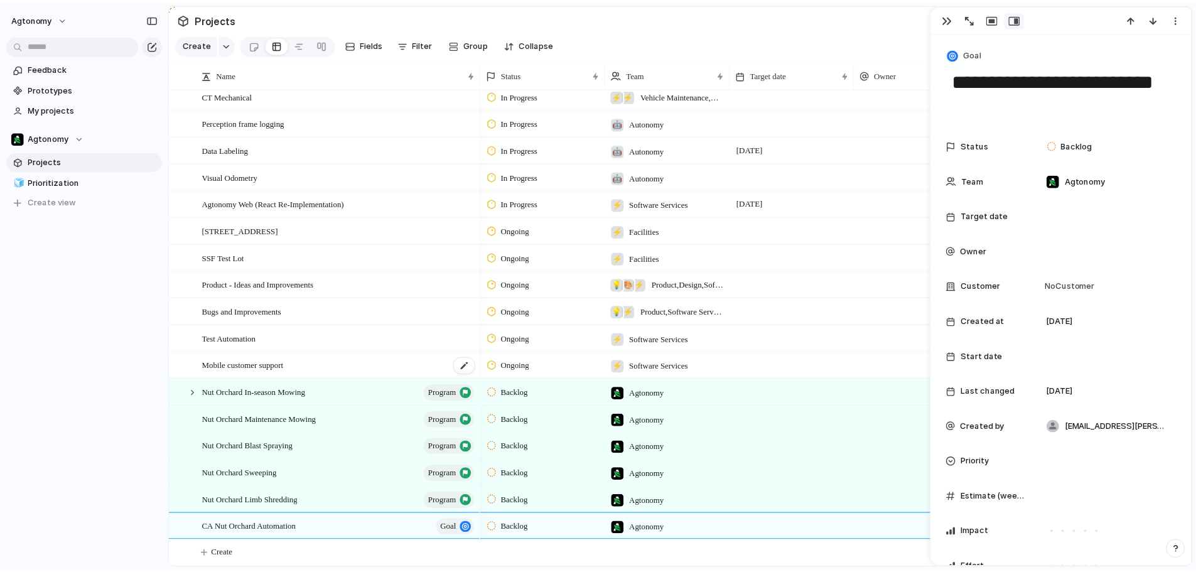
scroll to position [2312, 0]
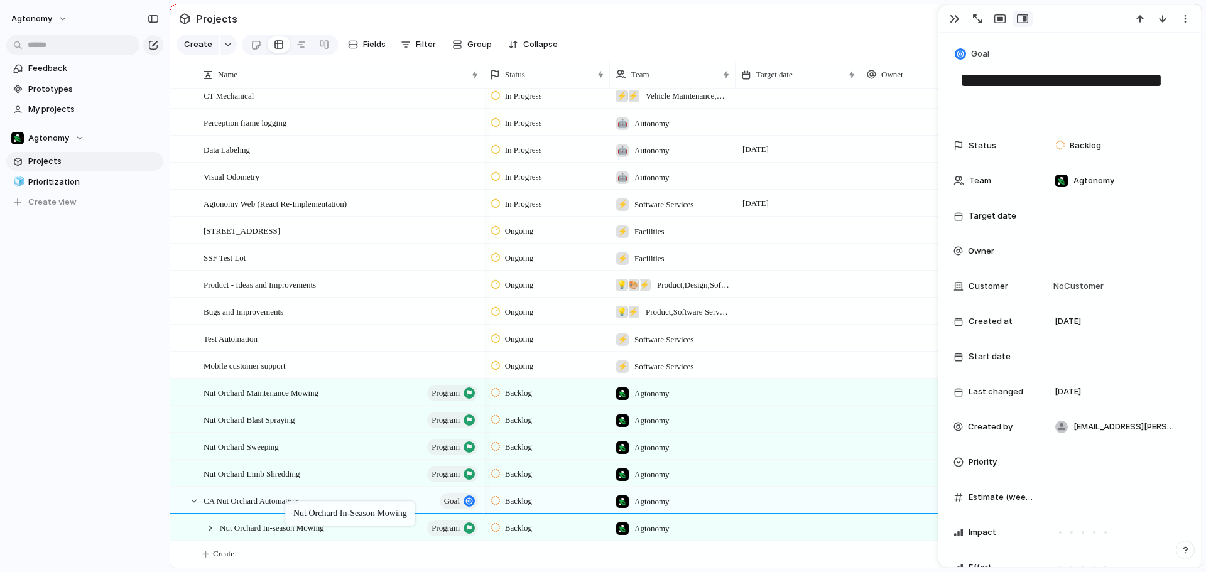
drag, startPoint x: 270, startPoint y: 392, endPoint x: 291, endPoint y: 504, distance: 113.8
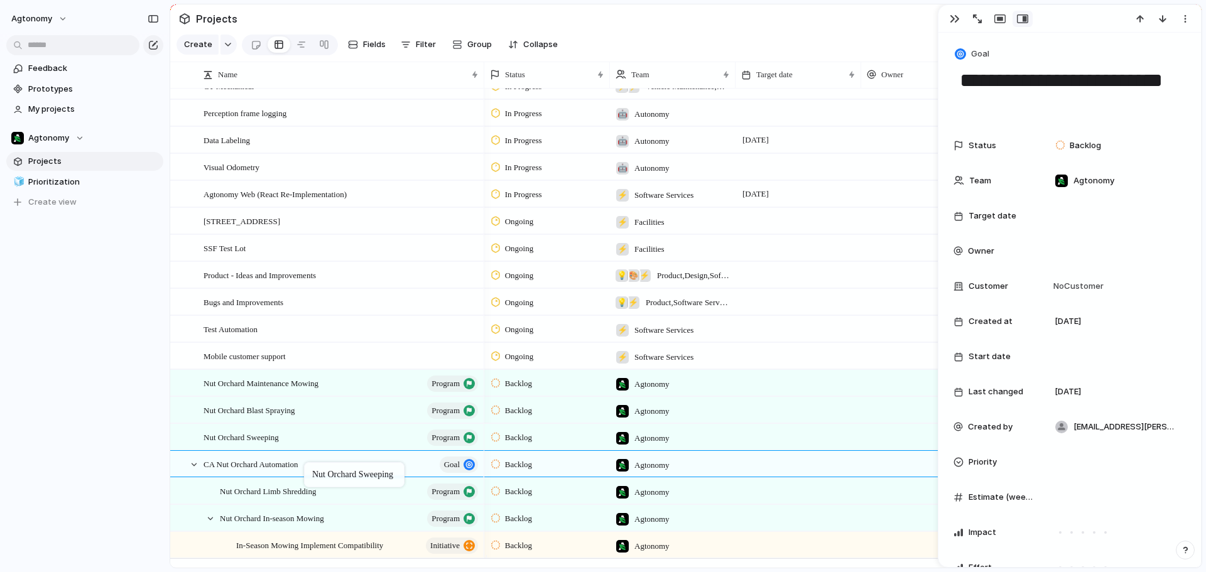
drag, startPoint x: 291, startPoint y: 443, endPoint x: 310, endPoint y: 465, distance: 29.0
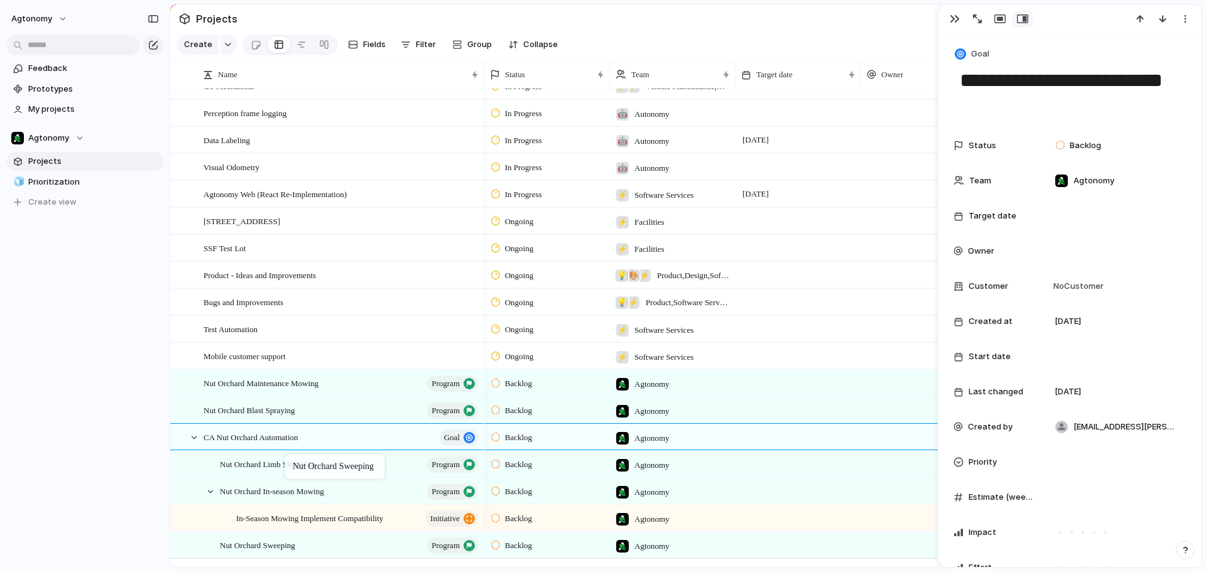
drag, startPoint x: 270, startPoint y: 447, endPoint x: 291, endPoint y: 457, distance: 23.0
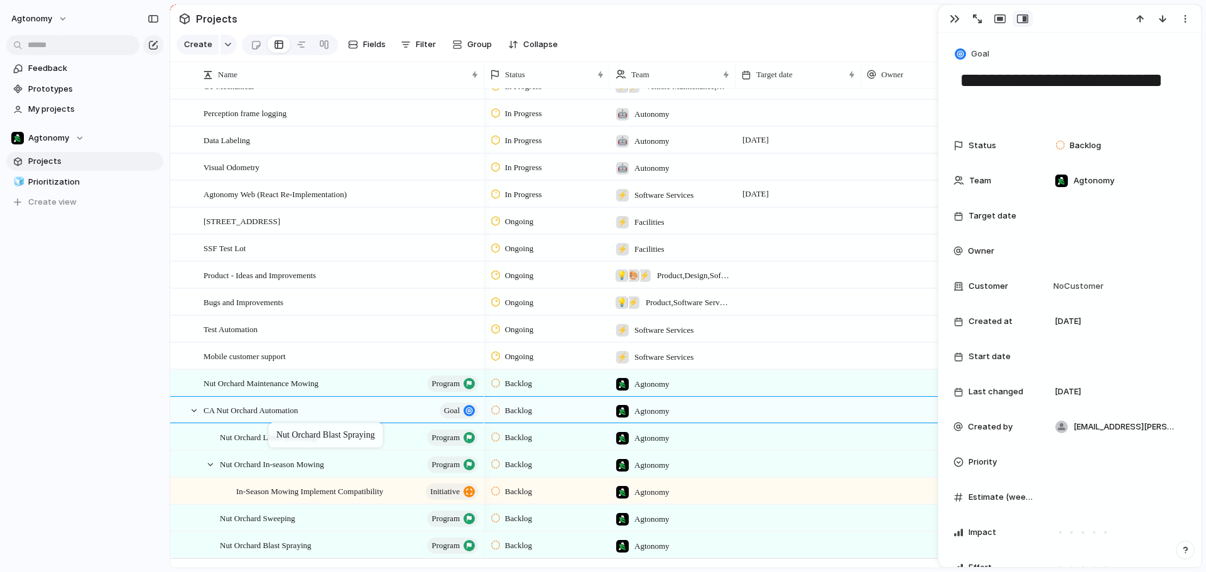
drag, startPoint x: 264, startPoint y: 416, endPoint x: 274, endPoint y: 425, distance: 14.2
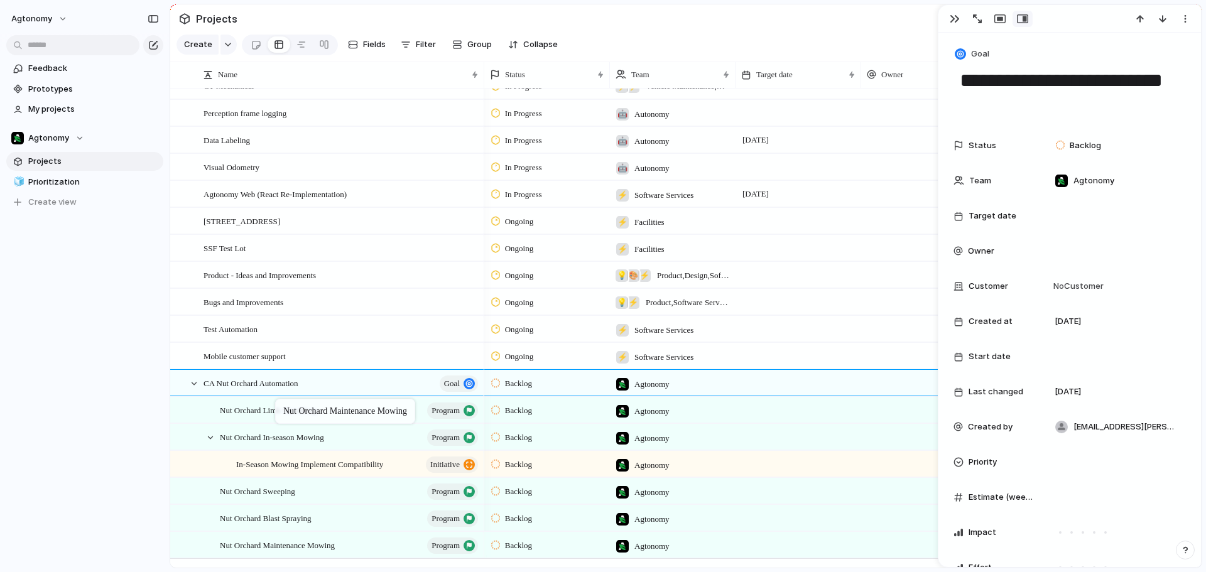
drag, startPoint x: 267, startPoint y: 391, endPoint x: 281, endPoint y: 401, distance: 18.0
click at [212, 443] on div at bounding box center [210, 437] width 11 height 11
drag, startPoint x: 281, startPoint y: 528, endPoint x: 279, endPoint y: 406, distance: 121.9
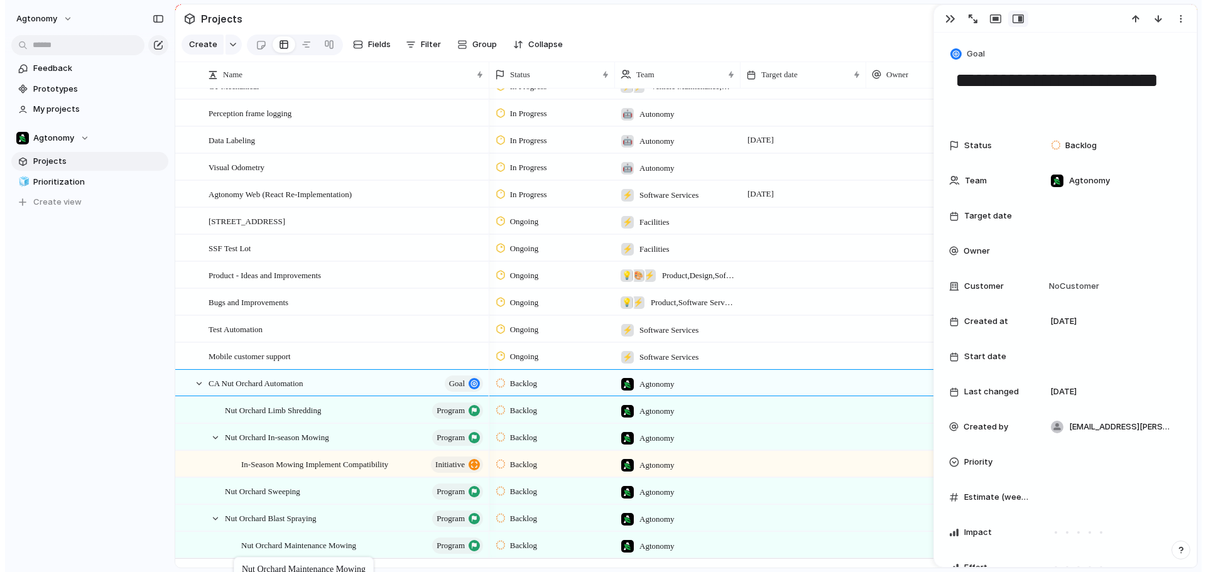
scroll to position [2339, 0]
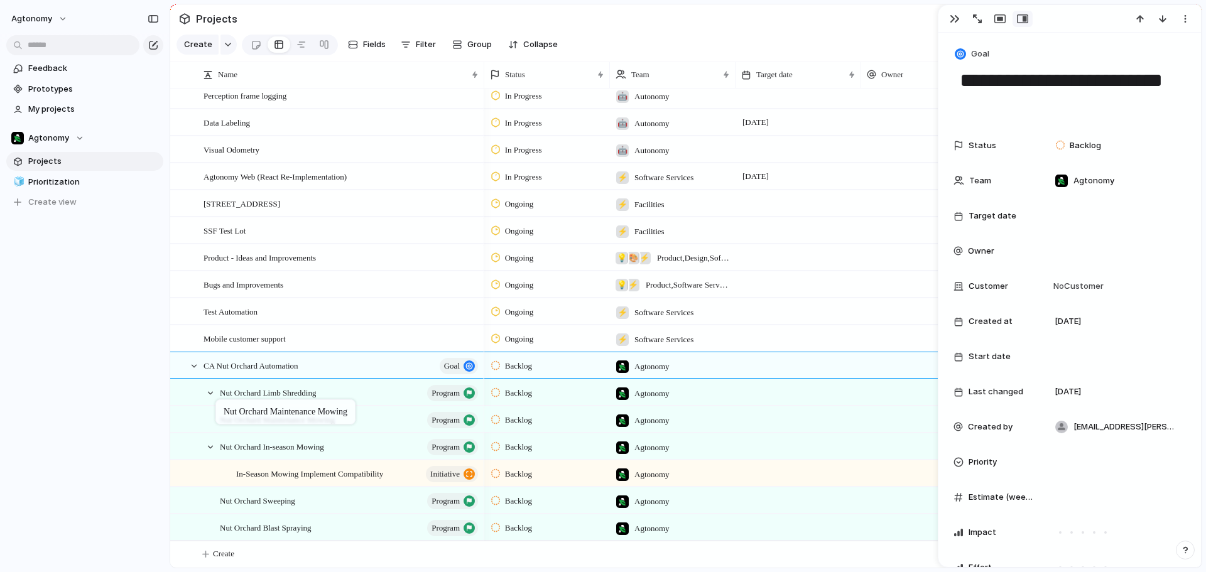
drag, startPoint x: 269, startPoint y: 554, endPoint x: 221, endPoint y: 402, distance: 159.3
drag, startPoint x: 264, startPoint y: 390, endPoint x: 264, endPoint y: 420, distance: 29.5
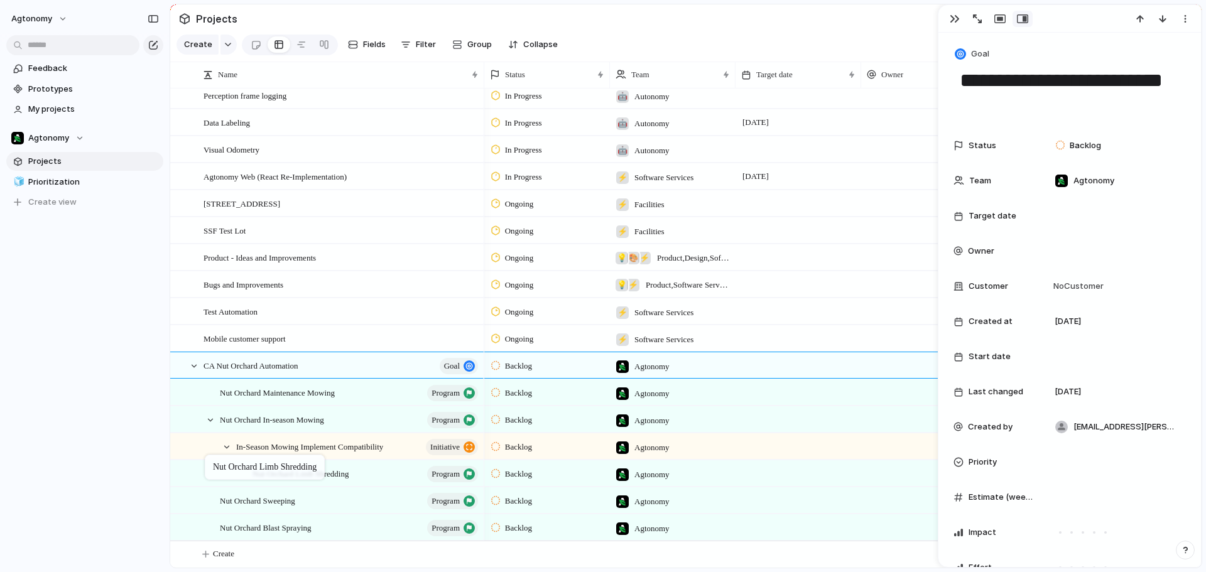
drag, startPoint x: 307, startPoint y: 421, endPoint x: 211, endPoint y: 457, distance: 102.8
drag, startPoint x: 303, startPoint y: 476, endPoint x: 214, endPoint y: 485, distance: 89.6
click at [211, 416] on div at bounding box center [210, 420] width 11 height 11
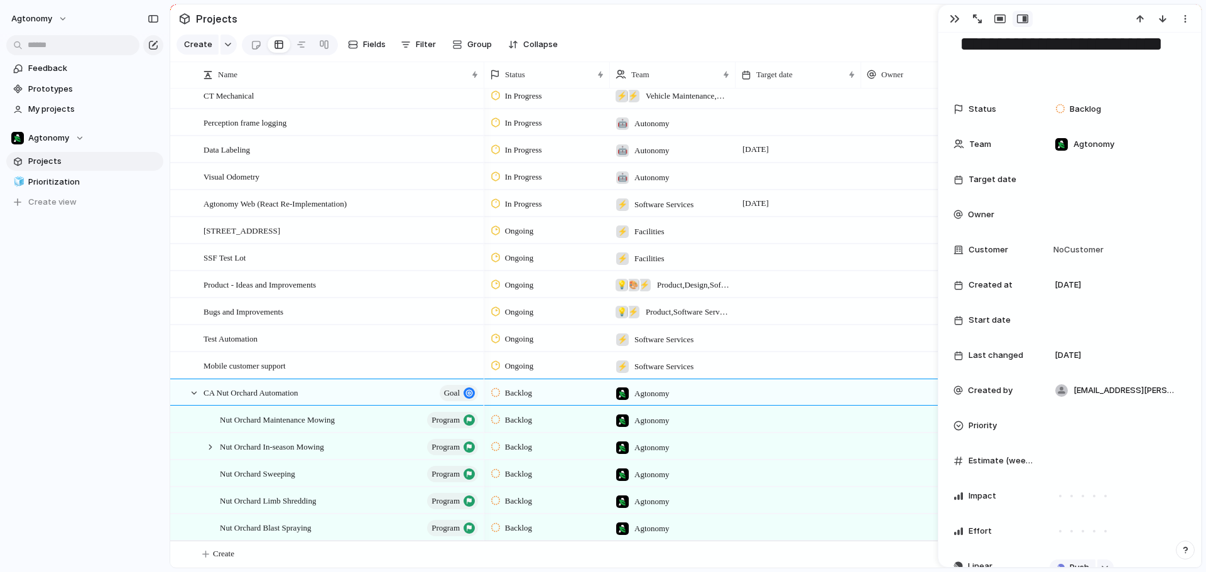
scroll to position [63, 0]
